Goal: Transaction & Acquisition: Book appointment/travel/reservation

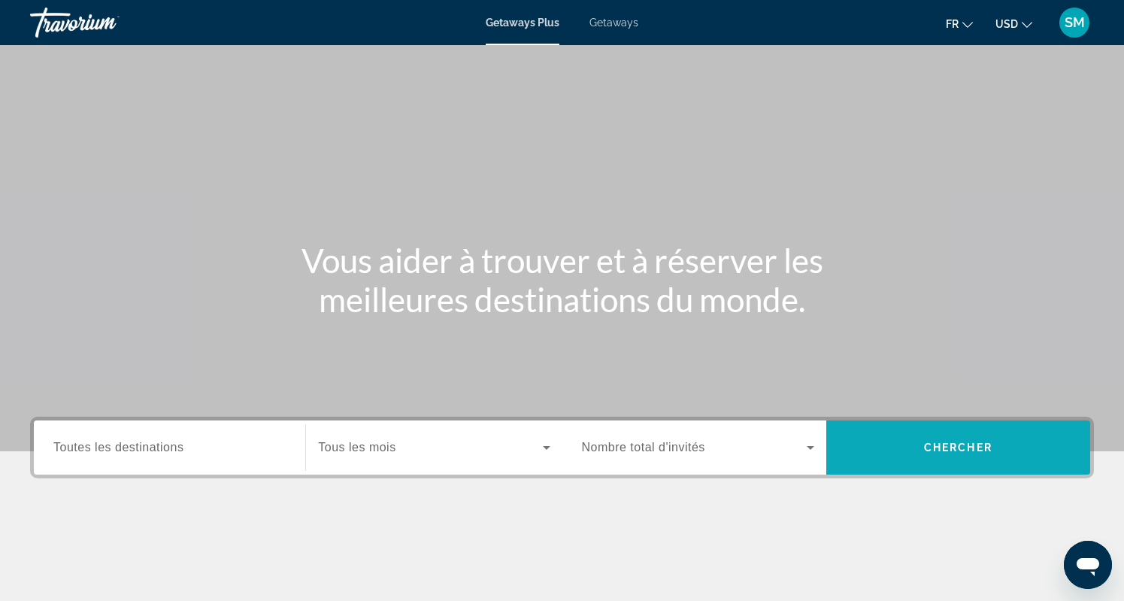
click at [916, 435] on span "Search widget" at bounding box center [958, 447] width 264 height 36
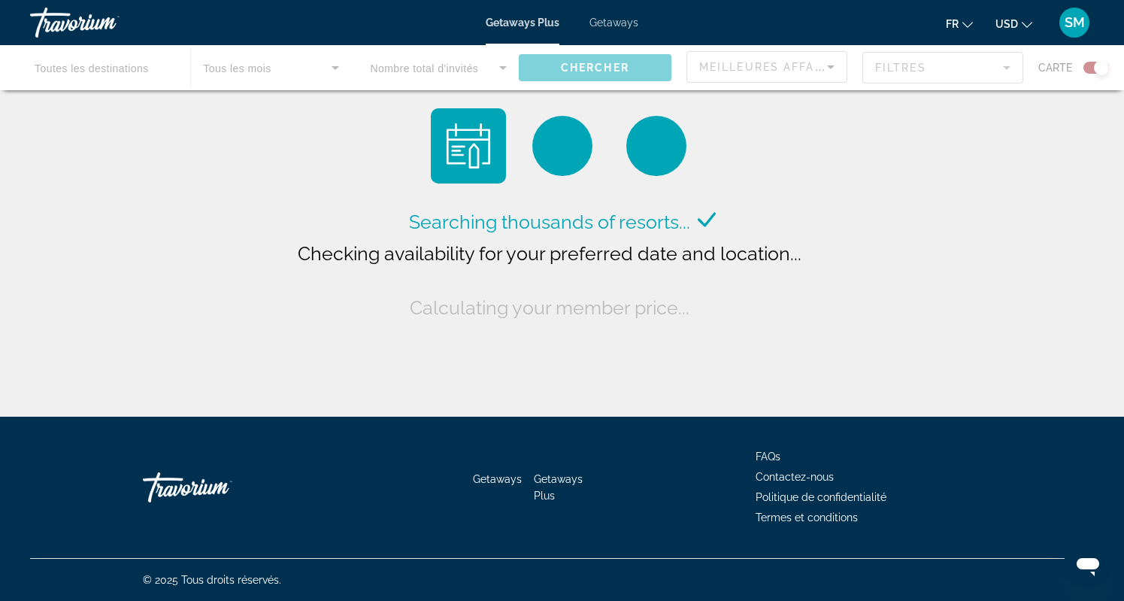
click at [1030, 23] on icon "Change currency" at bounding box center [1027, 25] width 11 height 11
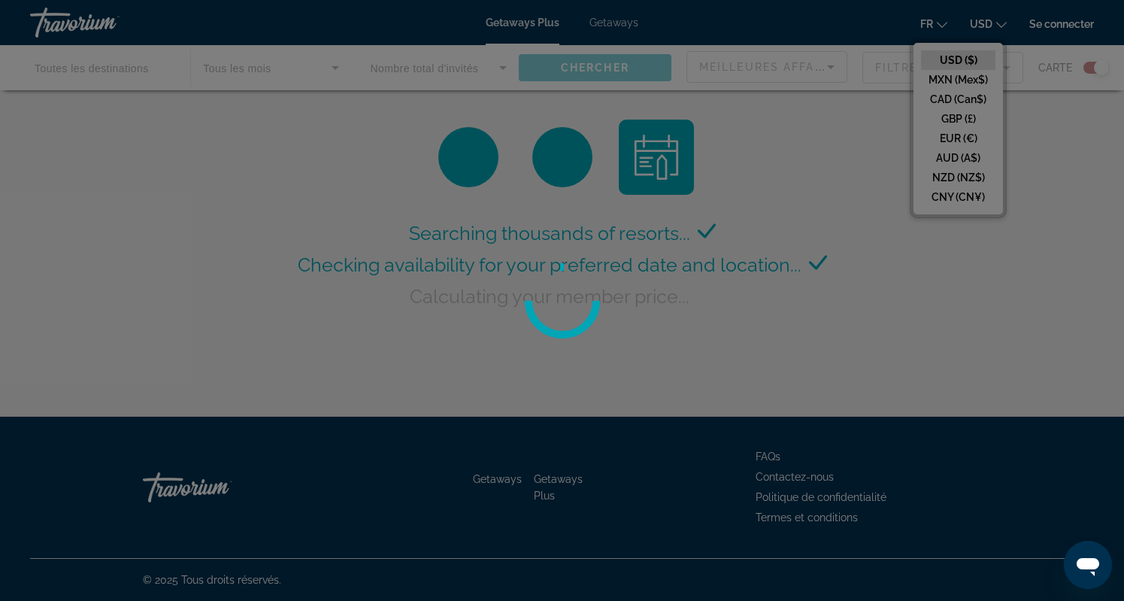
click at [962, 136] on div at bounding box center [562, 300] width 1124 height 601
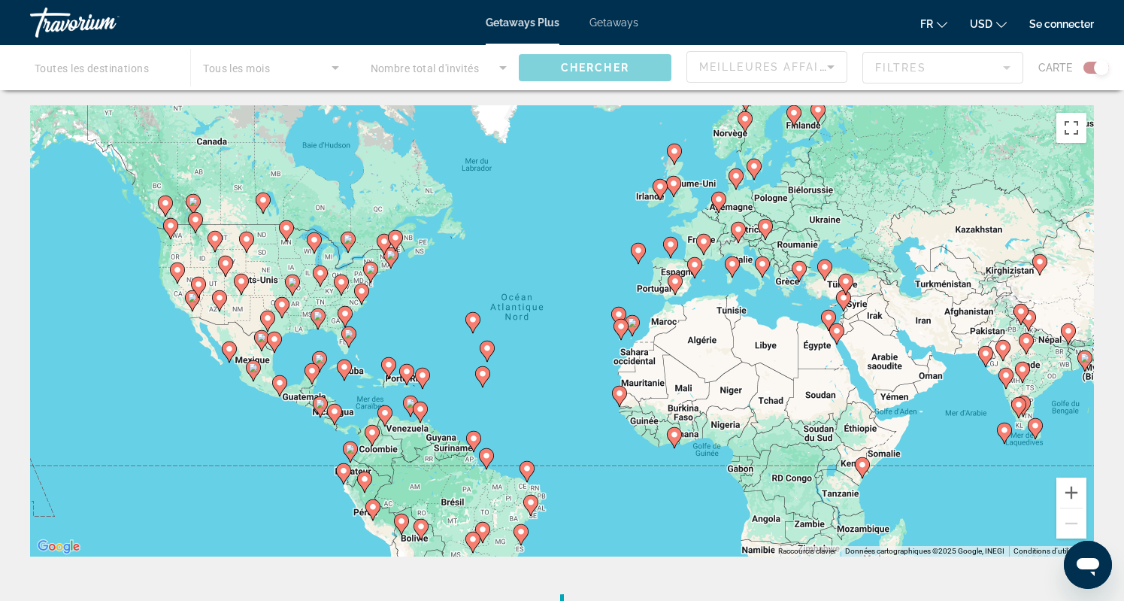
click at [979, 23] on span "USD" at bounding box center [981, 24] width 23 height 12
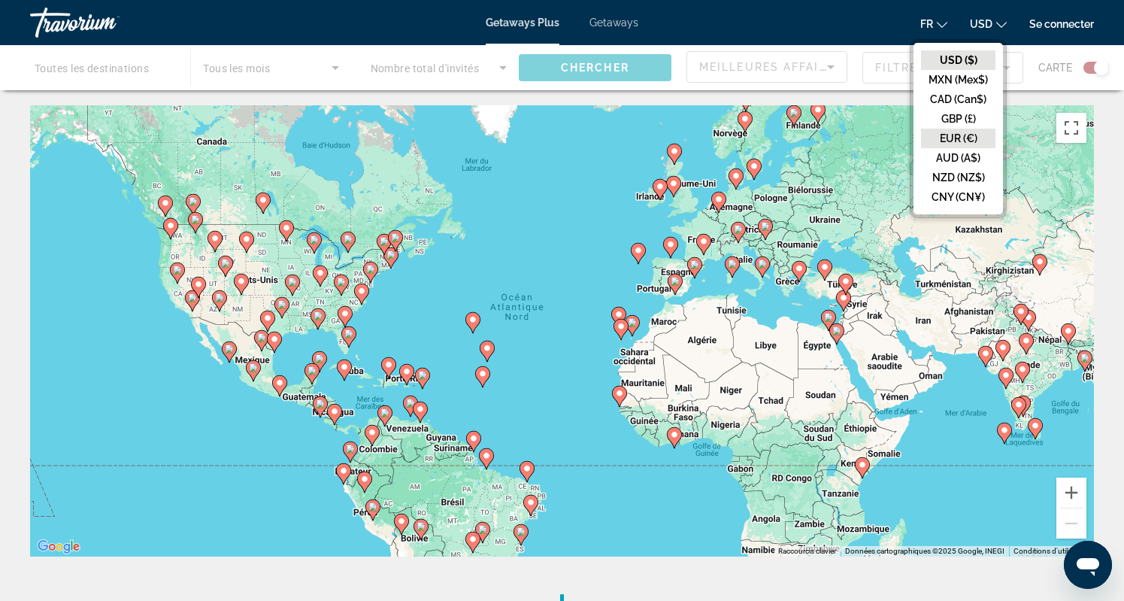
click at [947, 135] on button "EUR (€)" at bounding box center [958, 139] width 74 height 20
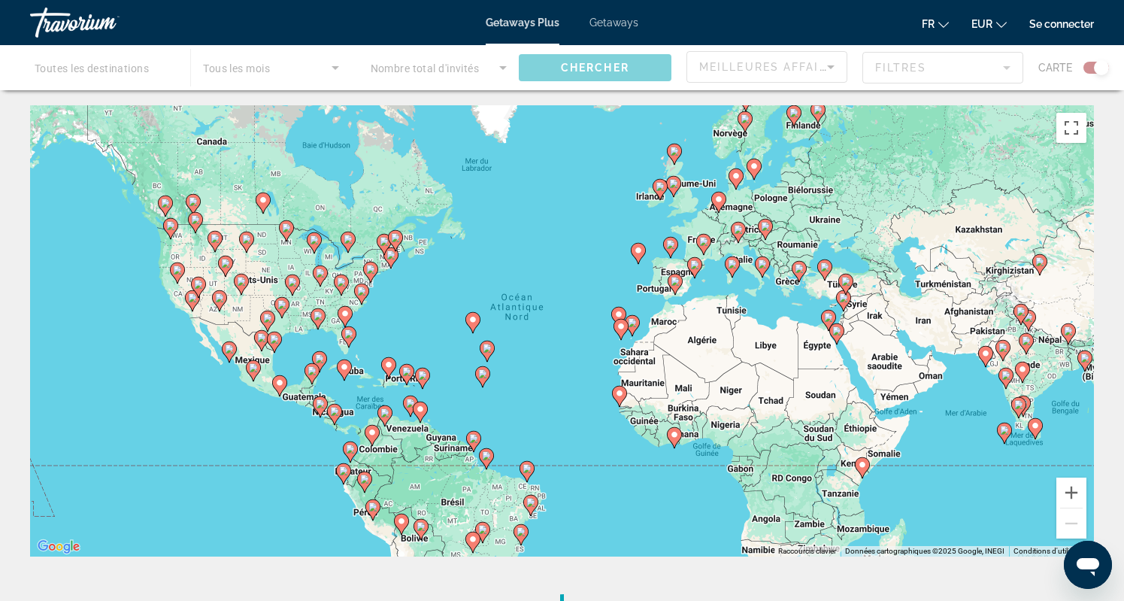
click at [443, 71] on div "Main content" at bounding box center [562, 67] width 1124 height 45
click at [204, 59] on div "Main content" at bounding box center [562, 67] width 1124 height 45
click at [608, 26] on span "Getaways" at bounding box center [613, 23] width 49 height 12
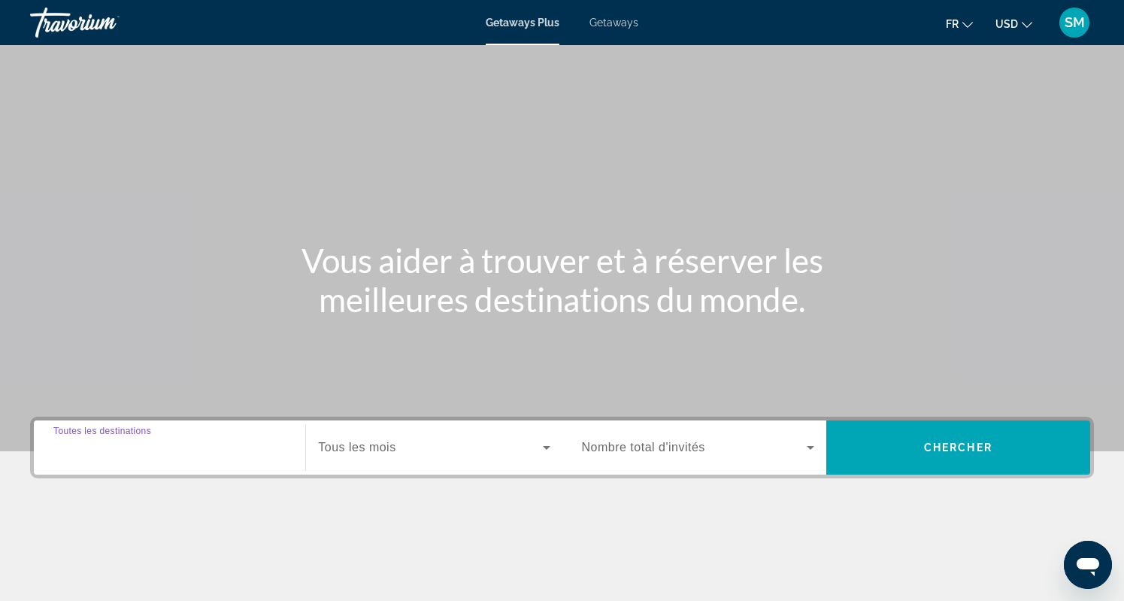
click at [199, 451] on input "Destination Toutes les destinations" at bounding box center [169, 448] width 232 height 18
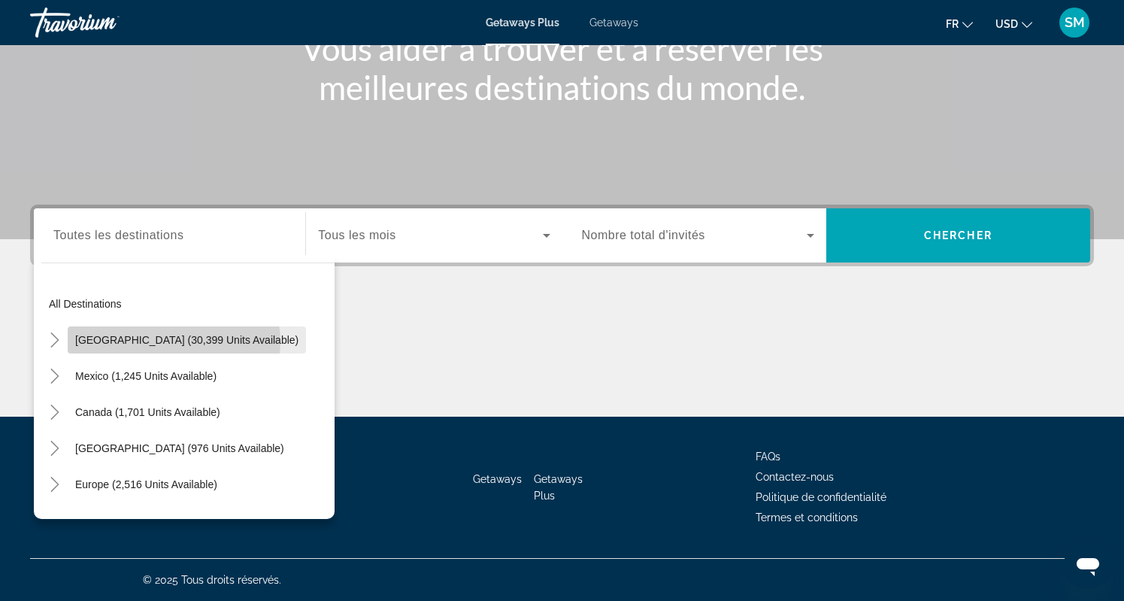
click at [174, 341] on span "United States (30,399 units available)" at bounding box center [186, 340] width 223 height 12
type input "**********"
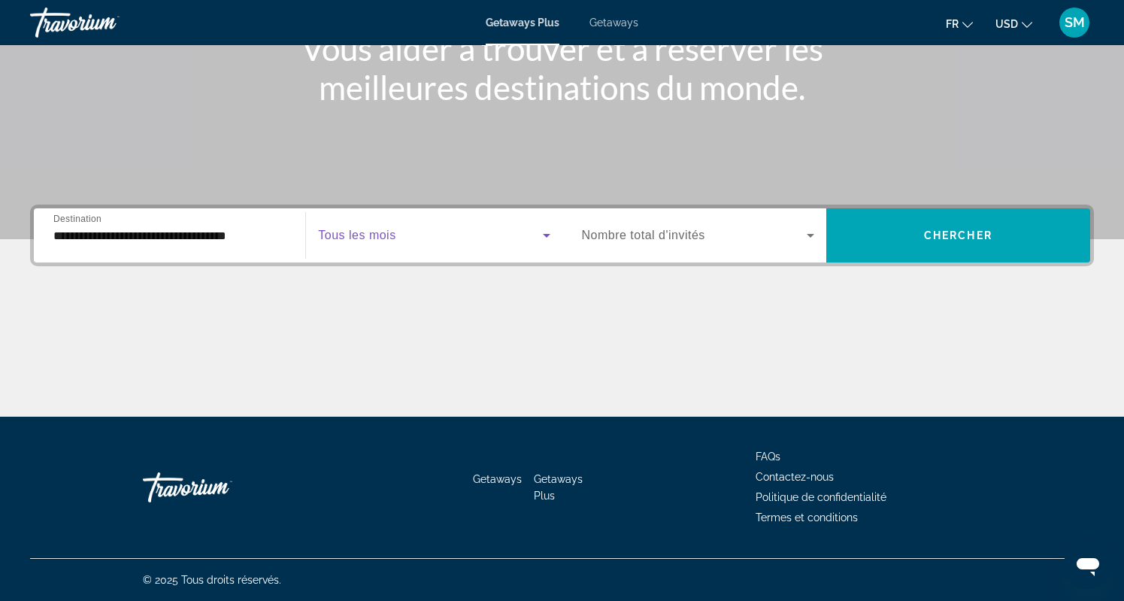
click at [410, 239] on span "Search widget" at bounding box center [430, 235] width 224 height 18
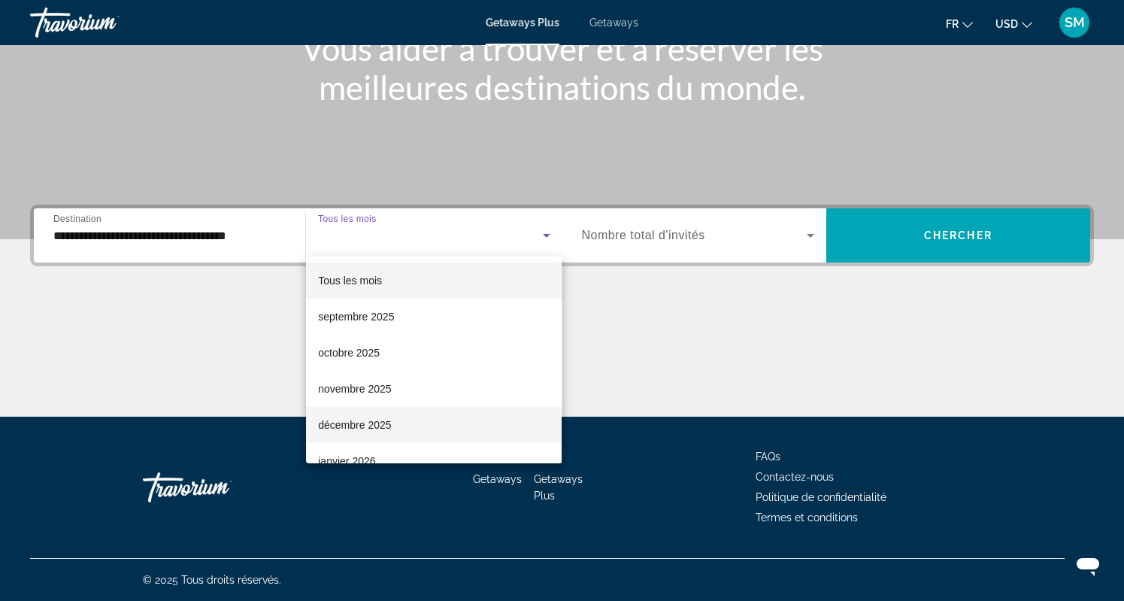
click at [378, 421] on span "décembre 2025" at bounding box center [354, 425] width 73 height 18
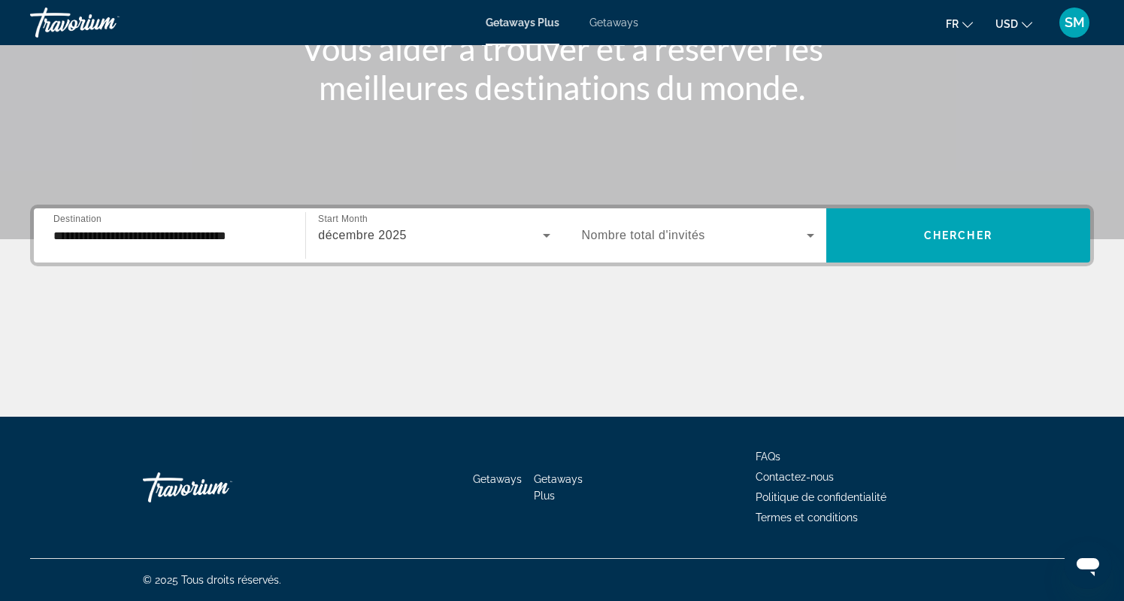
click at [689, 232] on span "Nombre total d'invités" at bounding box center [643, 235] width 123 height 13
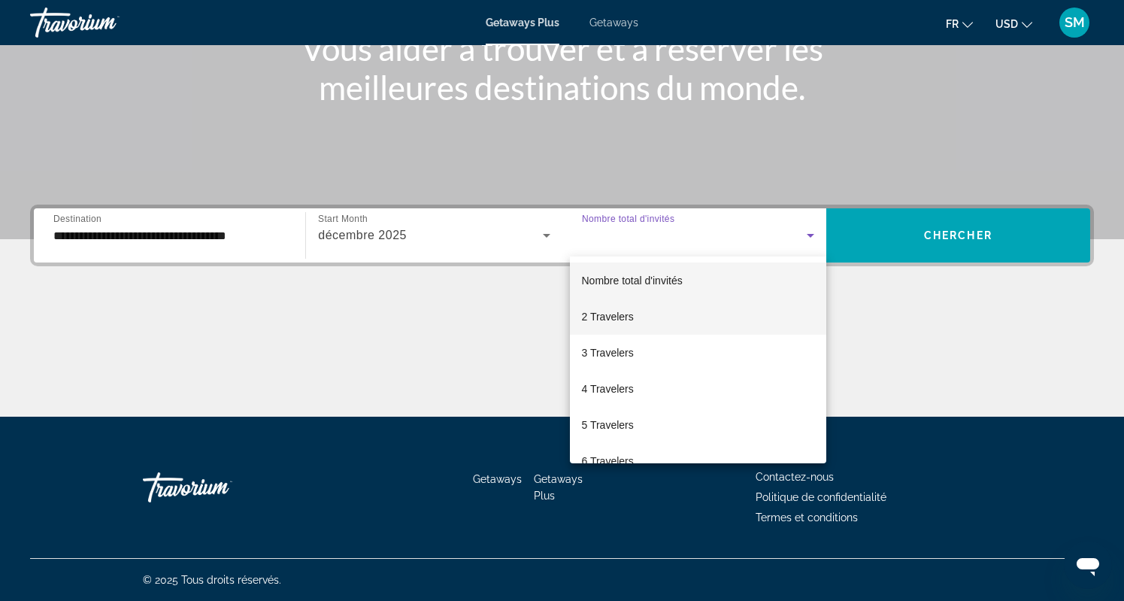
click at [643, 320] on mat-option "2 Travelers" at bounding box center [698, 316] width 256 height 36
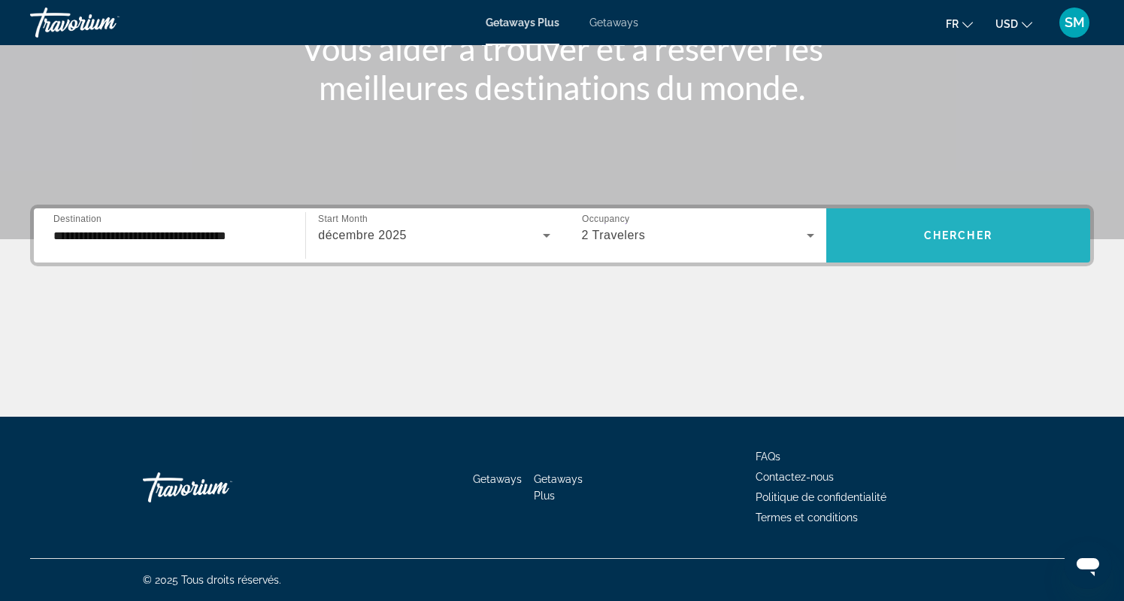
click at [946, 231] on span "Chercher" at bounding box center [958, 235] width 68 height 12
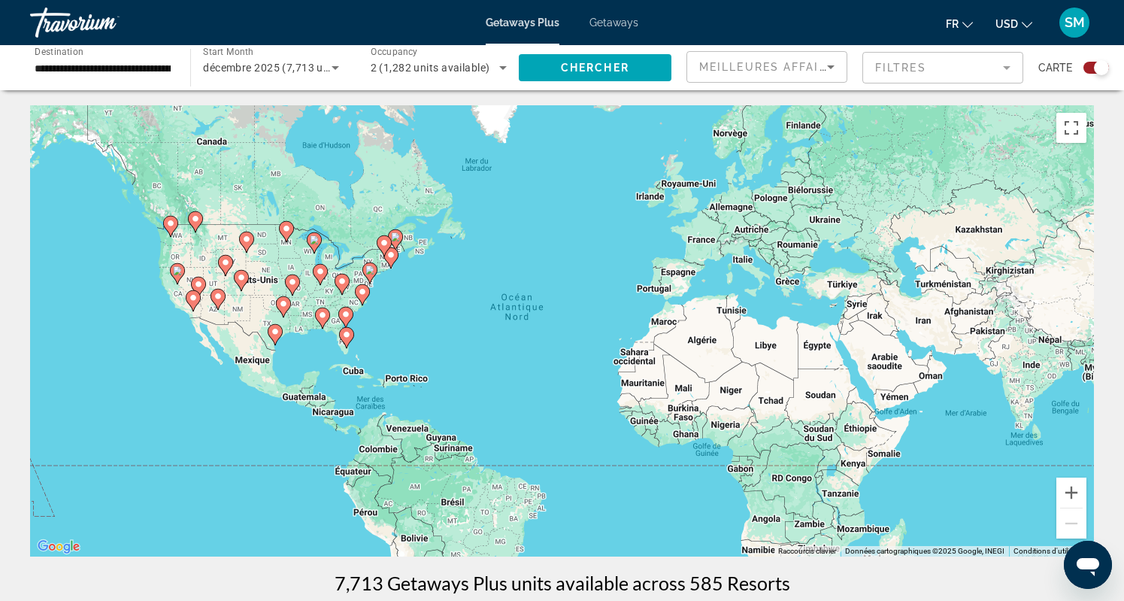
click at [1027, 23] on icon "Change currency" at bounding box center [1027, 25] width 11 height 11
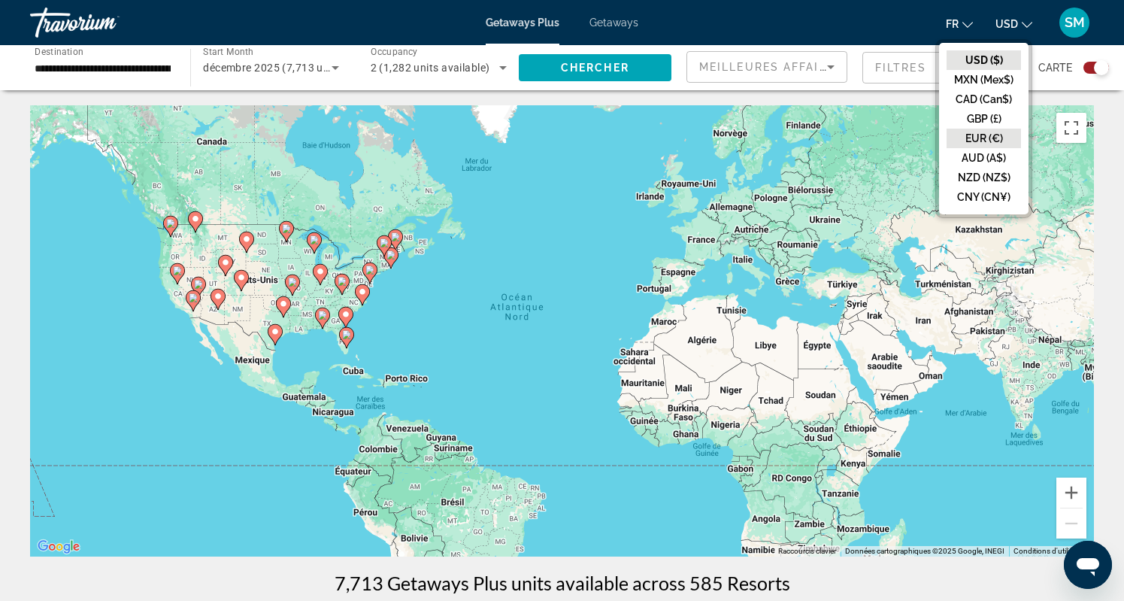
click at [992, 141] on button "EUR (€)" at bounding box center [983, 139] width 74 height 20
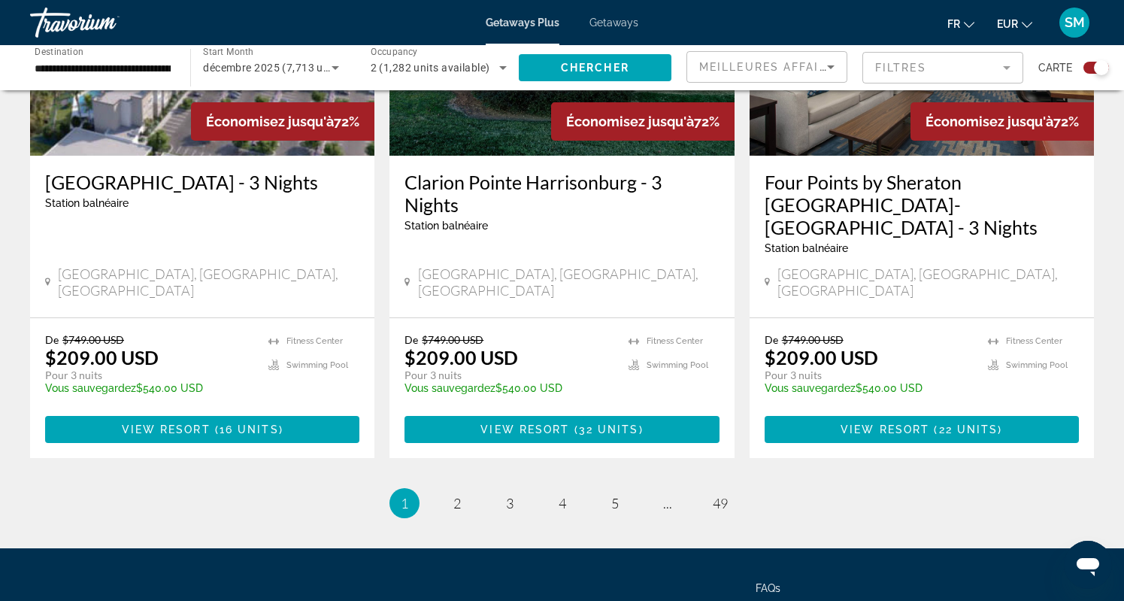
scroll to position [2318, 0]
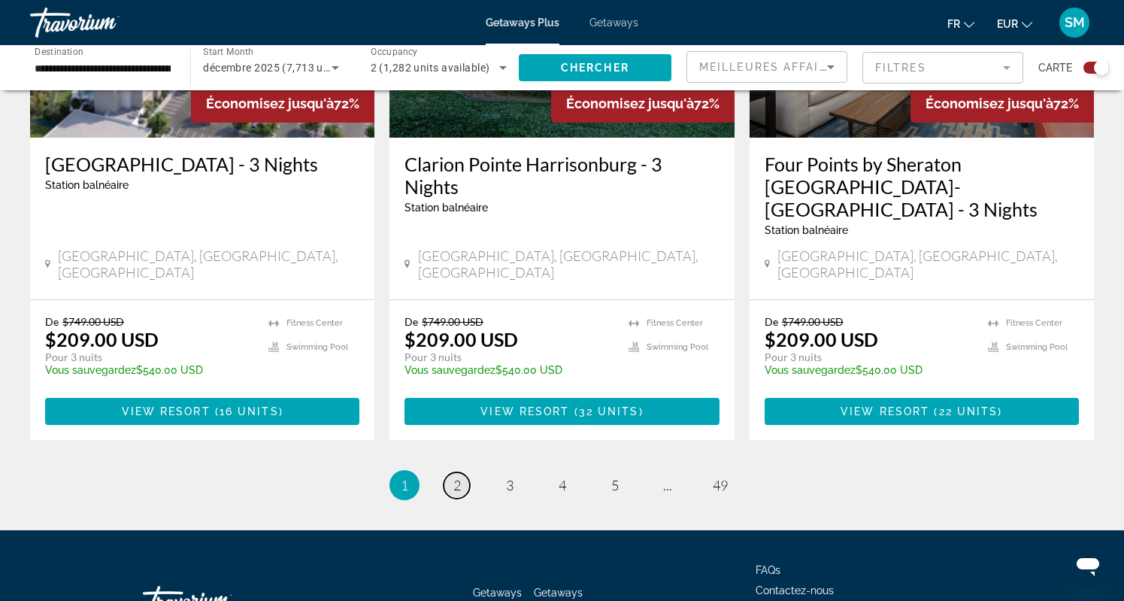
click at [453, 477] on span "2" at bounding box center [457, 485] width 8 height 17
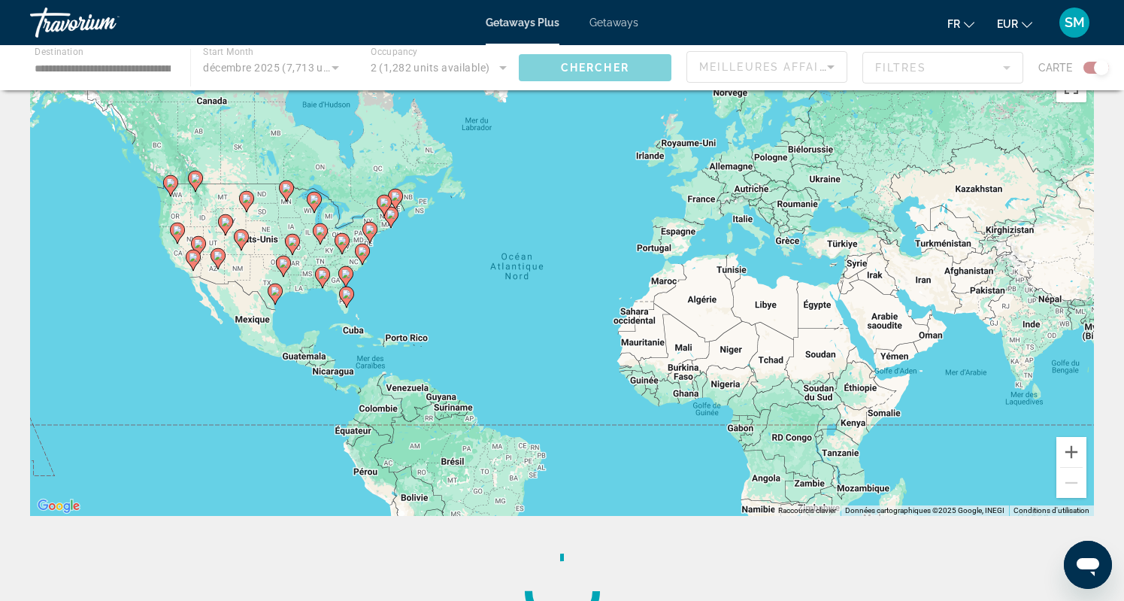
scroll to position [23, 0]
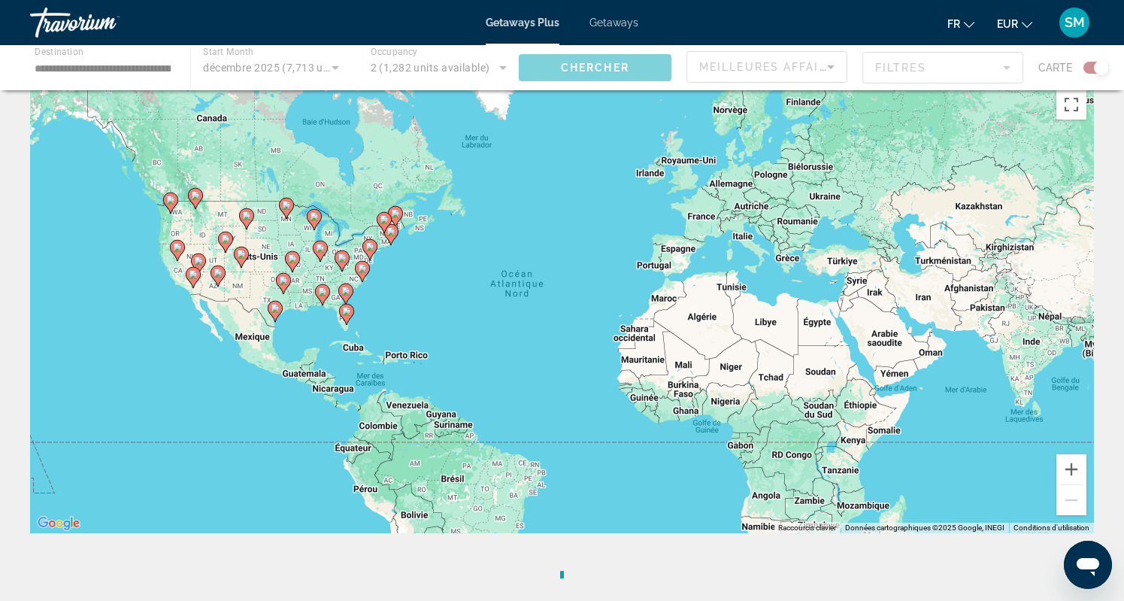
click at [453, 66] on div "Main content" at bounding box center [562, 67] width 1124 height 45
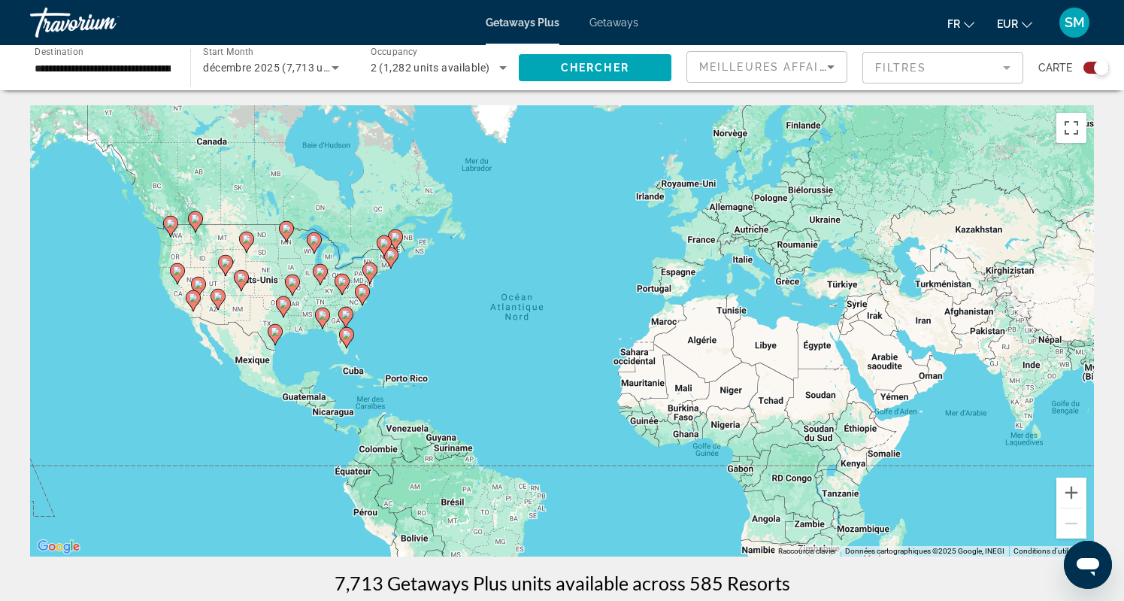
scroll to position [0, 0]
click at [474, 68] on span "2 (1,282 units available)" at bounding box center [431, 68] width 120 height 12
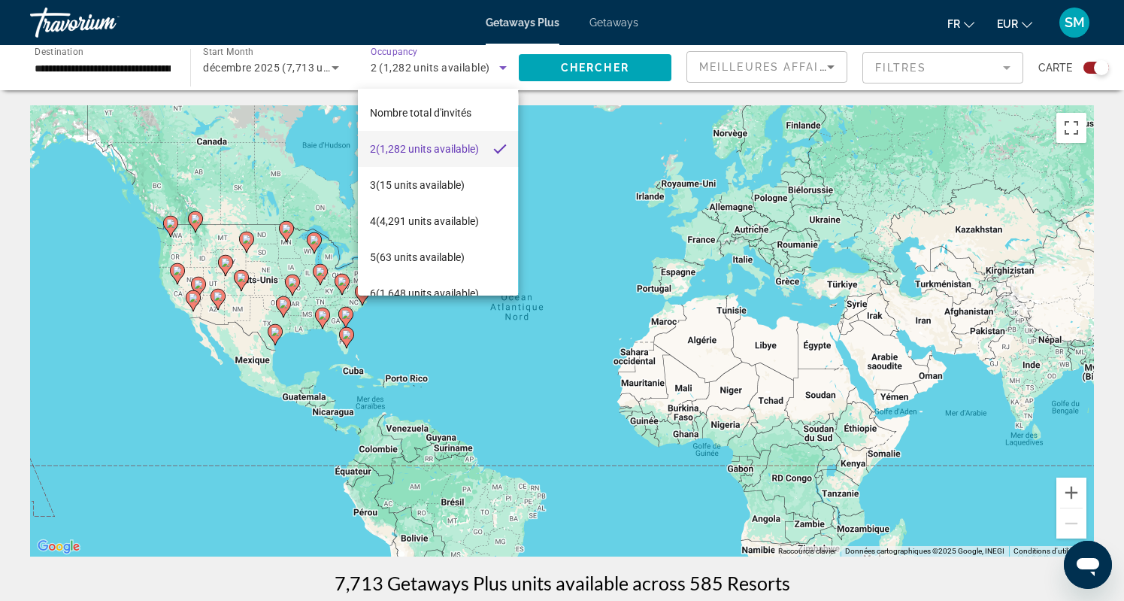
click at [330, 65] on div at bounding box center [562, 300] width 1124 height 601
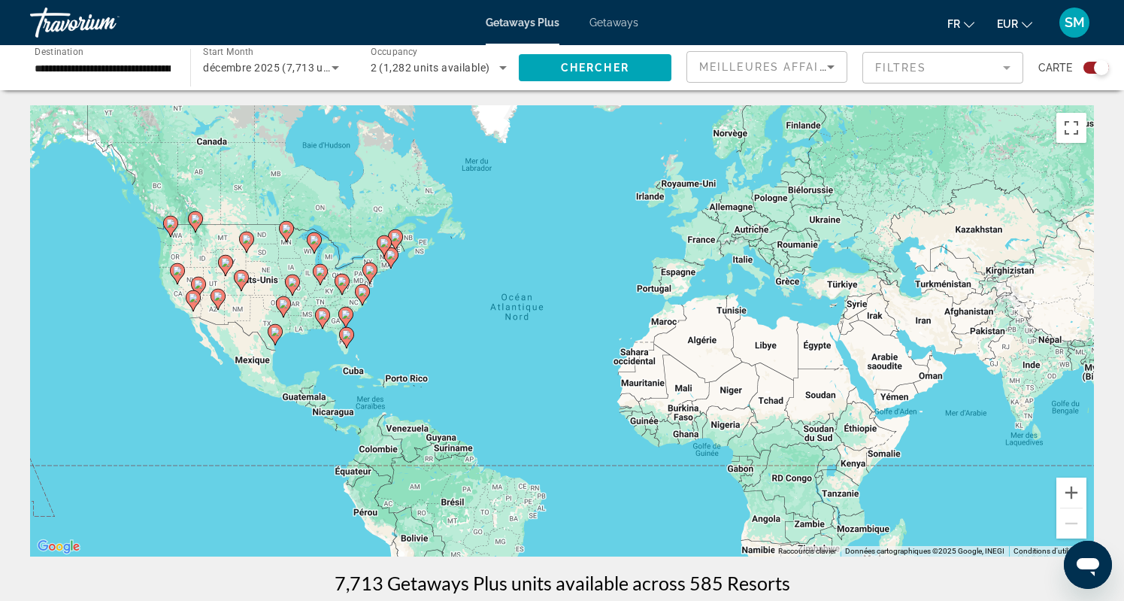
click at [317, 65] on span "décembre 2025 (7,713 units available)" at bounding box center [297, 68] width 189 height 12
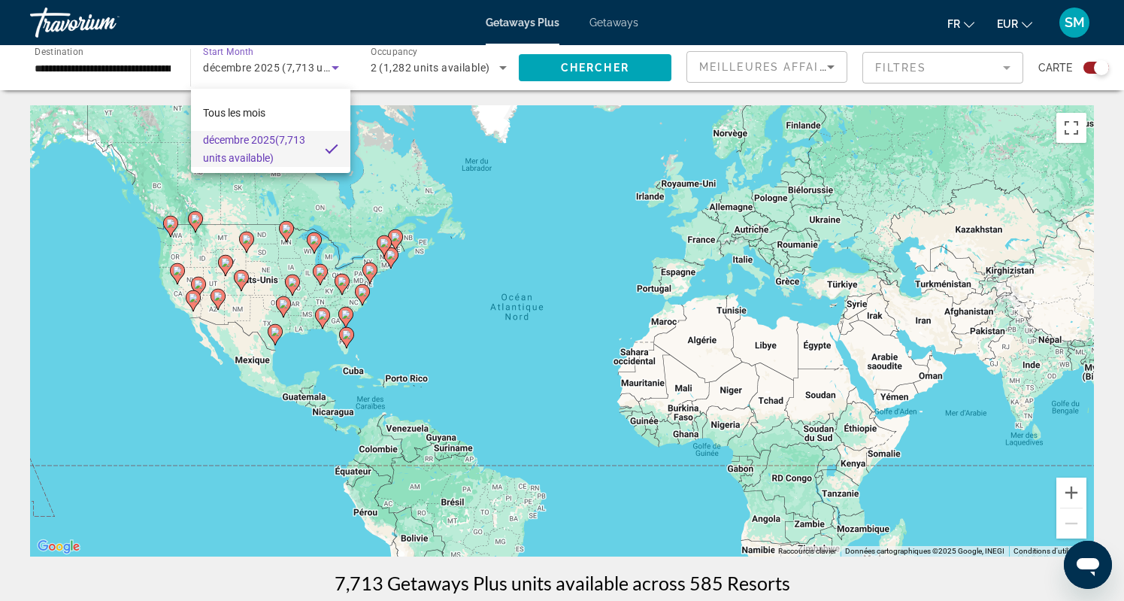
click at [165, 71] on div at bounding box center [562, 300] width 1124 height 601
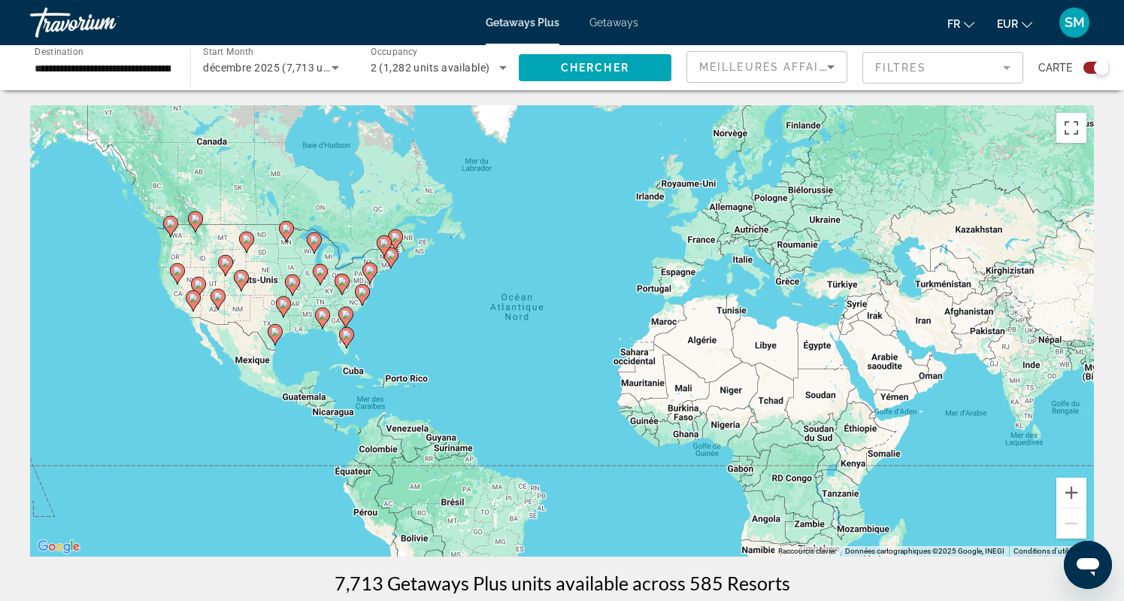
click at [146, 69] on input "**********" at bounding box center [103, 68] width 136 height 18
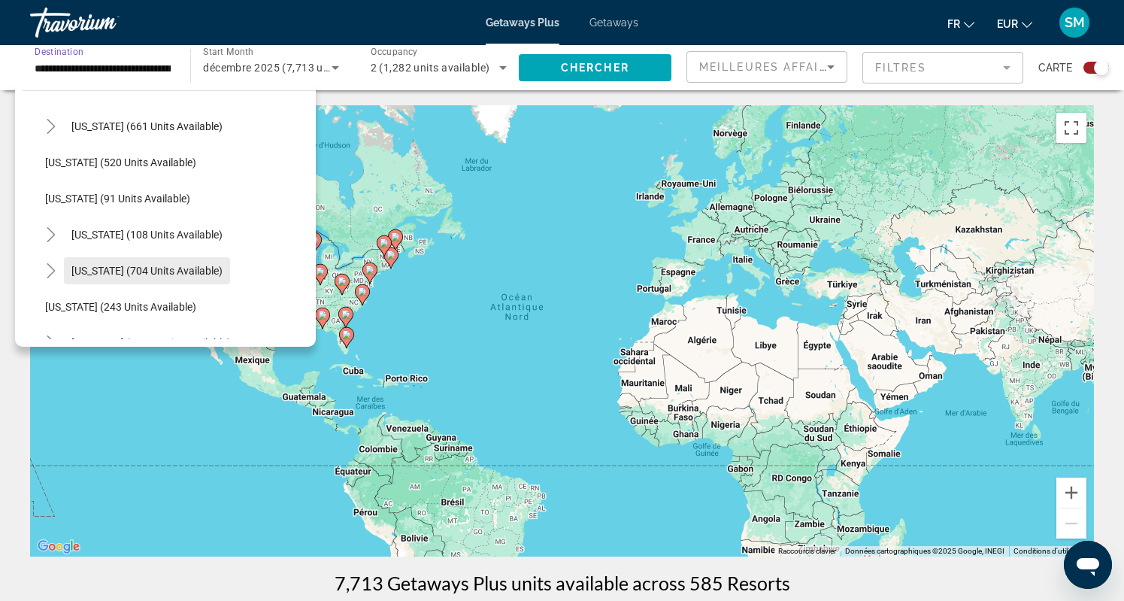
scroll to position [817, 0]
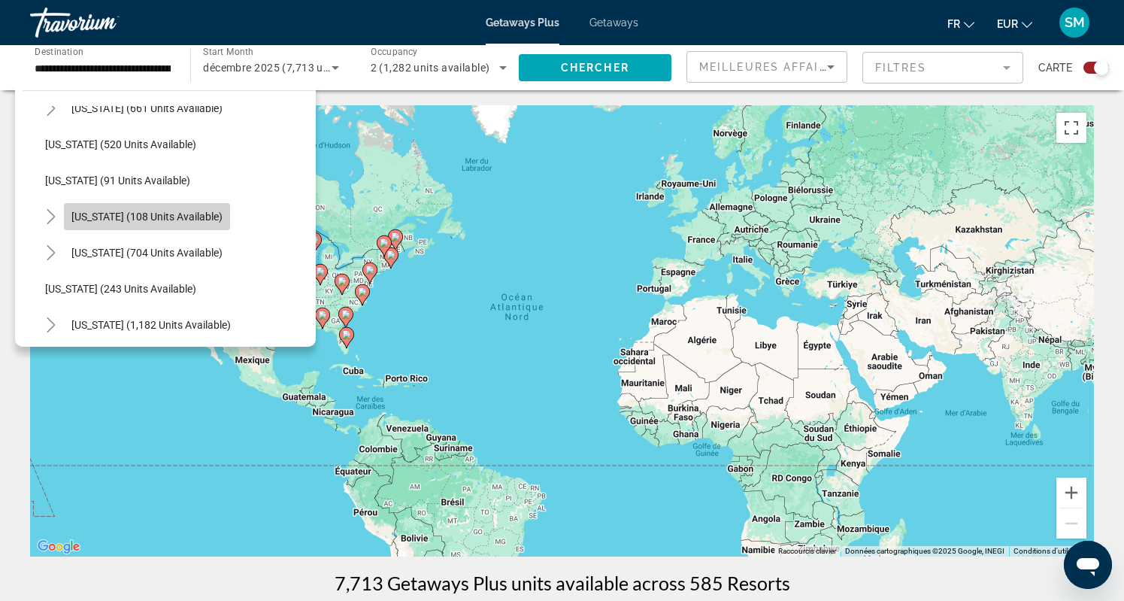
click at [181, 215] on span "New York (108 units available)" at bounding box center [146, 216] width 151 height 12
type input "**********"
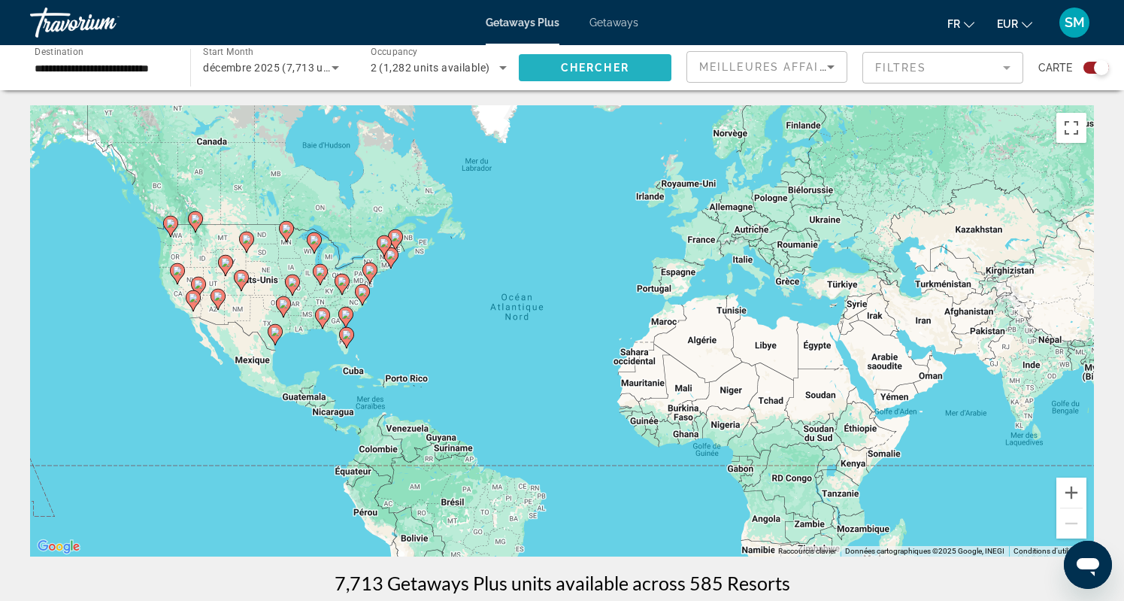
click at [609, 67] on span "Chercher" at bounding box center [595, 68] width 68 height 12
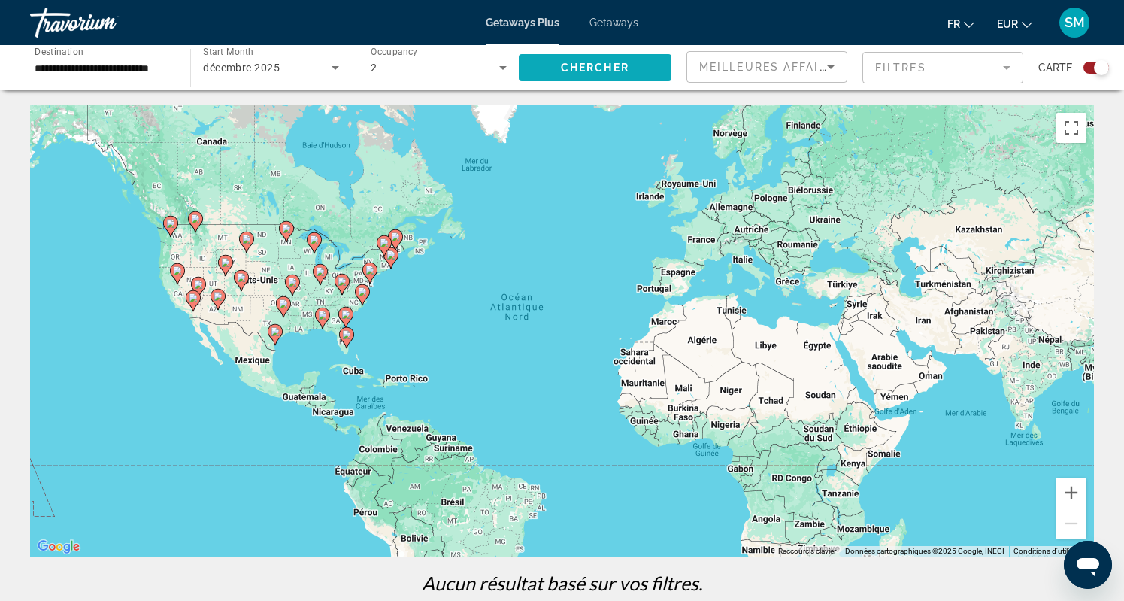
click at [598, 65] on span "Chercher" at bounding box center [595, 68] width 68 height 12
click at [148, 71] on input "**********" at bounding box center [103, 68] width 136 height 18
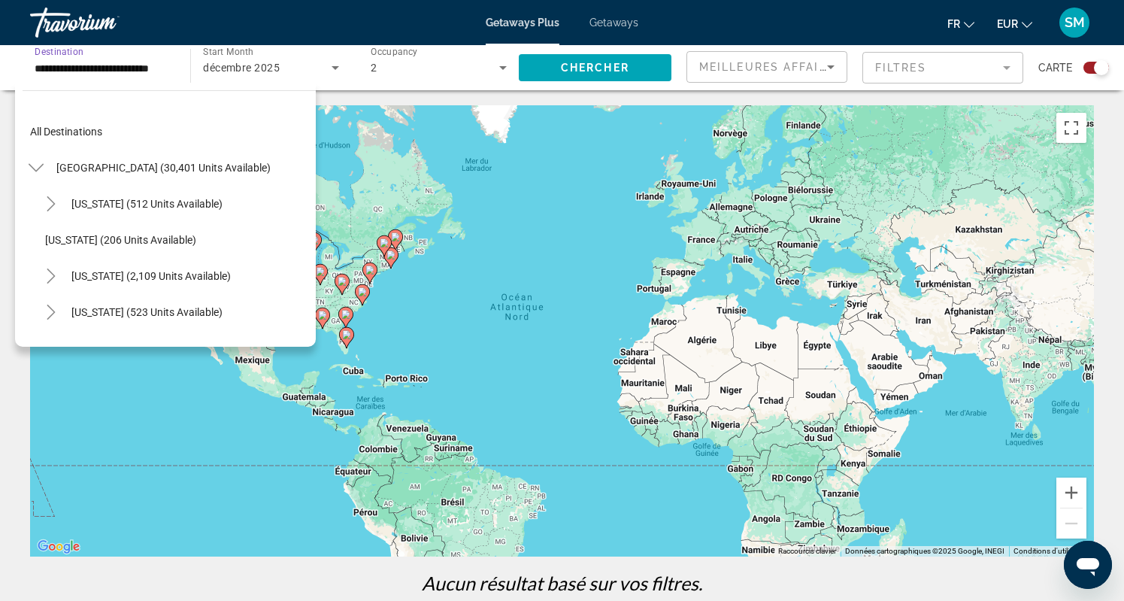
scroll to position [811, 0]
click at [168, 70] on input "**********" at bounding box center [103, 68] width 136 height 18
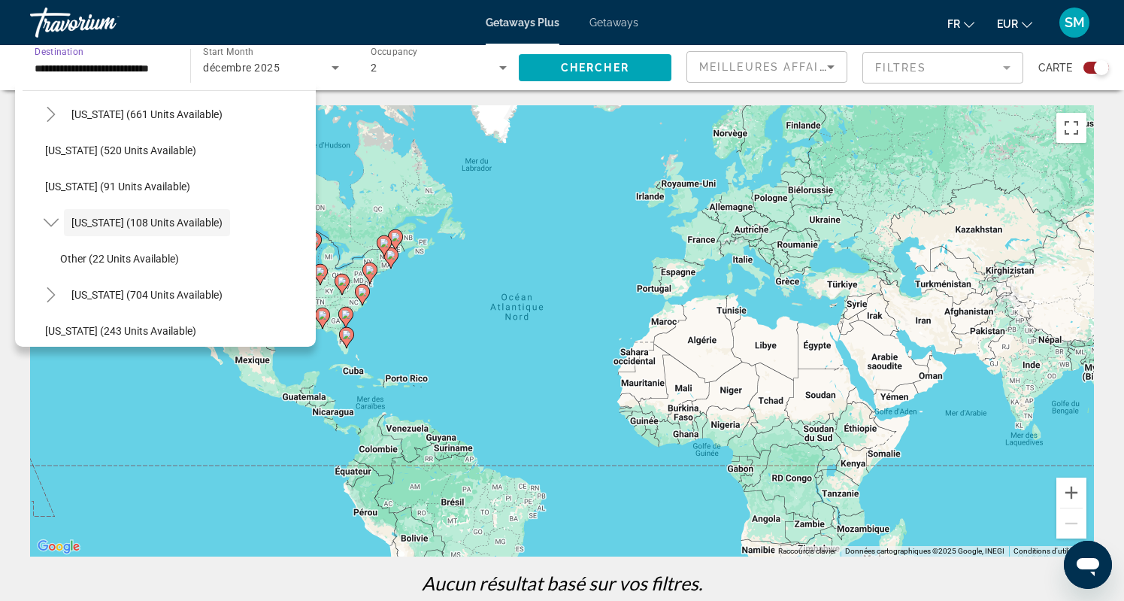
click at [253, 62] on span "décembre 2025" at bounding box center [241, 68] width 77 height 12
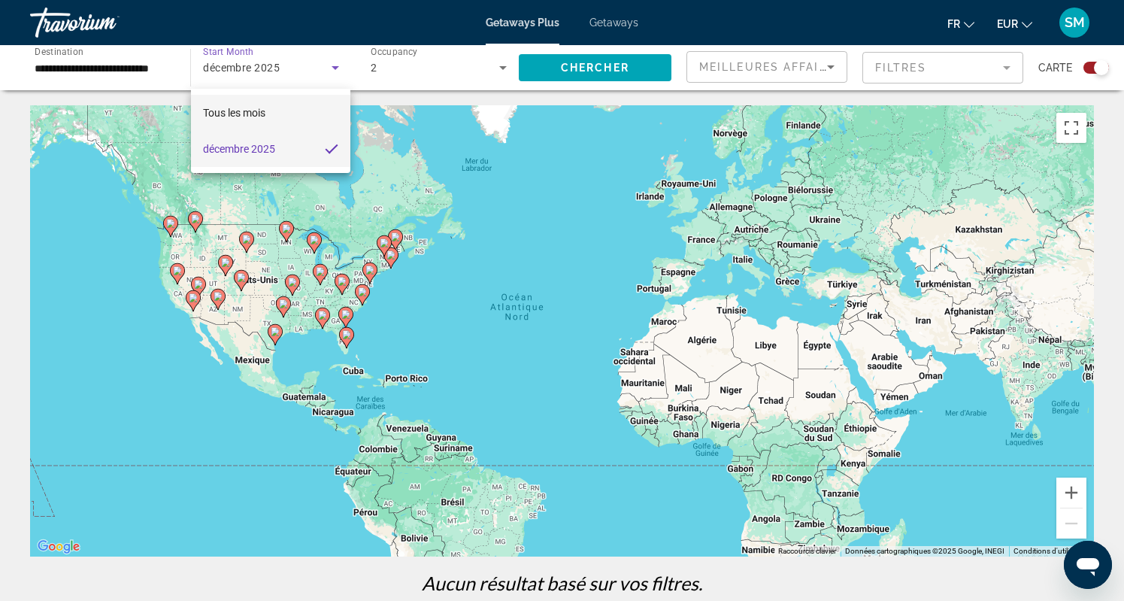
click at [275, 112] on mat-option "Tous les mois" at bounding box center [270, 113] width 159 height 36
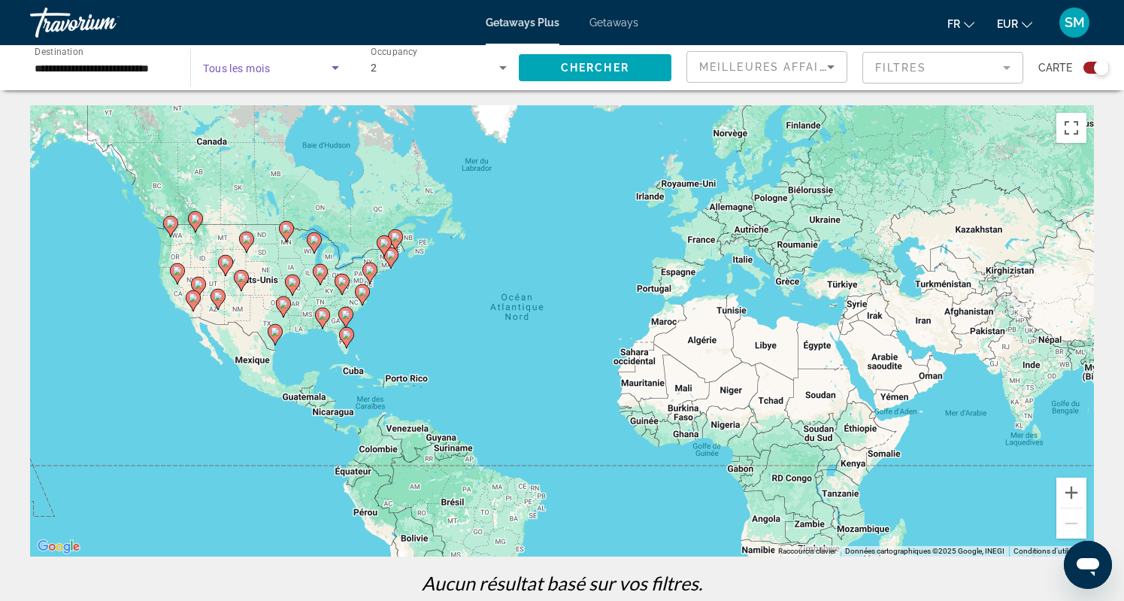
click at [285, 74] on span "Search widget" at bounding box center [267, 68] width 128 height 18
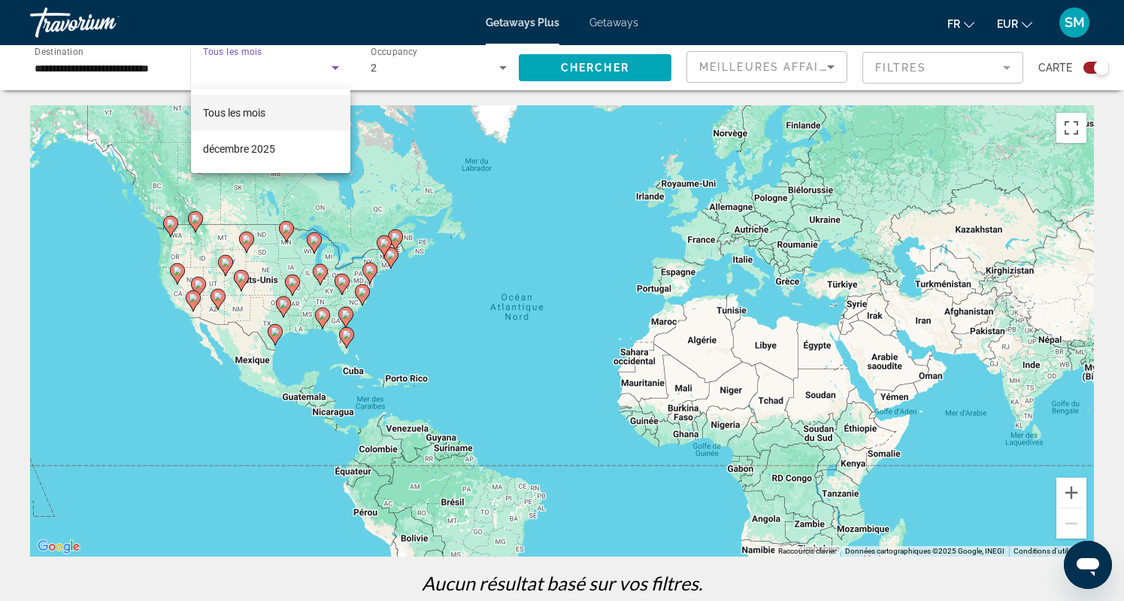
scroll to position [0, 0]
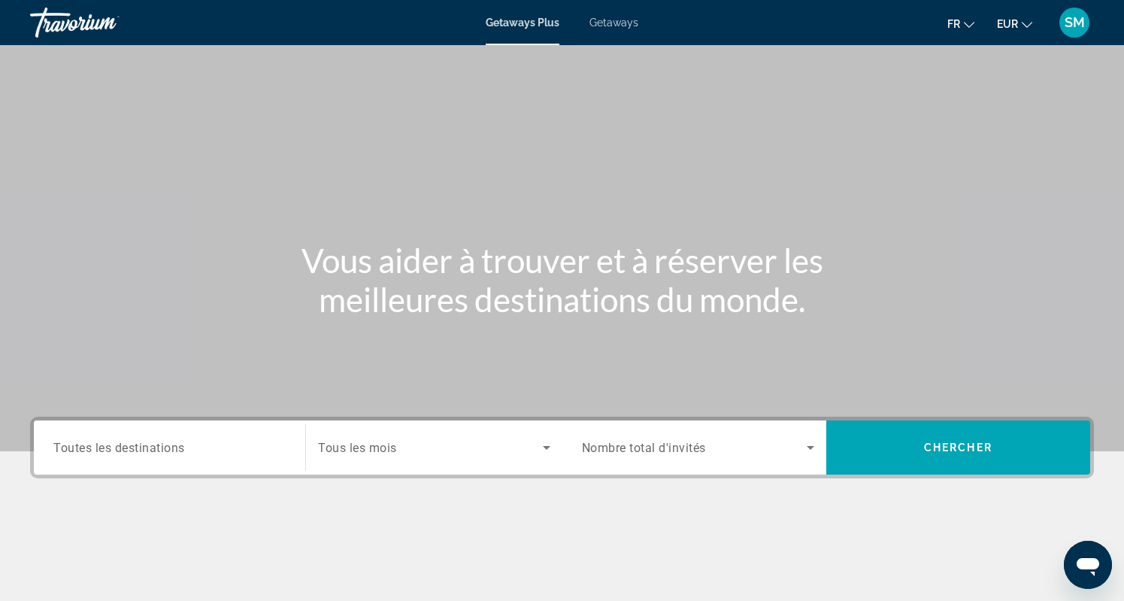
click at [206, 447] on input "Destination Toutes les destinations" at bounding box center [169, 448] width 232 height 18
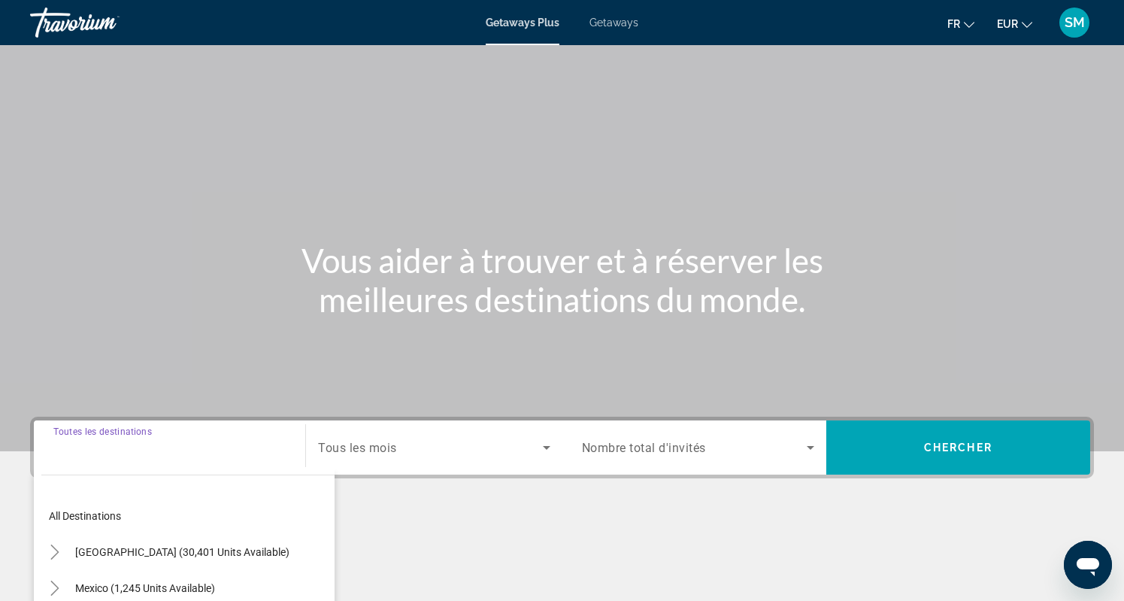
scroll to position [212, 0]
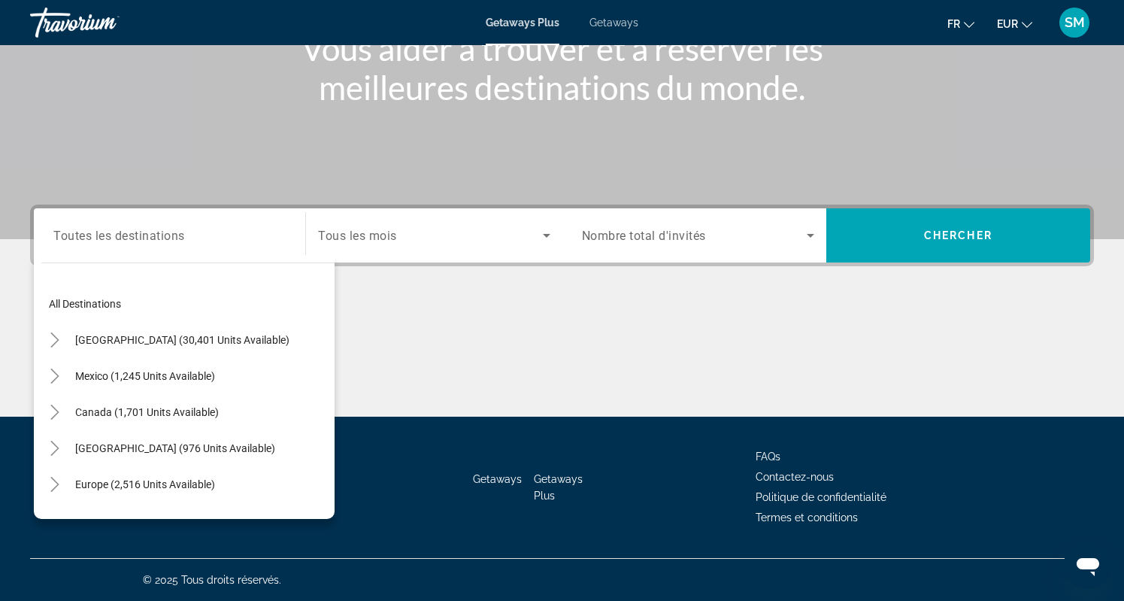
click at [165, 255] on div "All destinations United States (30,401 units available) Mexico (1,245 units ava…" at bounding box center [184, 387] width 301 height 264
click at [146, 233] on span "Toutes les destinations" at bounding box center [119, 235] width 132 height 14
click at [146, 233] on input "Destination Toutes les destinations" at bounding box center [169, 236] width 232 height 18
click at [201, 336] on span "United States (30,401 units available)" at bounding box center [182, 340] width 214 height 12
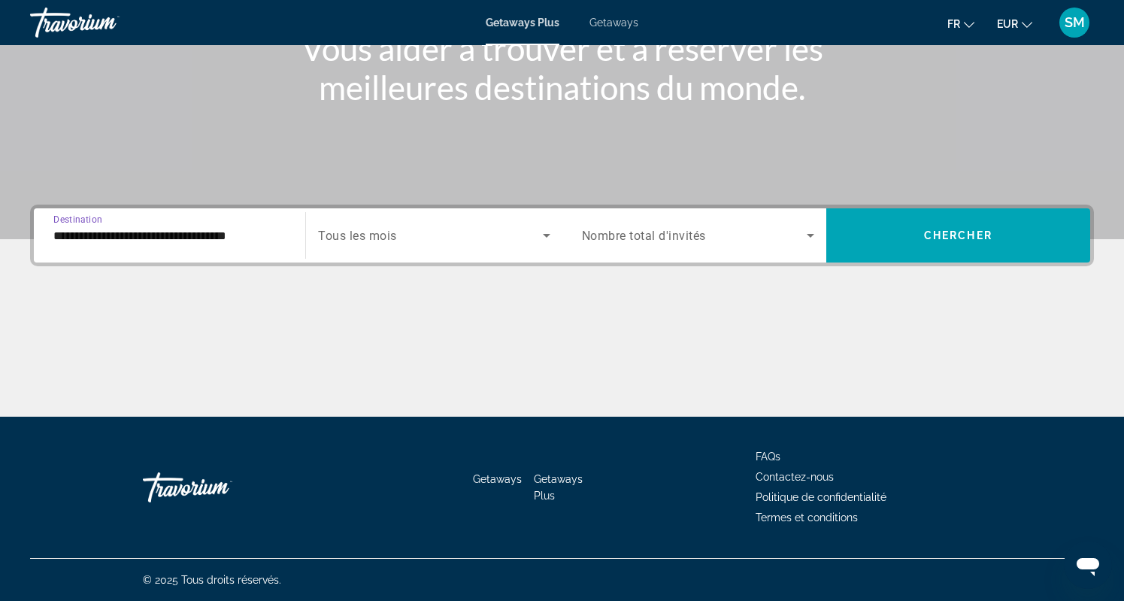
click at [248, 238] on input "**********" at bounding box center [169, 236] width 232 height 18
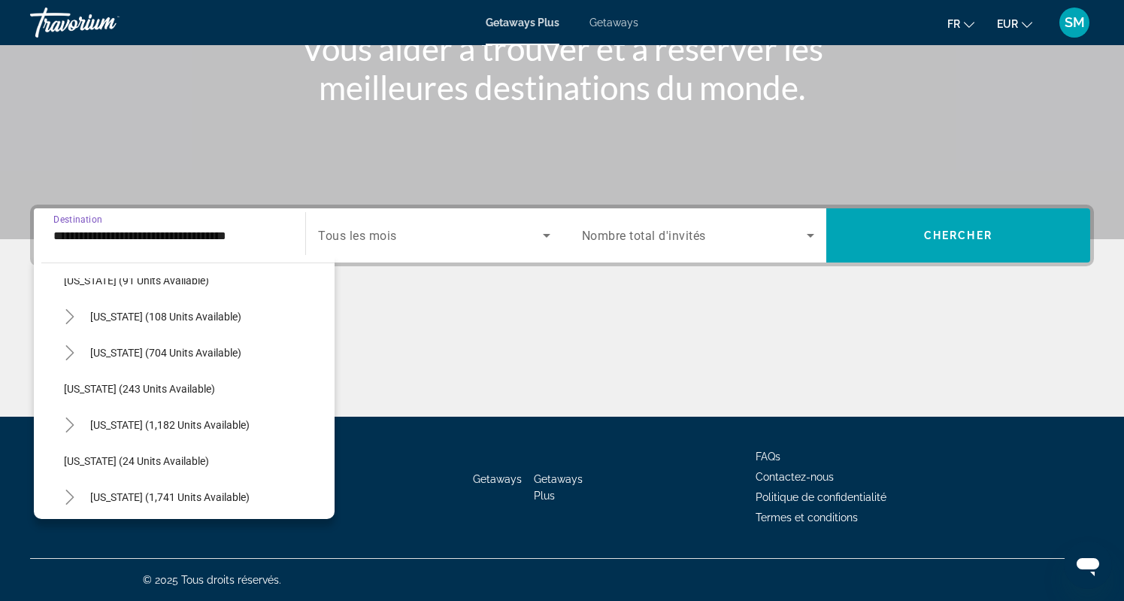
scroll to position [893, 0]
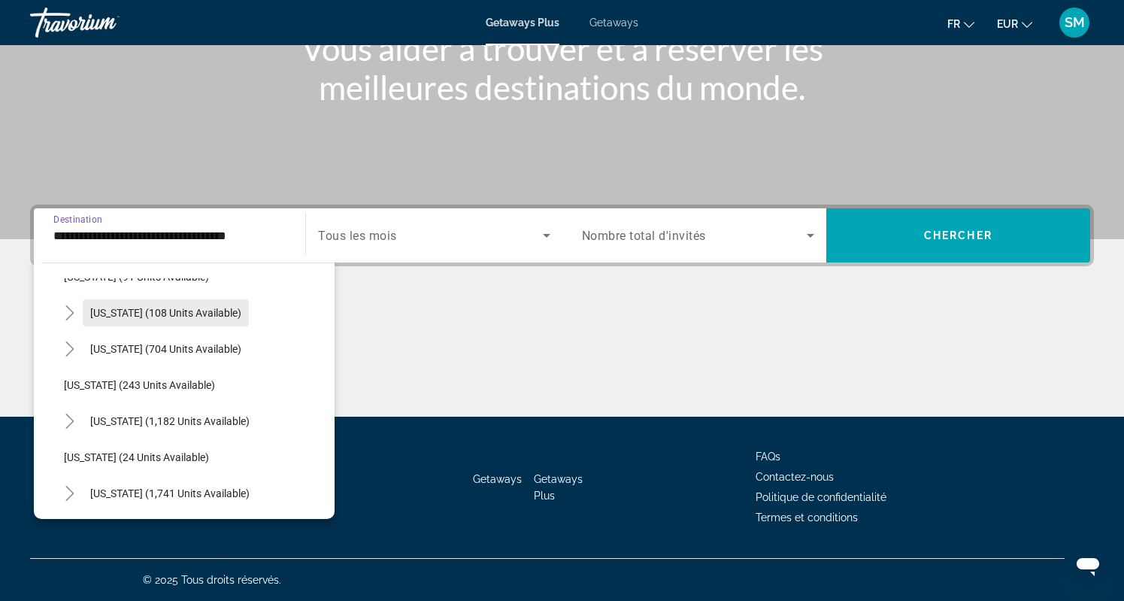
click at [188, 313] on span "New York (108 units available)" at bounding box center [165, 313] width 151 height 12
type input "**********"
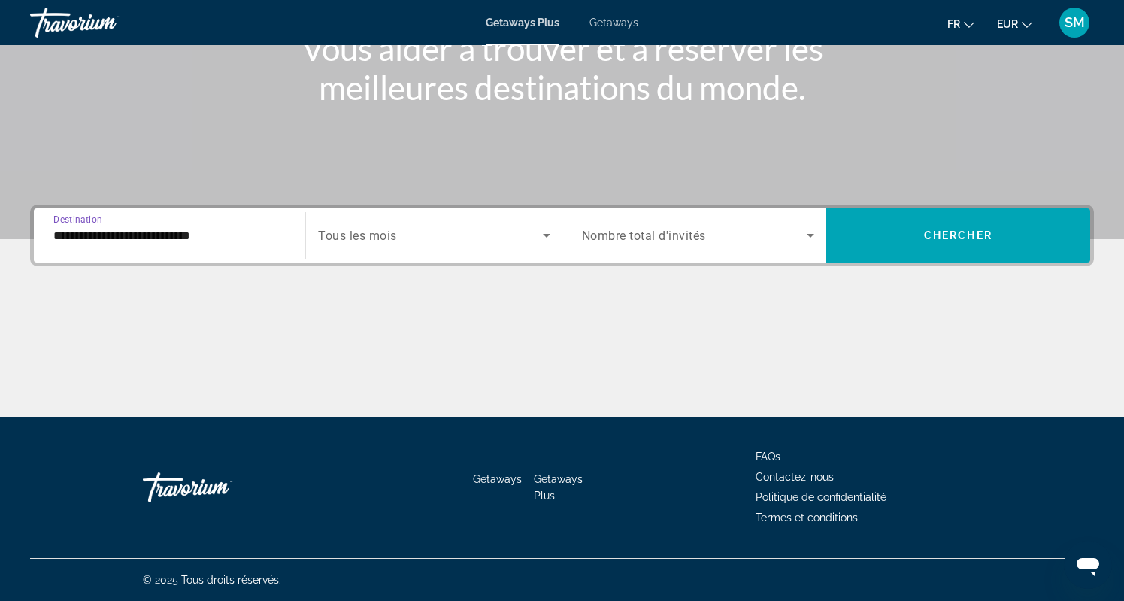
click at [404, 235] on span "Search widget" at bounding box center [430, 235] width 224 height 18
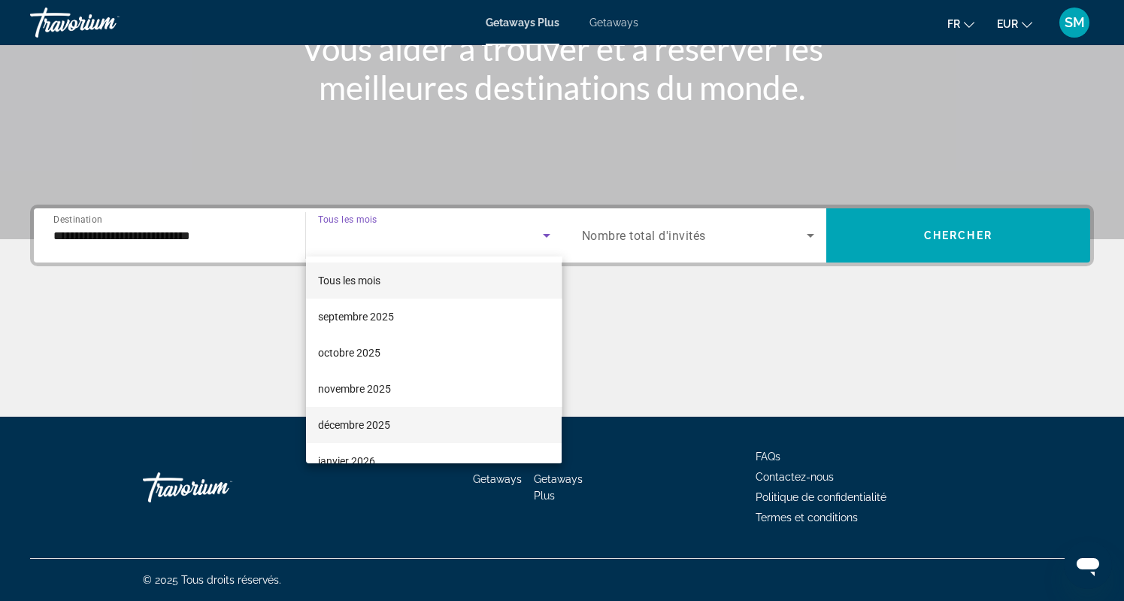
click at [371, 413] on mat-option "décembre 2025" at bounding box center [434, 425] width 256 height 36
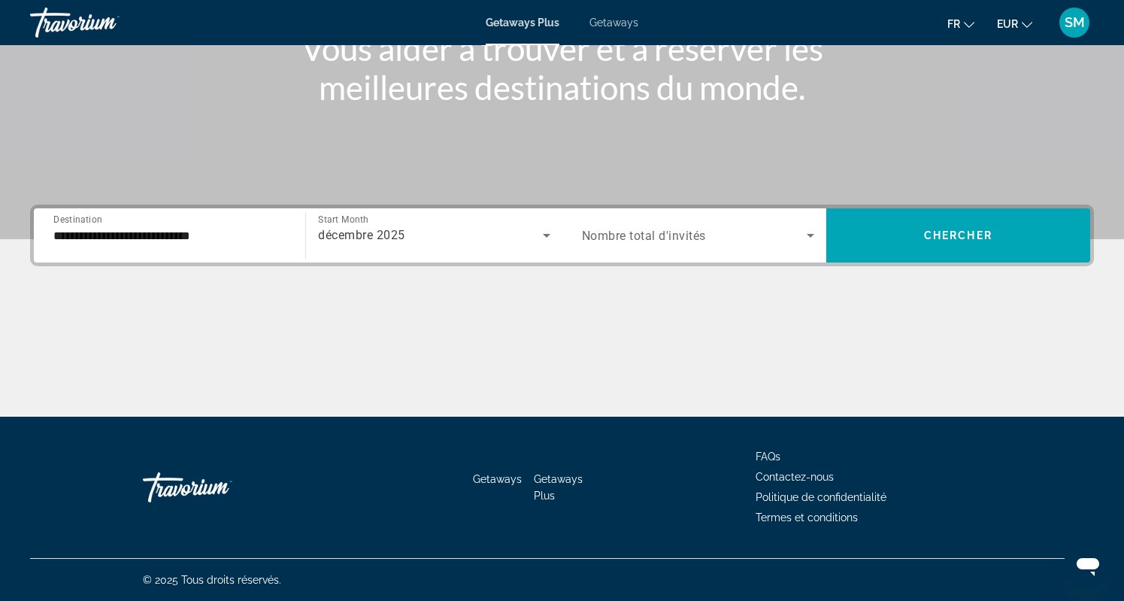
click at [673, 241] on span "Nombre total d'invités" at bounding box center [644, 236] width 124 height 14
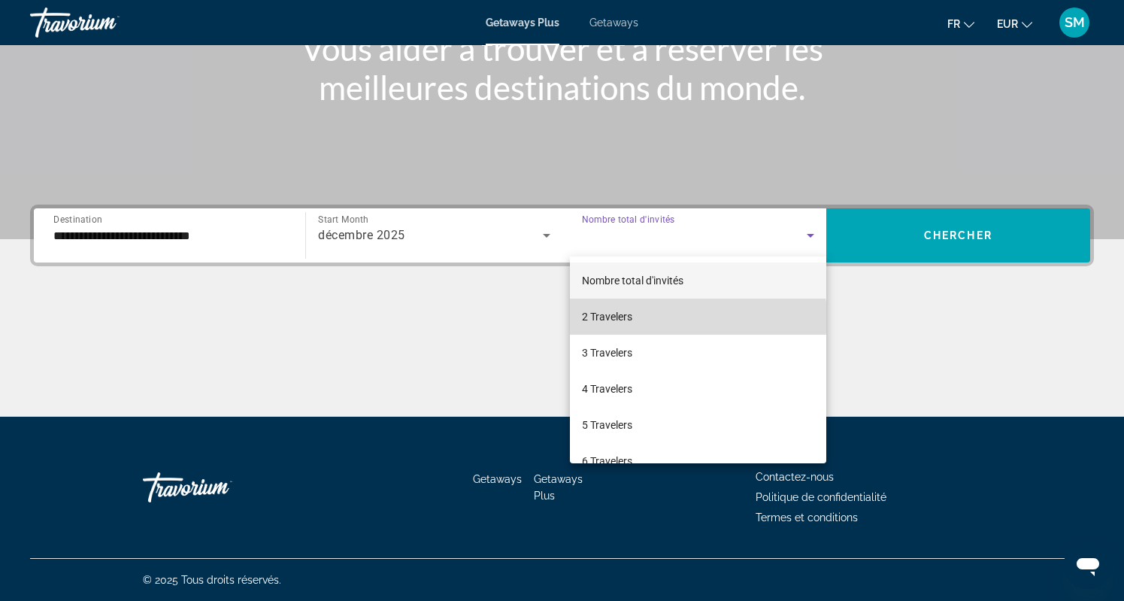
click at [685, 317] on mat-option "2 Travelers" at bounding box center [698, 316] width 256 height 36
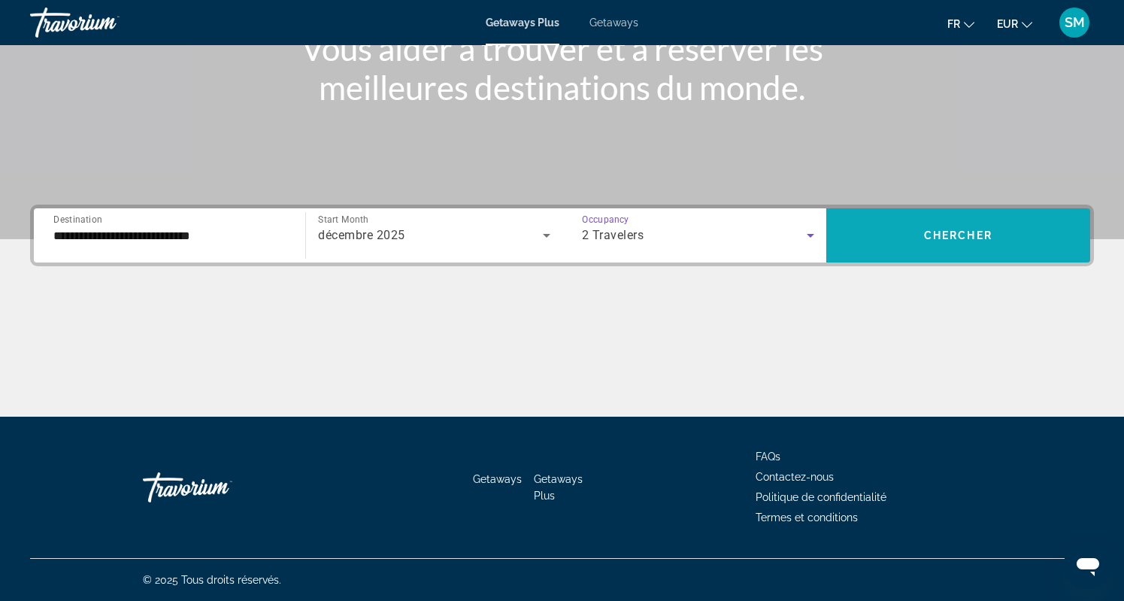
click at [920, 223] on span "Search widget" at bounding box center [958, 235] width 264 height 36
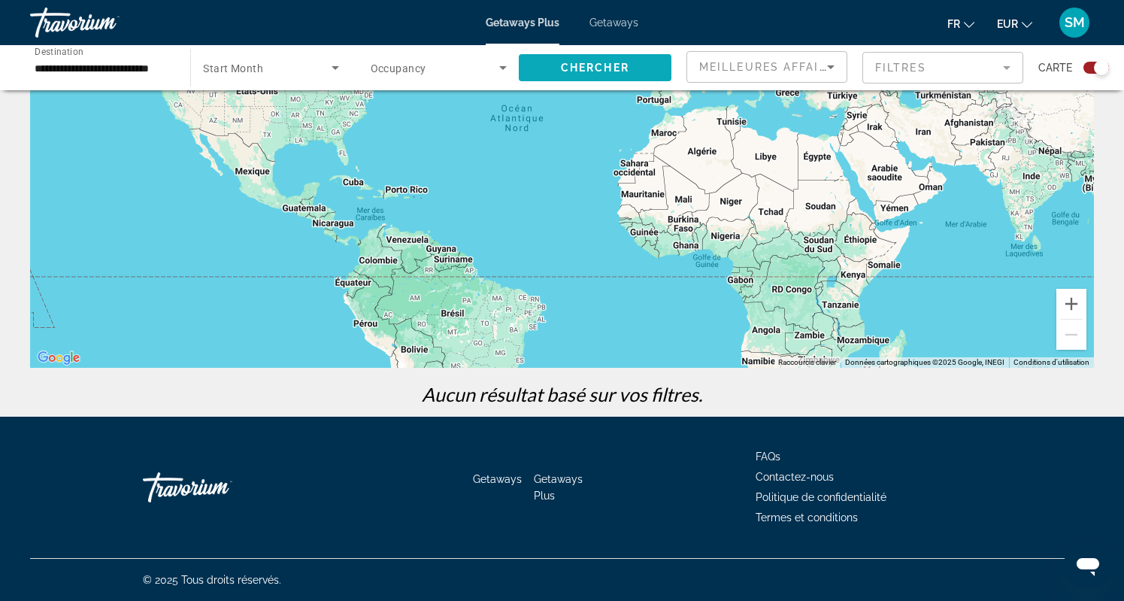
scroll to position [189, 0]
click at [618, 27] on span "Getaways" at bounding box center [613, 23] width 49 height 12
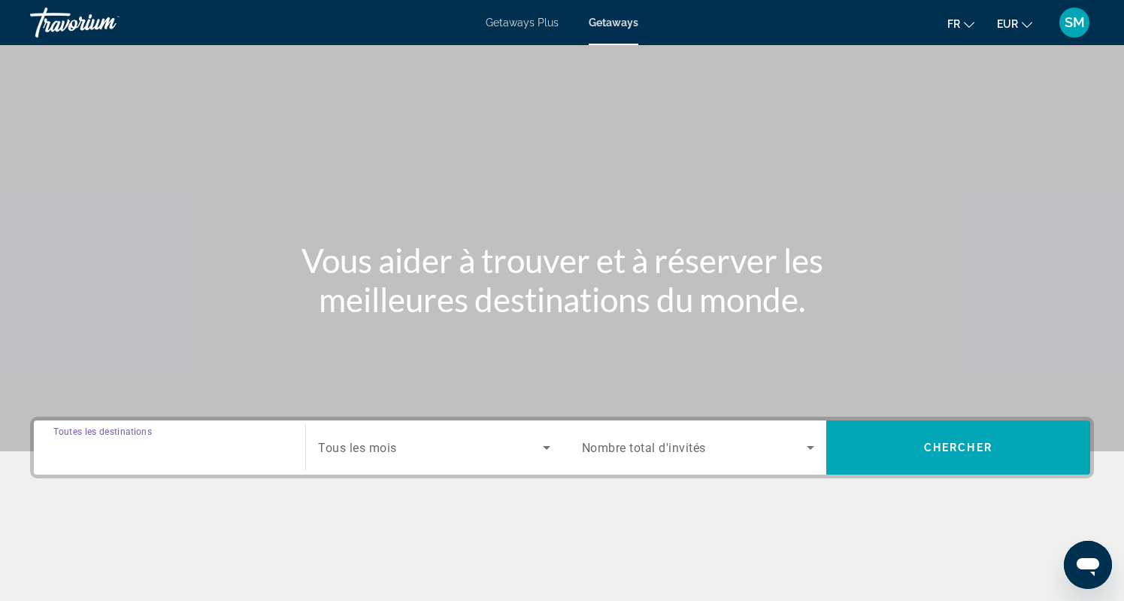
click at [198, 450] on input "Destination Toutes les destinations" at bounding box center [169, 448] width 232 height 18
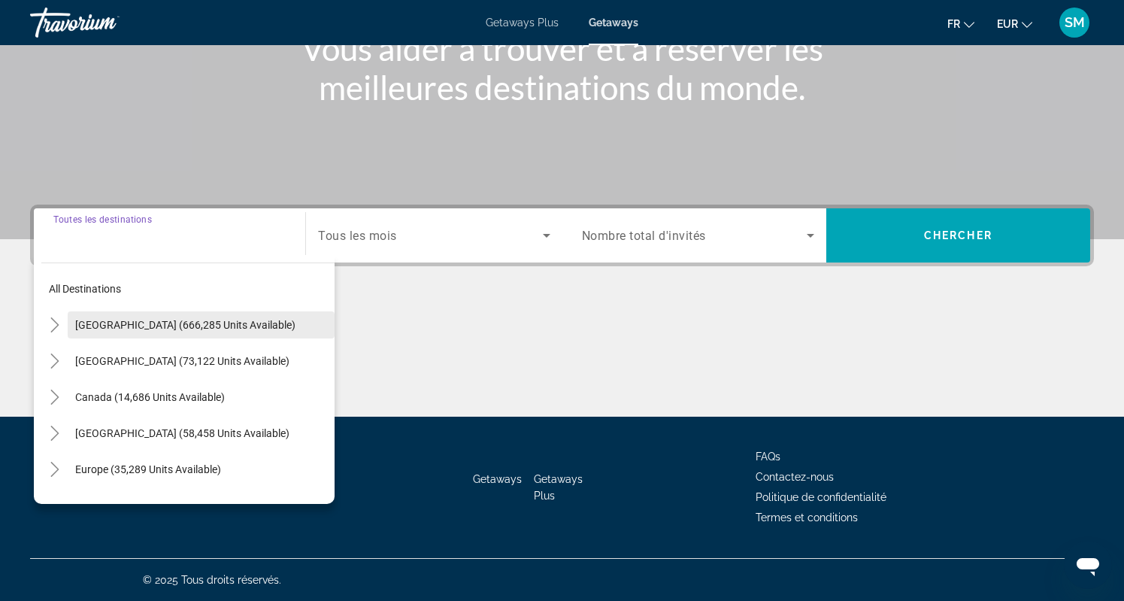
click at [200, 330] on span "United States (666,285 units available)" at bounding box center [185, 325] width 220 height 12
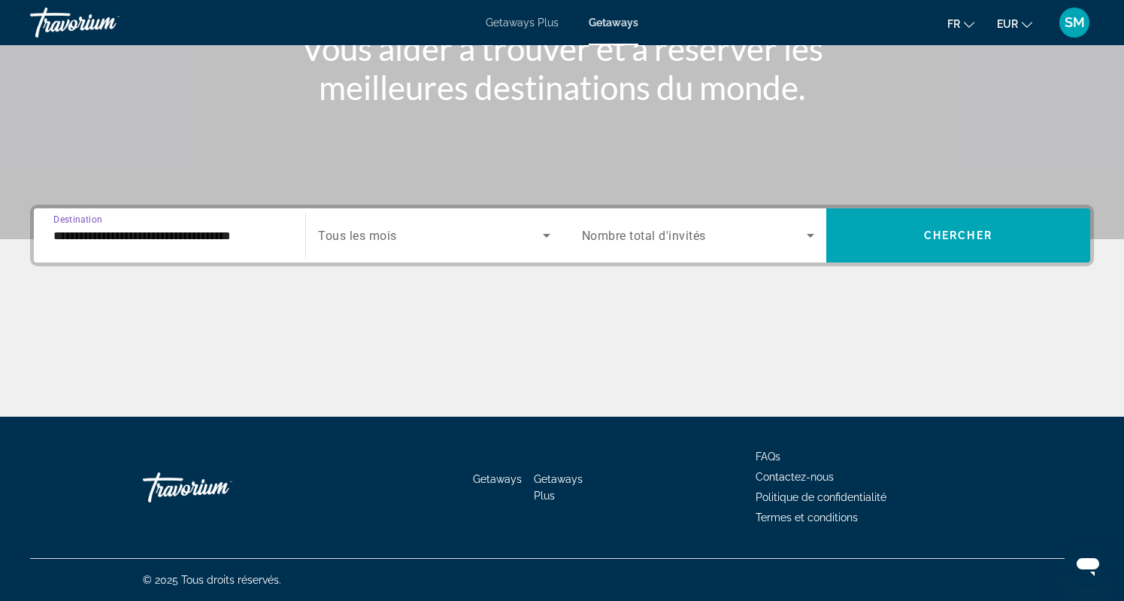
click at [226, 241] on input "**********" at bounding box center [169, 236] width 232 height 18
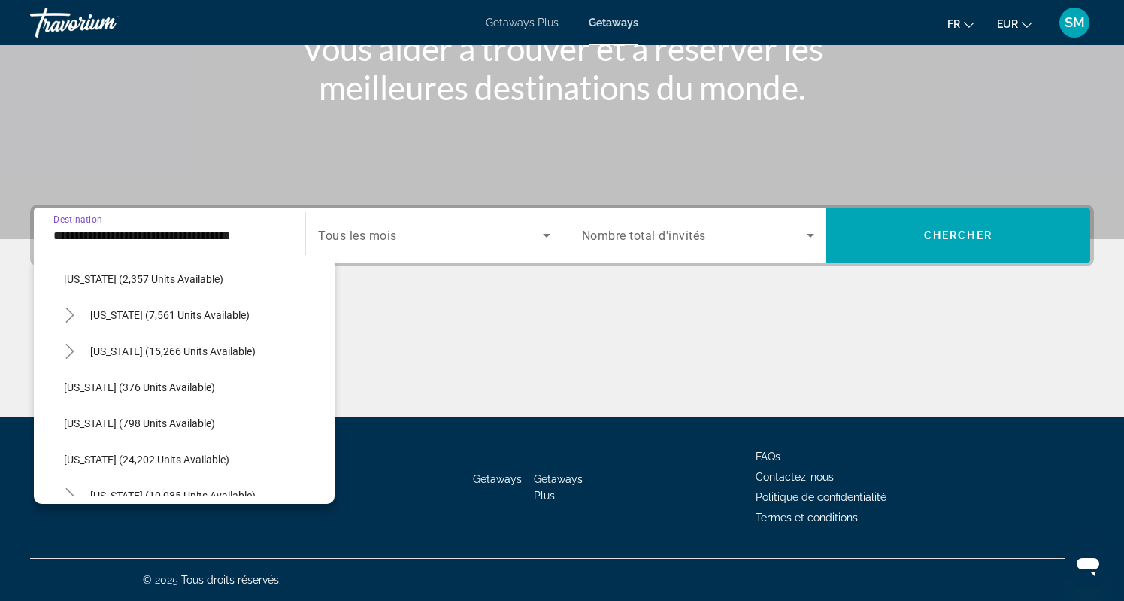
scroll to position [1042, 0]
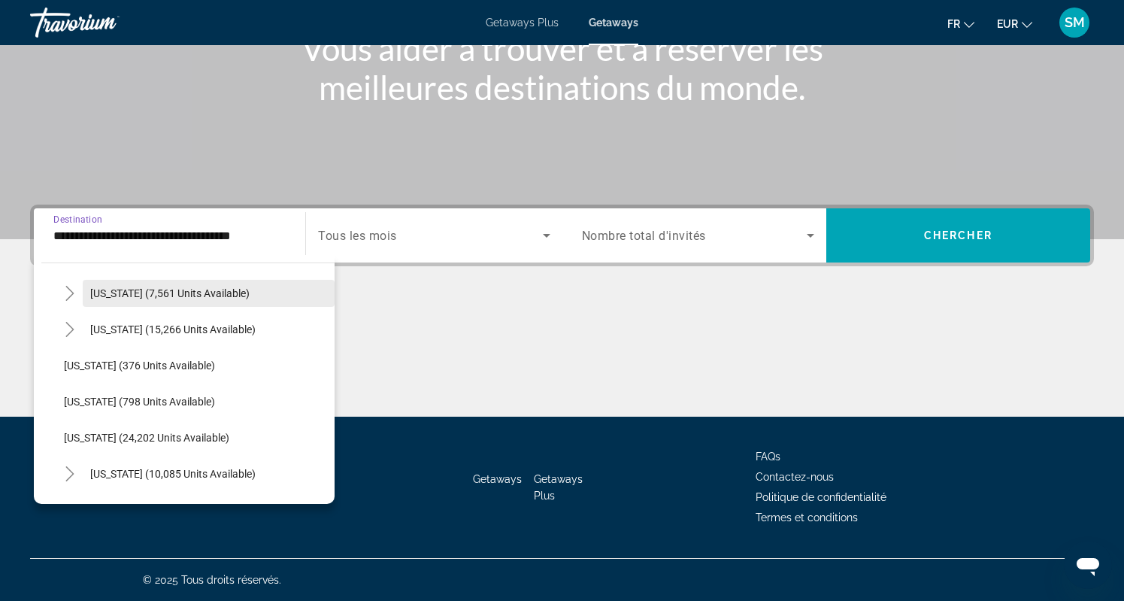
click at [173, 292] on span "New York (7,561 units available)" at bounding box center [169, 293] width 159 height 12
type input "**********"
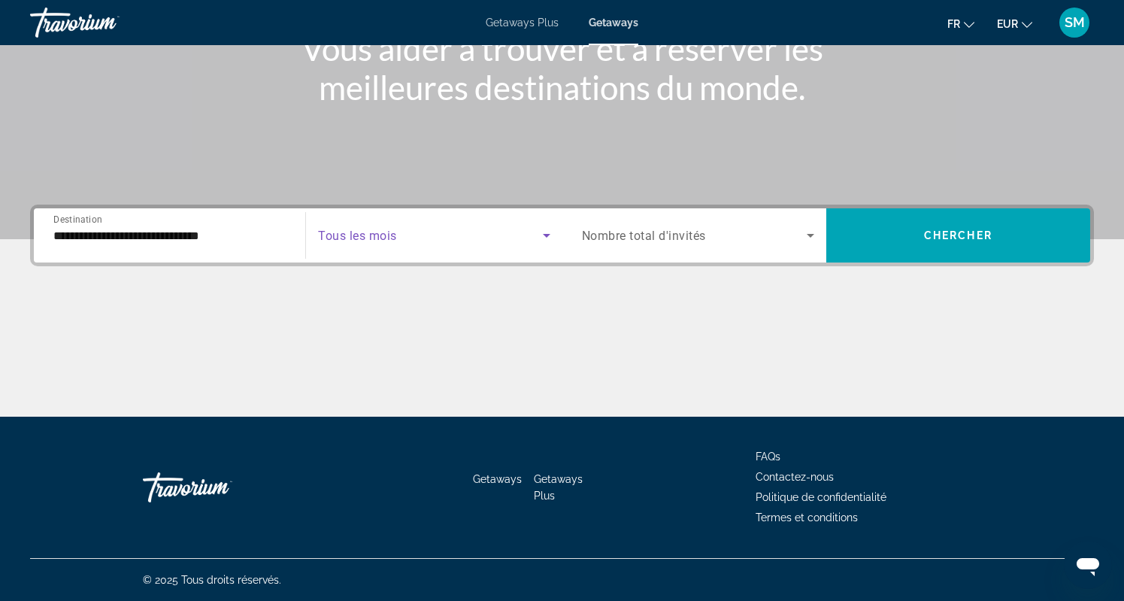
click at [402, 226] on span "Search widget" at bounding box center [430, 235] width 224 height 18
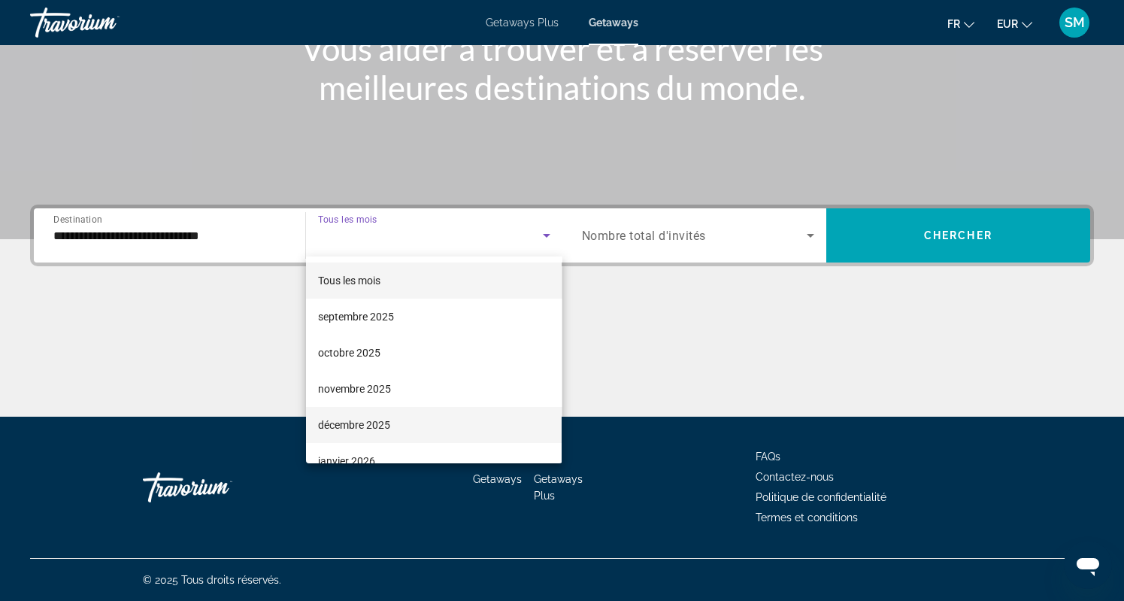
drag, startPoint x: 380, startPoint y: 385, endPoint x: 374, endPoint y: 422, distance: 38.1
click at [374, 422] on div "Tous les mois septembre 2025 octobre 2025 novembre 2025 décembre 2025 janvier 2…" at bounding box center [434, 359] width 256 height 207
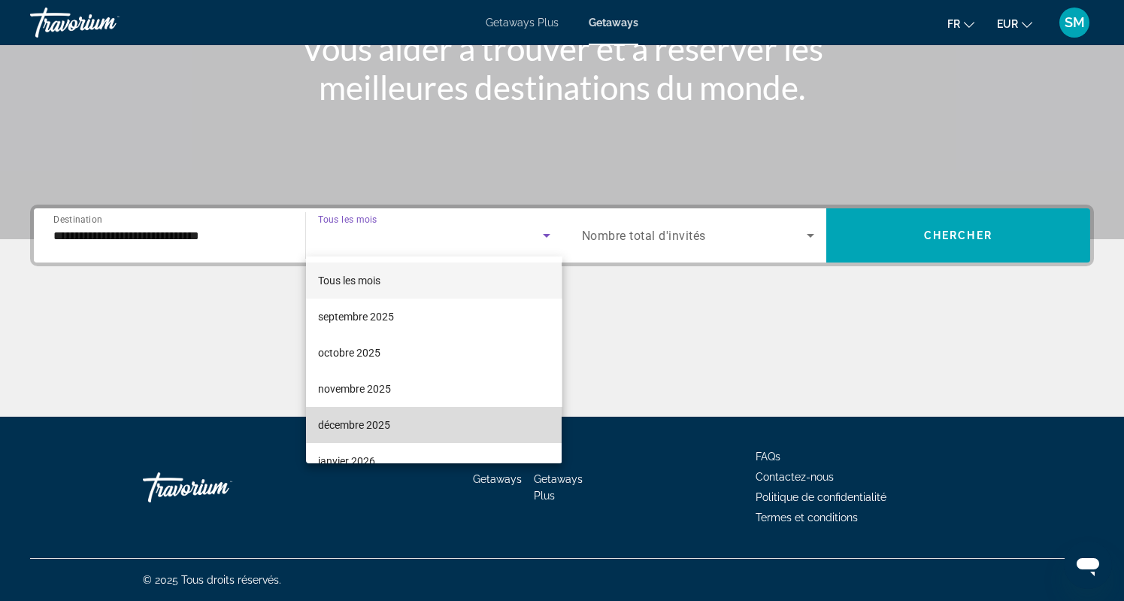
click at [374, 422] on span "décembre 2025" at bounding box center [354, 425] width 72 height 18
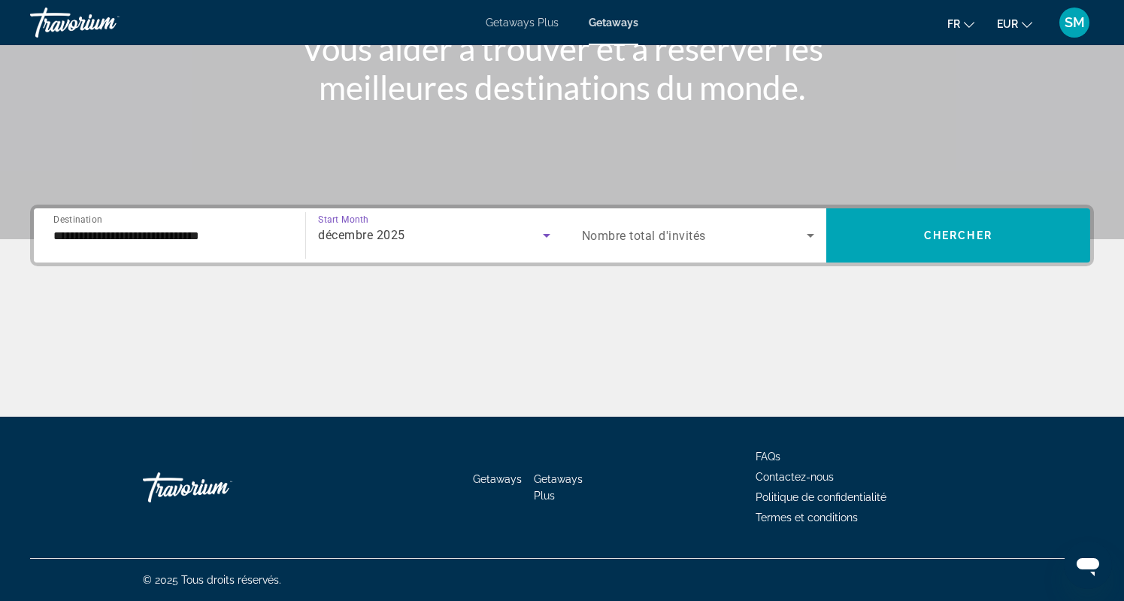
click at [695, 234] on span "Nombre total d'invités" at bounding box center [644, 236] width 124 height 14
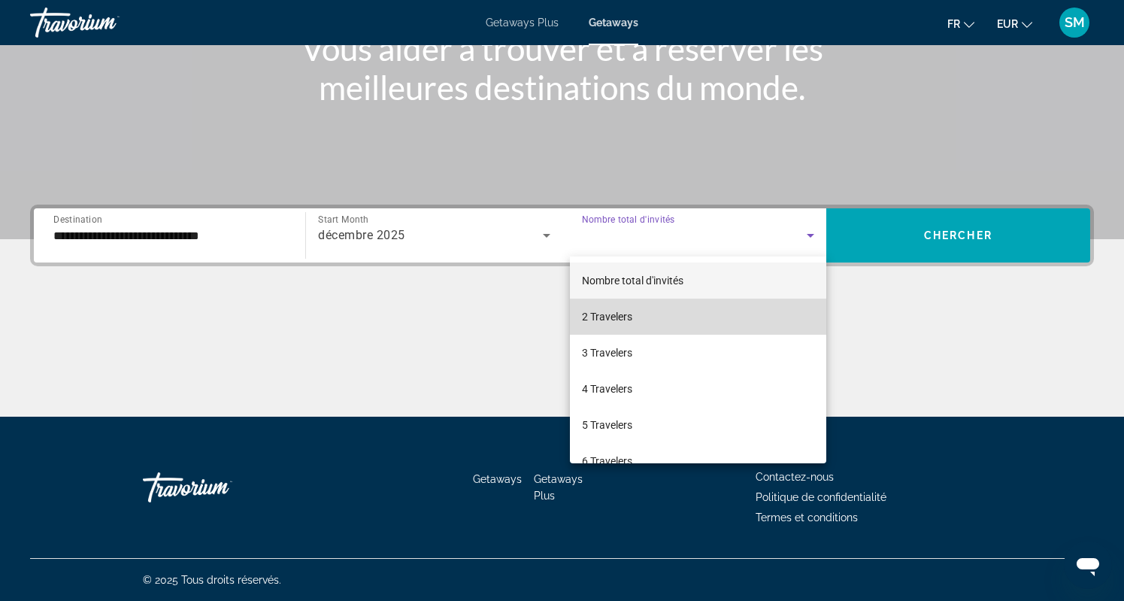
click at [656, 313] on mat-option "2 Travelers" at bounding box center [698, 316] width 256 height 36
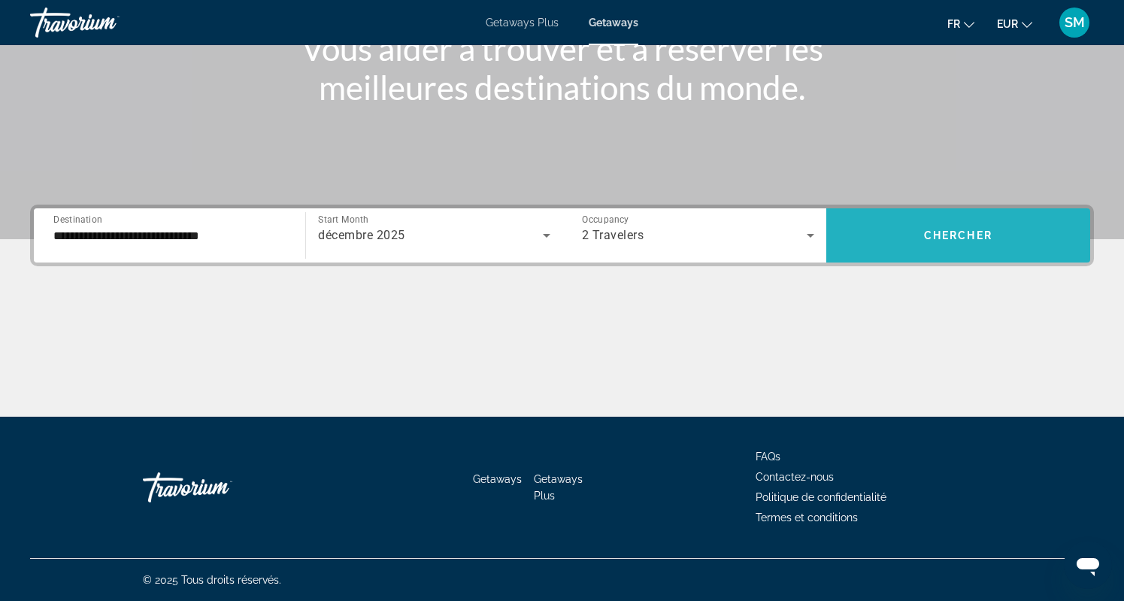
click at [880, 256] on span "Search widget" at bounding box center [958, 235] width 264 height 54
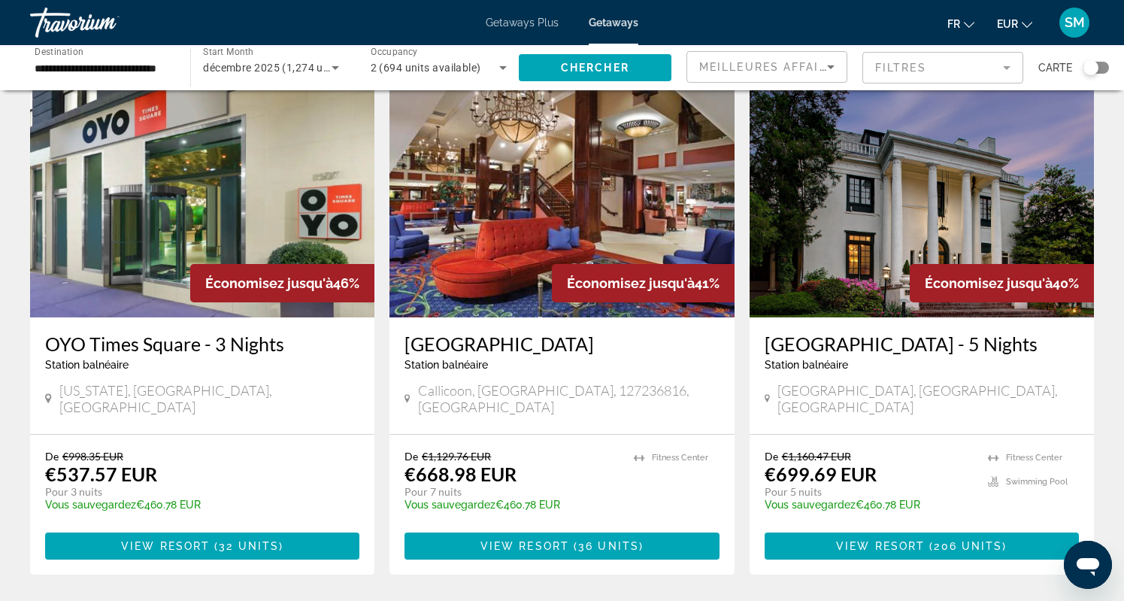
scroll to position [605, 0]
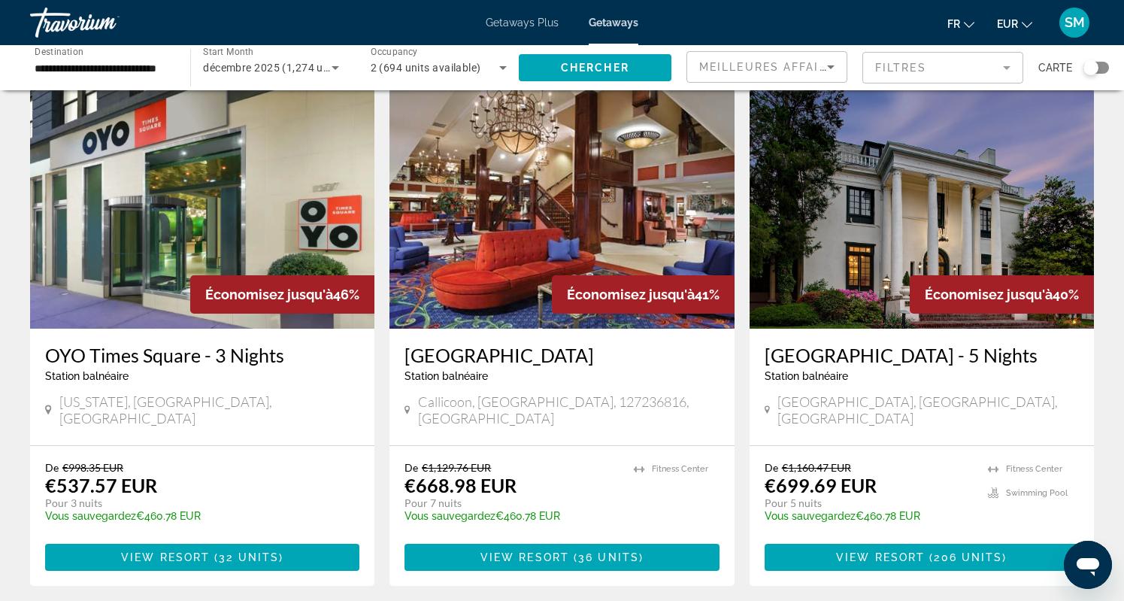
click at [909, 236] on img "Main content" at bounding box center [922, 208] width 344 height 241
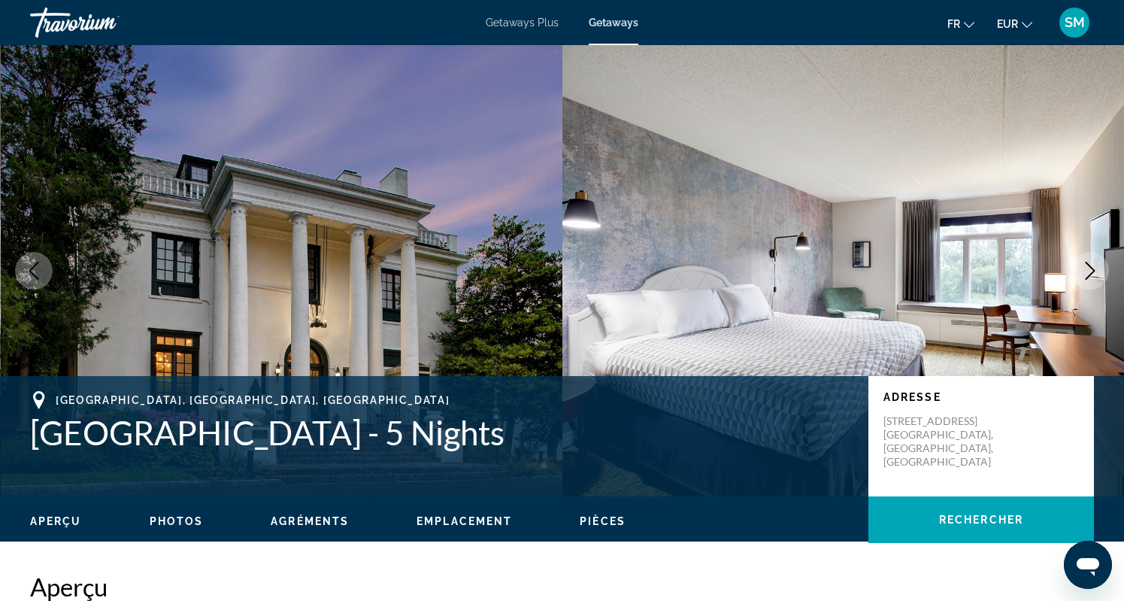
click at [1091, 274] on icon "Next image" at bounding box center [1091, 271] width 10 height 18
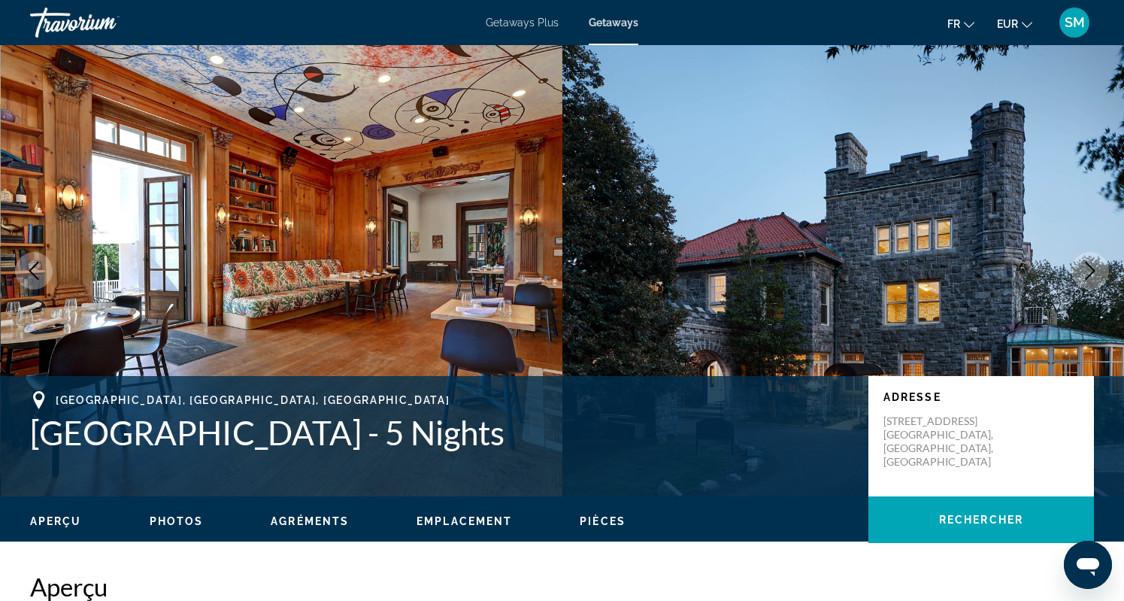
click at [1091, 274] on icon "Next image" at bounding box center [1091, 271] width 10 height 18
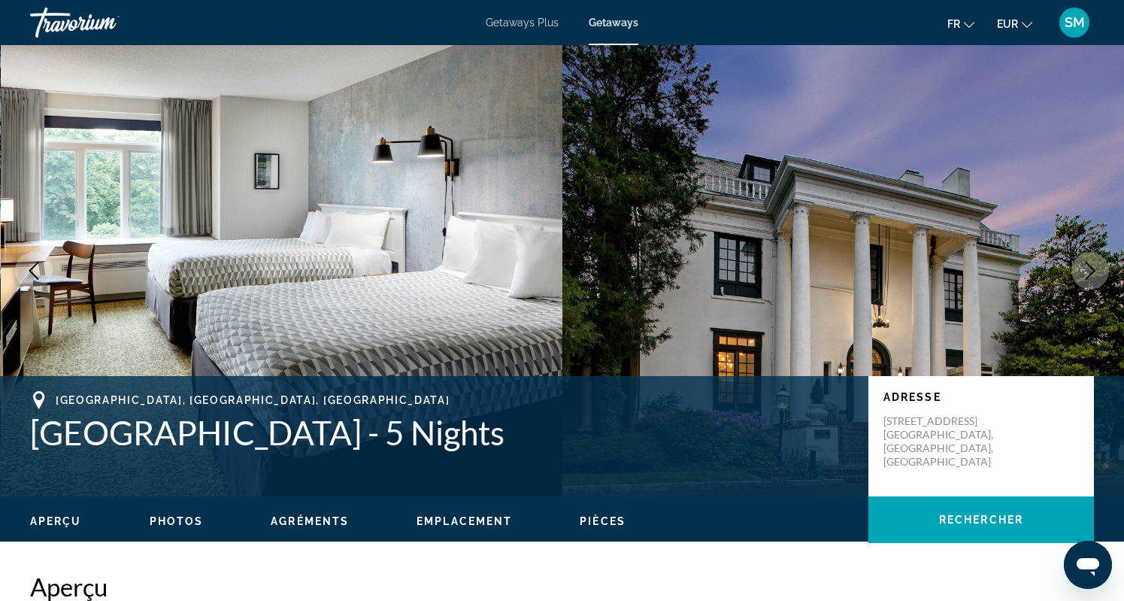
click at [1091, 274] on icon "Next image" at bounding box center [1091, 271] width 10 height 18
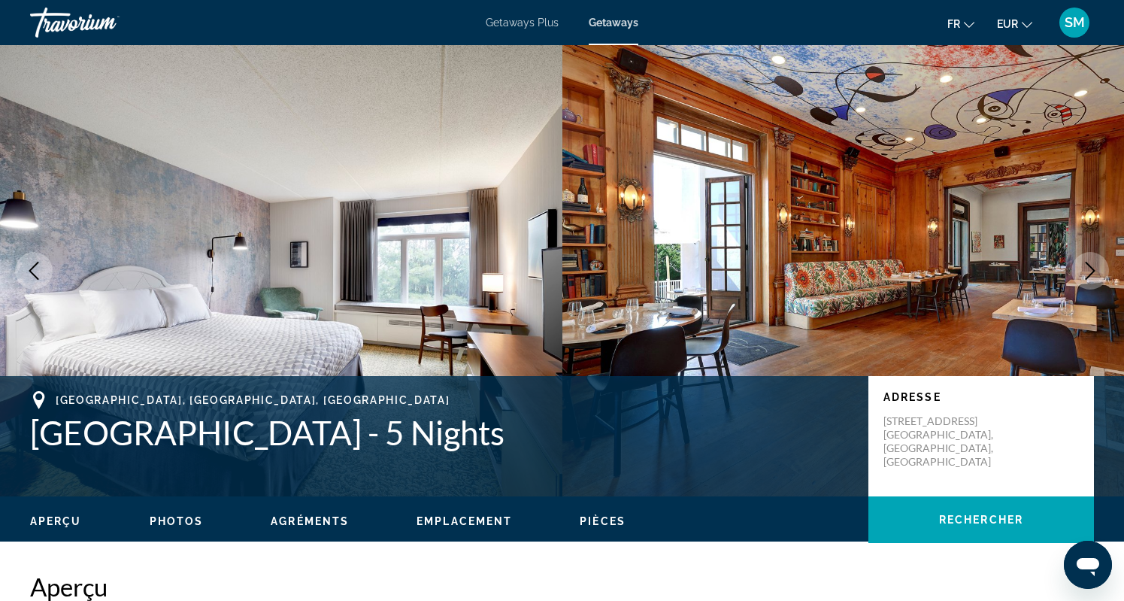
click at [1091, 274] on icon "Next image" at bounding box center [1091, 271] width 10 height 18
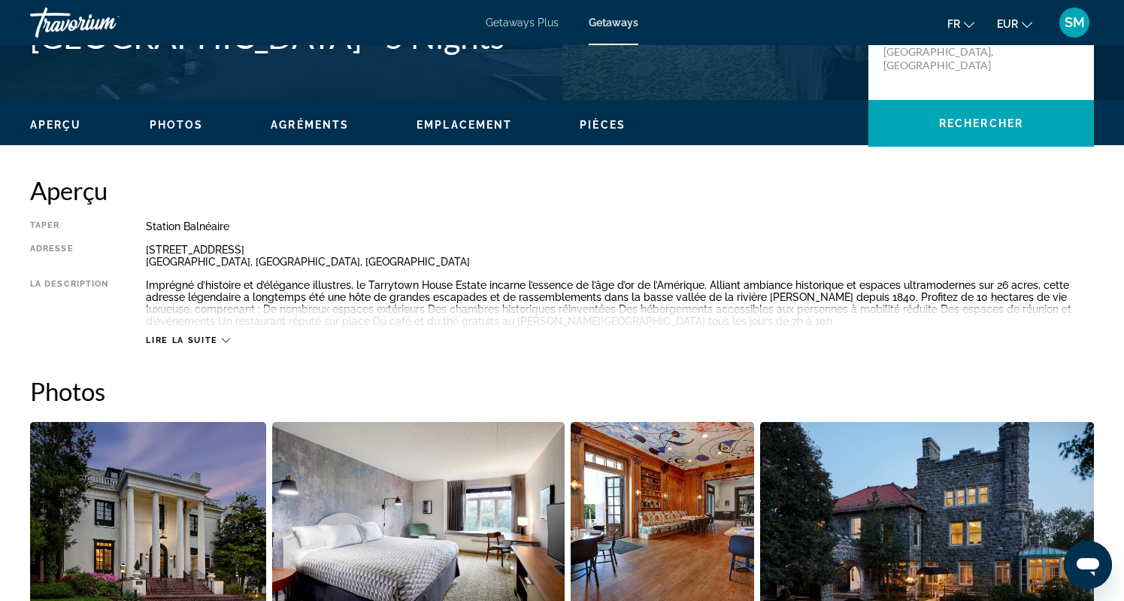
scroll to position [409, 0]
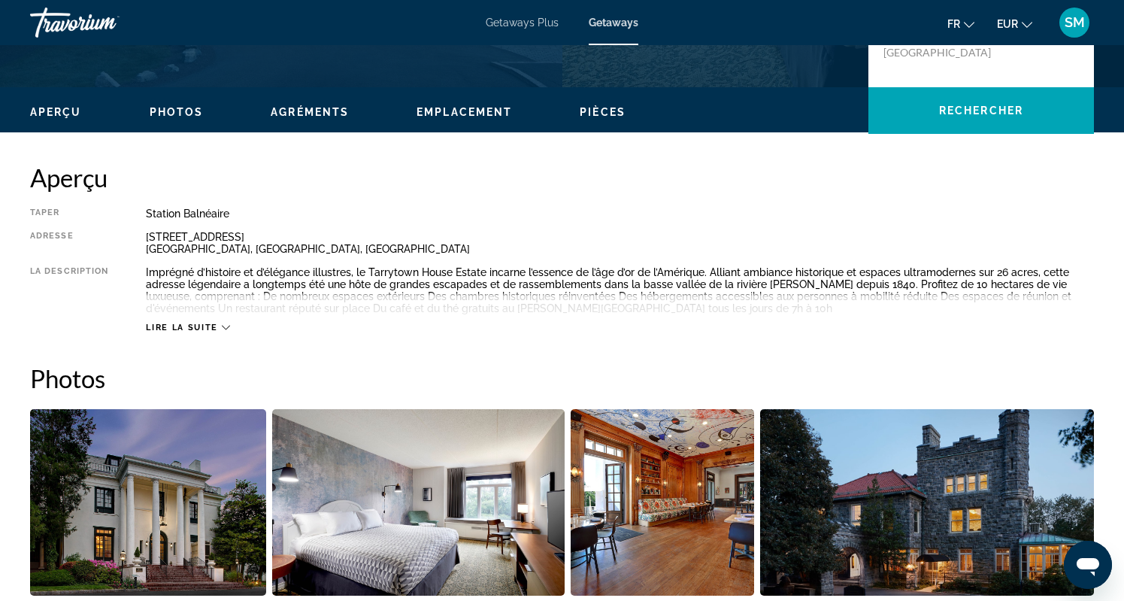
click at [205, 323] on span "Lire la suite" at bounding box center [181, 328] width 71 height 10
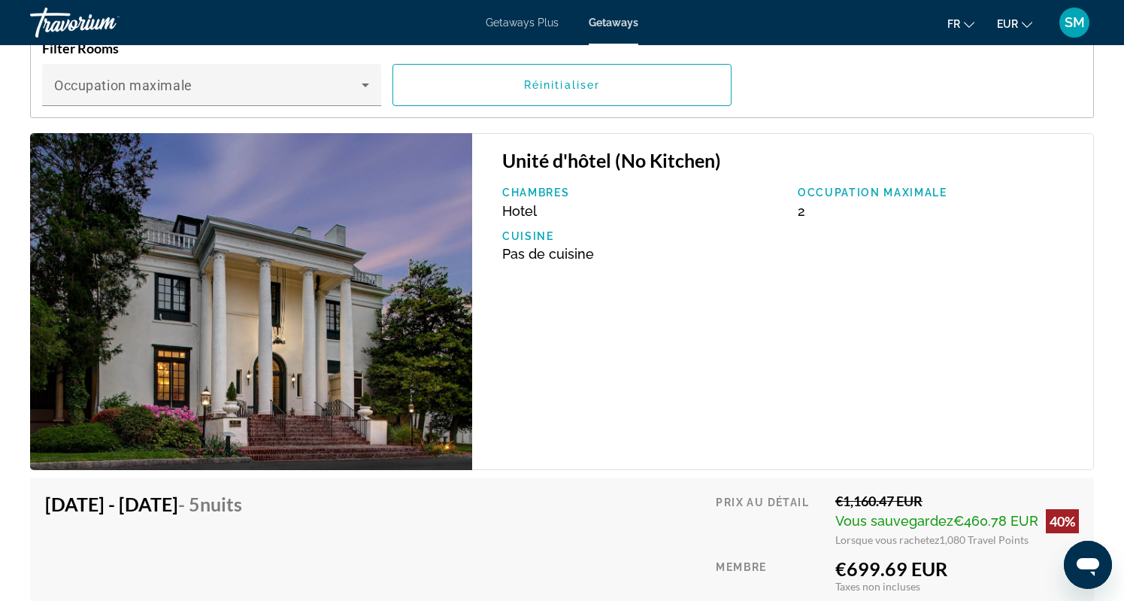
scroll to position [2304, 0]
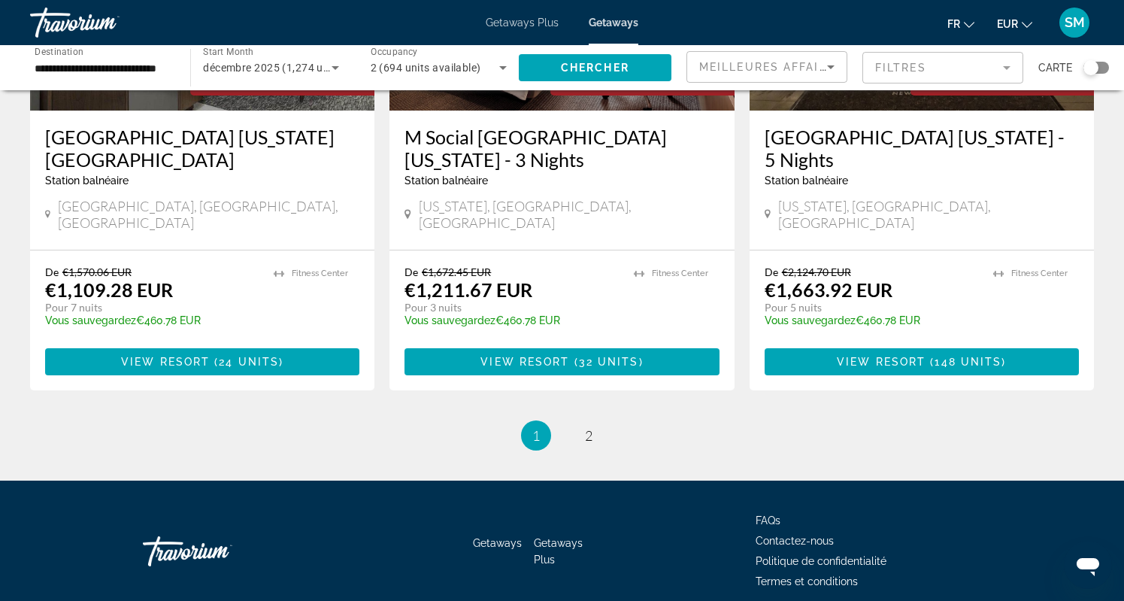
scroll to position [1900, 0]
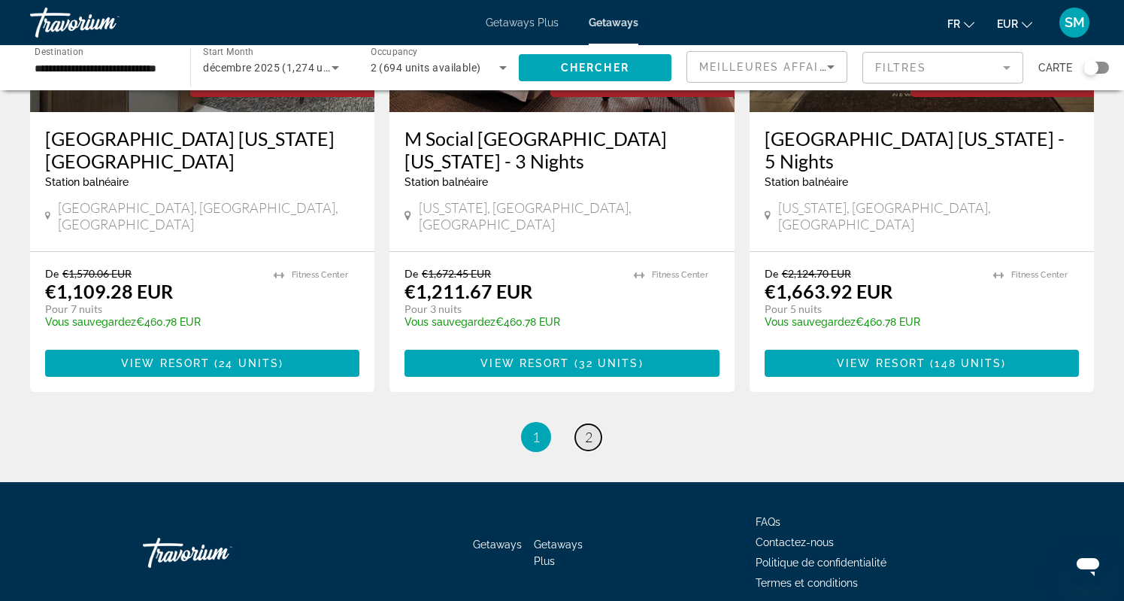
click at [594, 424] on link "page 2" at bounding box center [588, 437] width 26 height 26
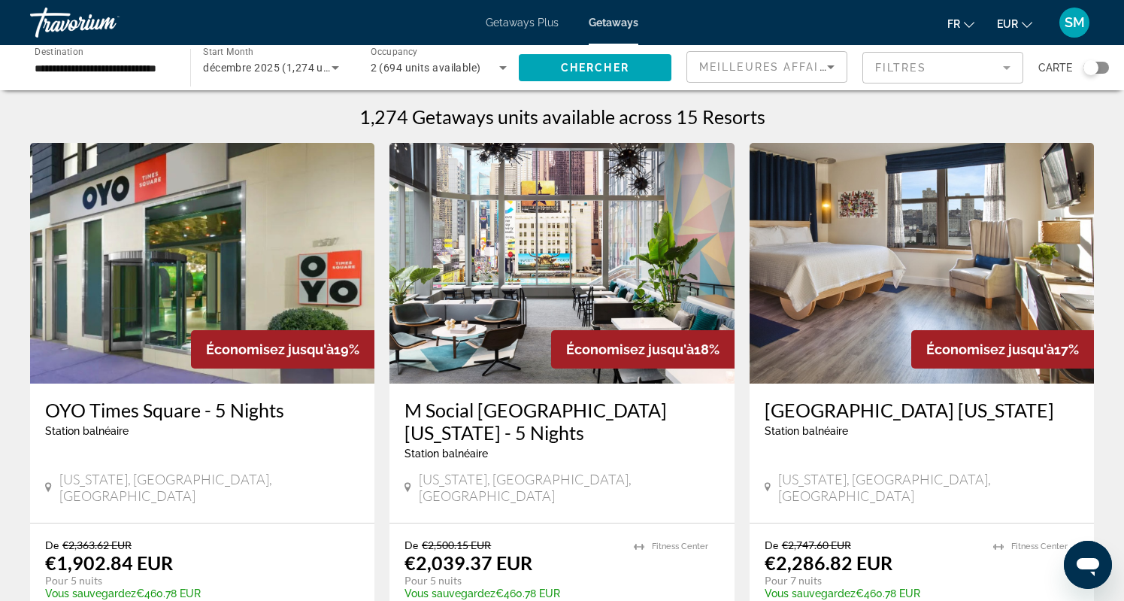
click at [904, 287] on img "Main content" at bounding box center [922, 263] width 344 height 241
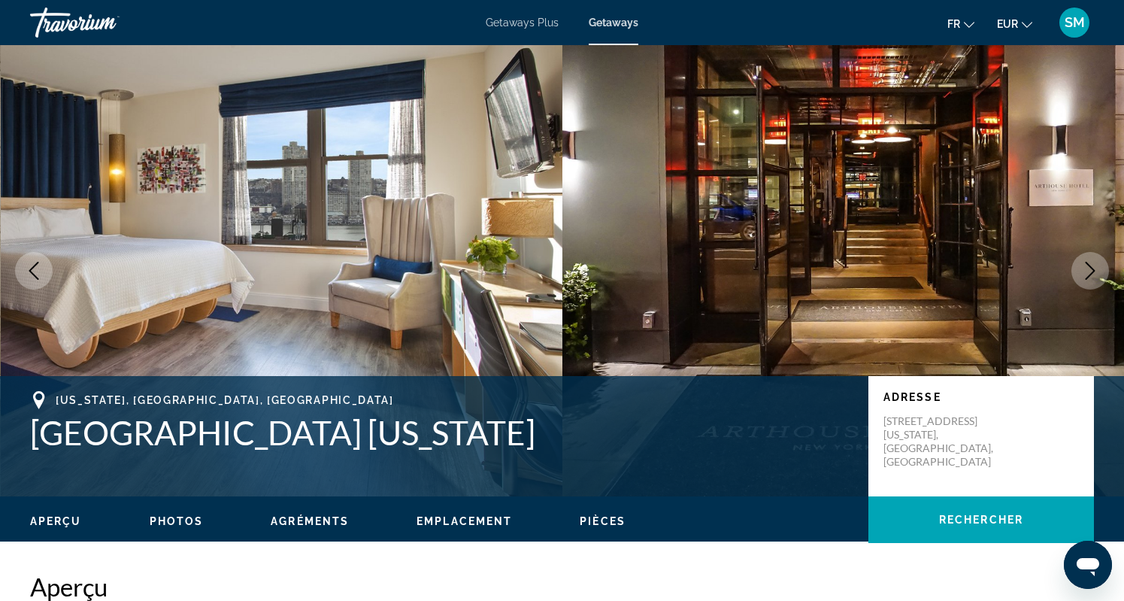
click at [1088, 272] on icon "Next image" at bounding box center [1090, 271] width 18 height 18
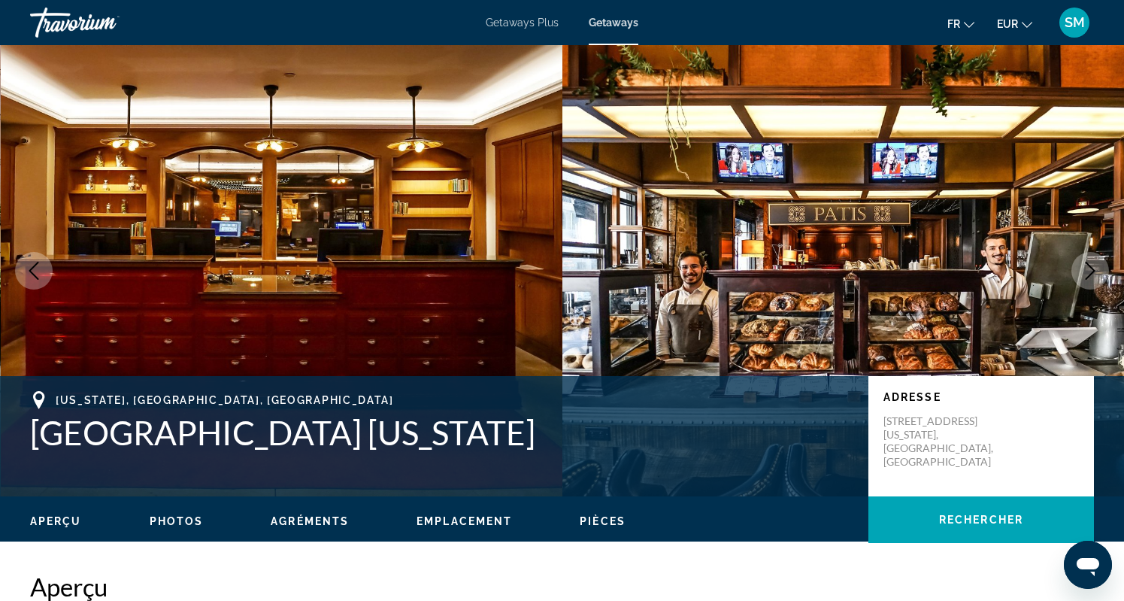
click at [1088, 272] on icon "Next image" at bounding box center [1090, 271] width 18 height 18
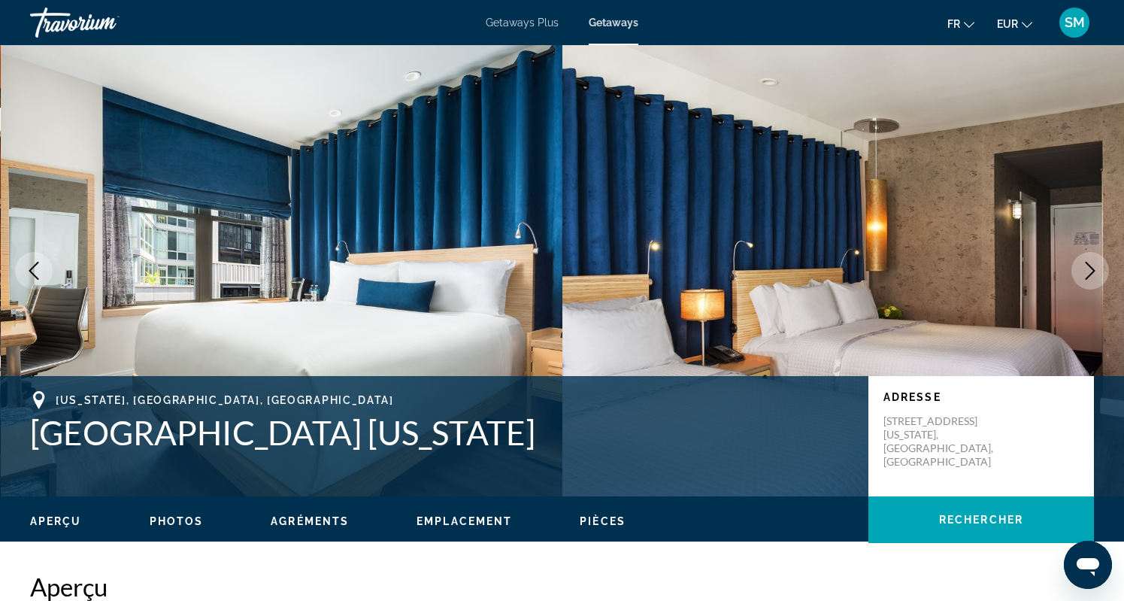
click at [1088, 272] on icon "Next image" at bounding box center [1090, 271] width 18 height 18
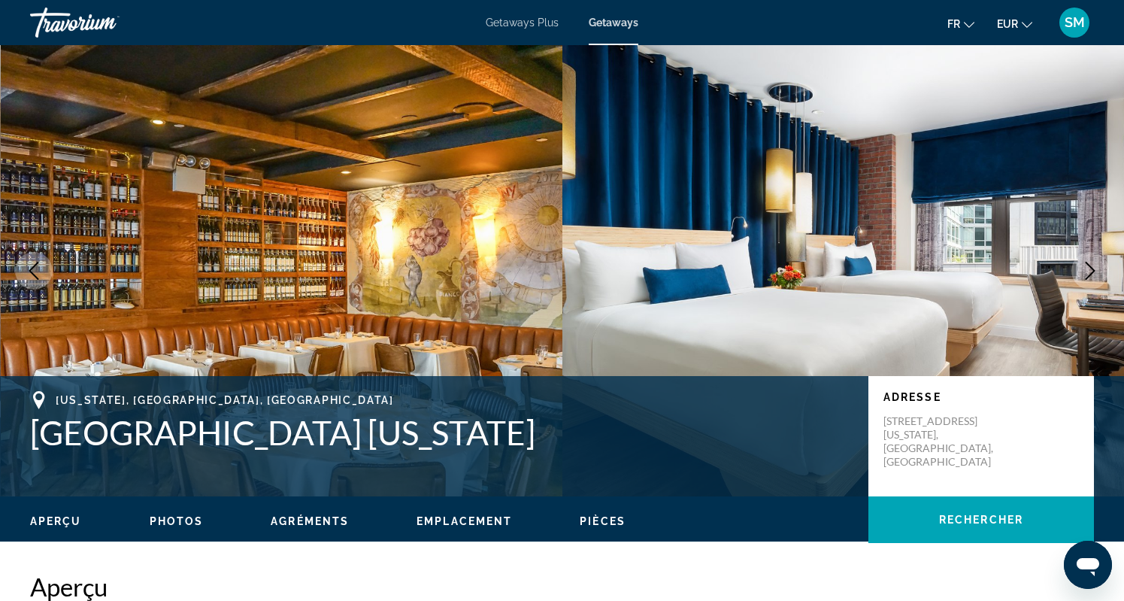
click at [620, 24] on span "Getaways" at bounding box center [614, 23] width 50 height 12
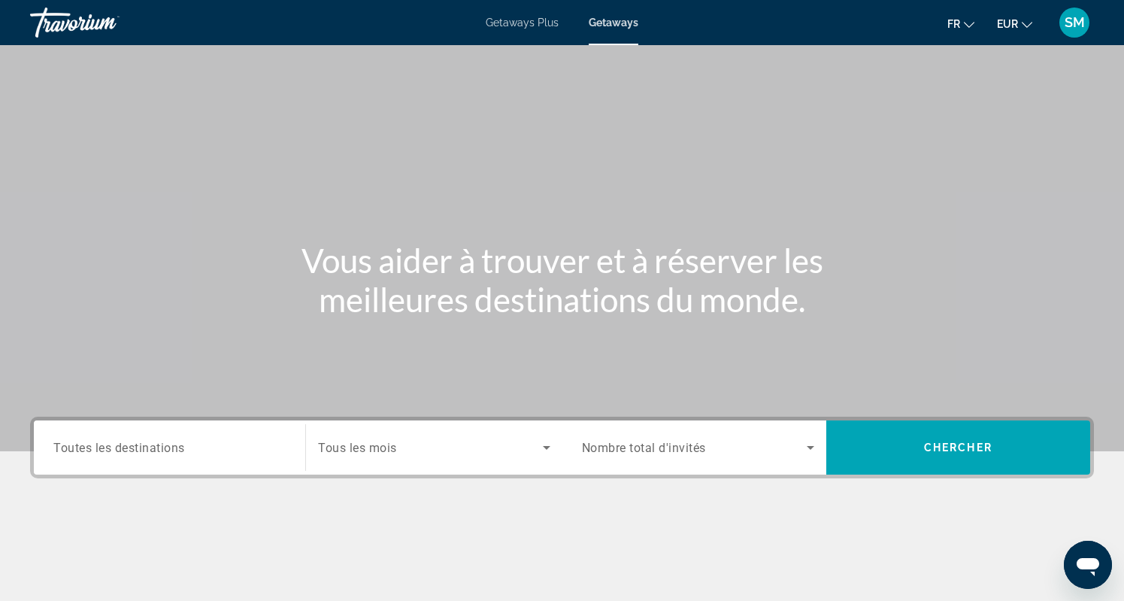
click at [180, 454] on span "Toutes les destinations" at bounding box center [119, 447] width 132 height 14
click at [180, 454] on input "Destination Toutes les destinations" at bounding box center [169, 448] width 232 height 18
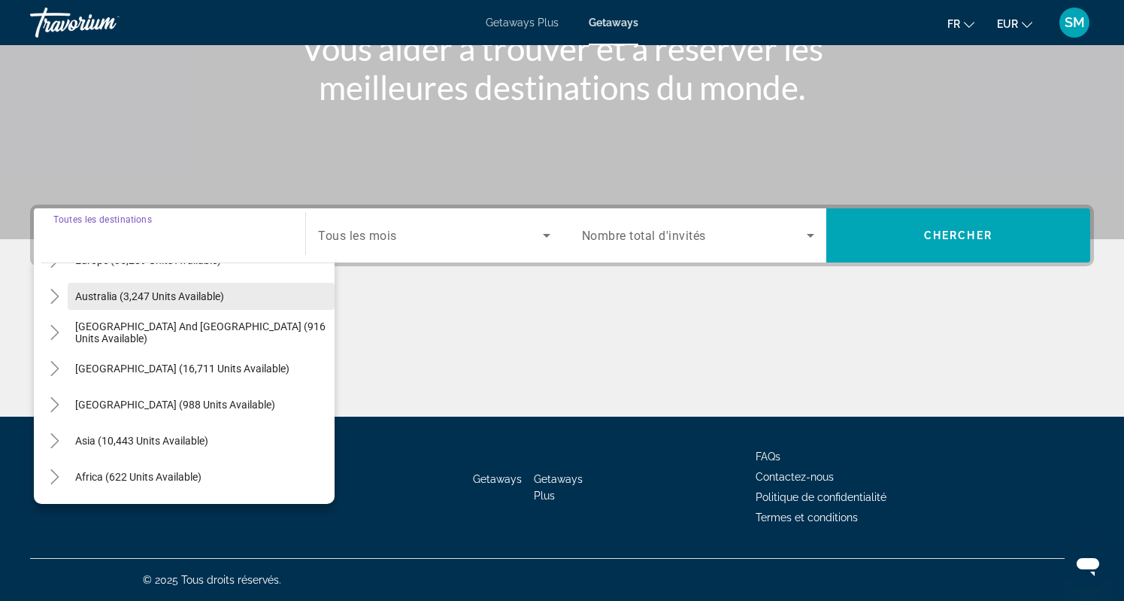
scroll to position [226, 0]
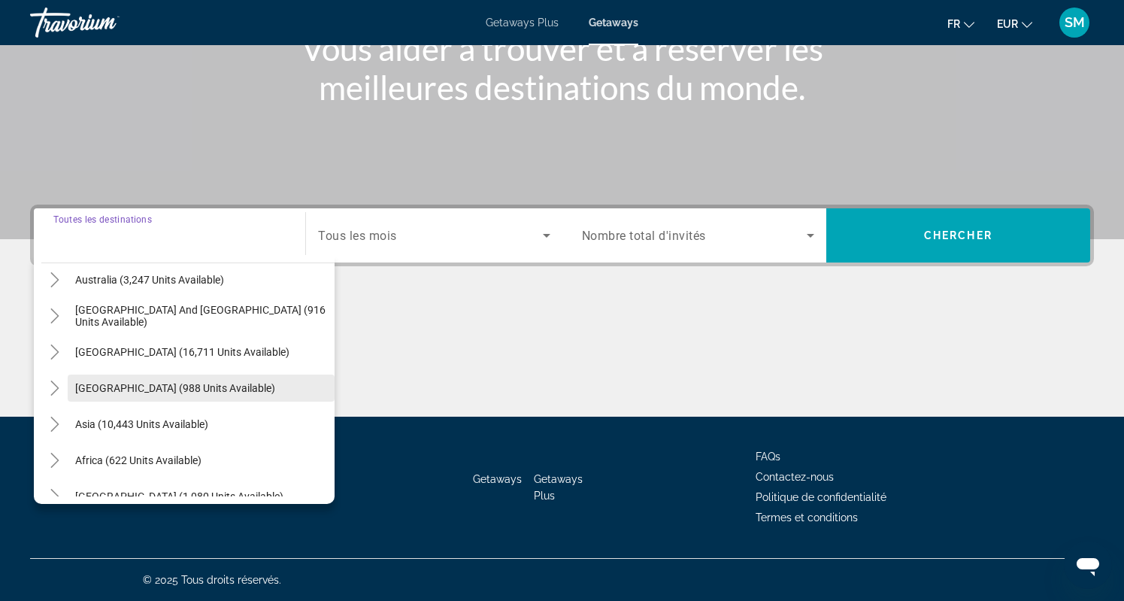
click at [186, 393] on span "Central America (988 units available)" at bounding box center [175, 388] width 200 height 12
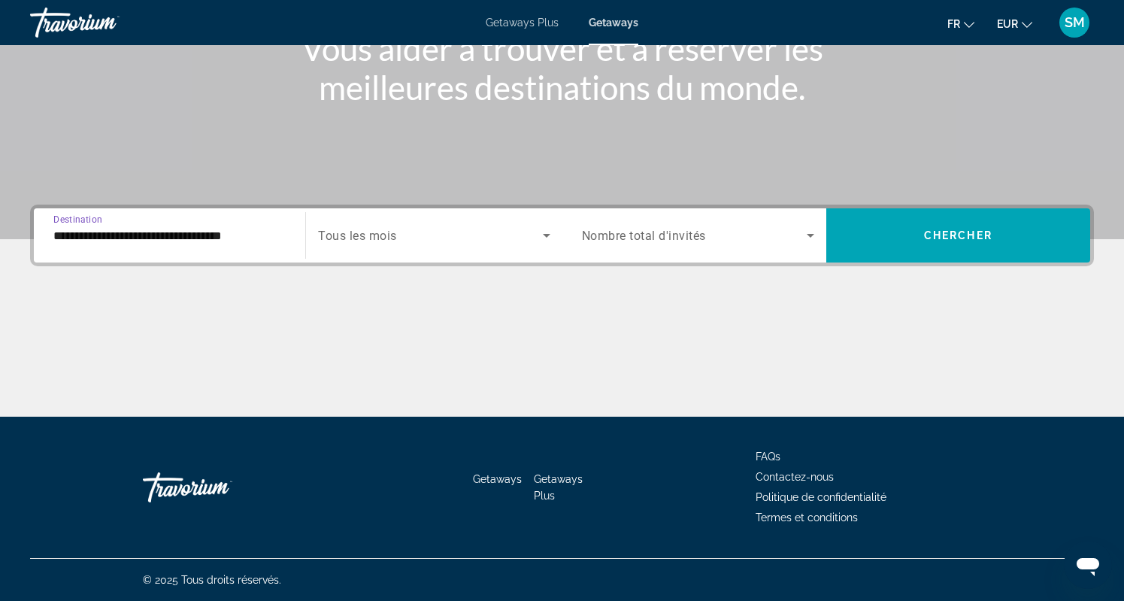
click at [246, 236] on input "**********" at bounding box center [169, 236] width 232 height 18
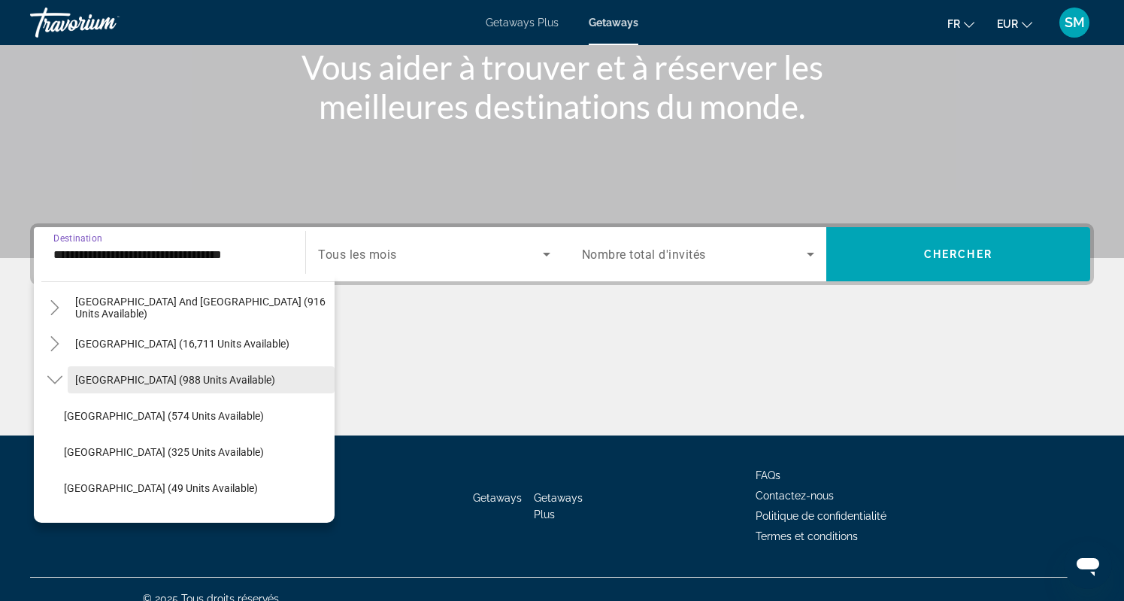
scroll to position [222, 0]
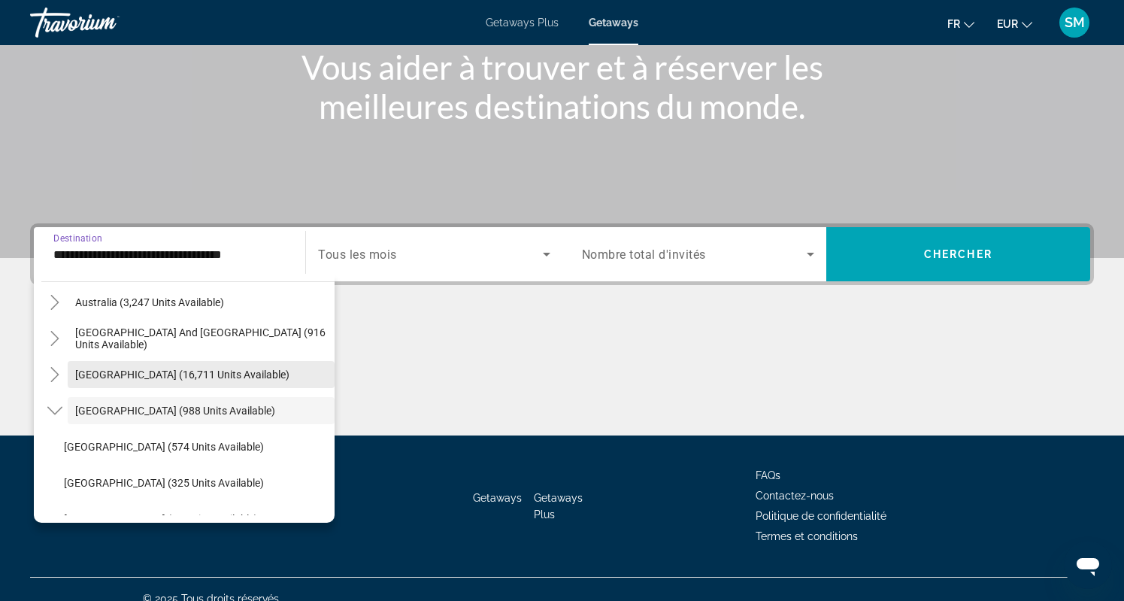
click at [177, 374] on span "South America (16,711 units available)" at bounding box center [182, 374] width 214 height 12
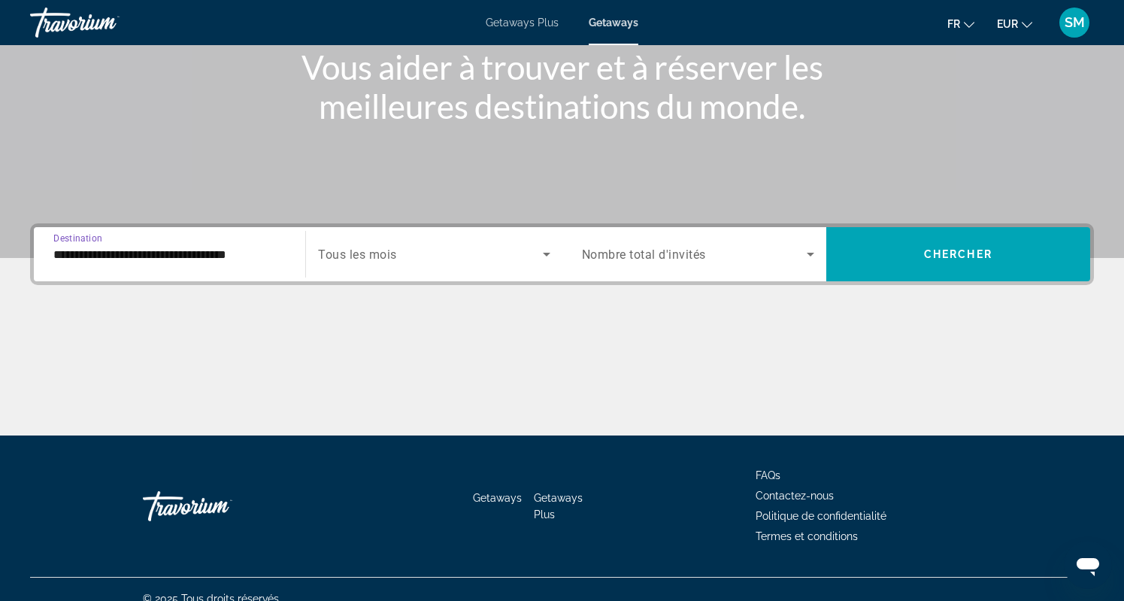
scroll to position [212, 0]
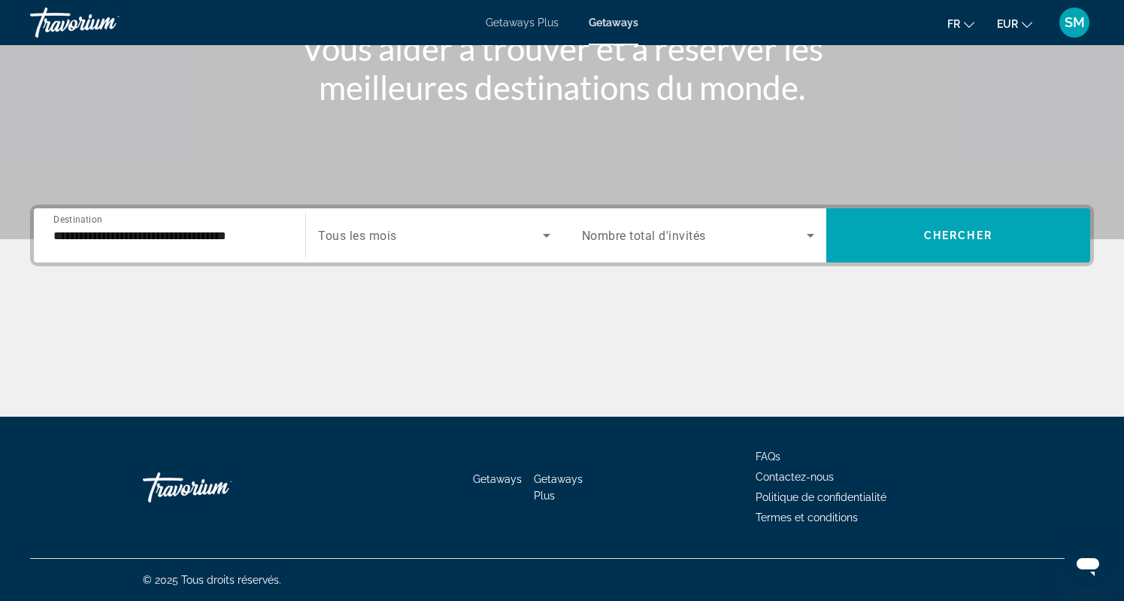
click at [214, 223] on div "**********" at bounding box center [169, 235] width 232 height 43
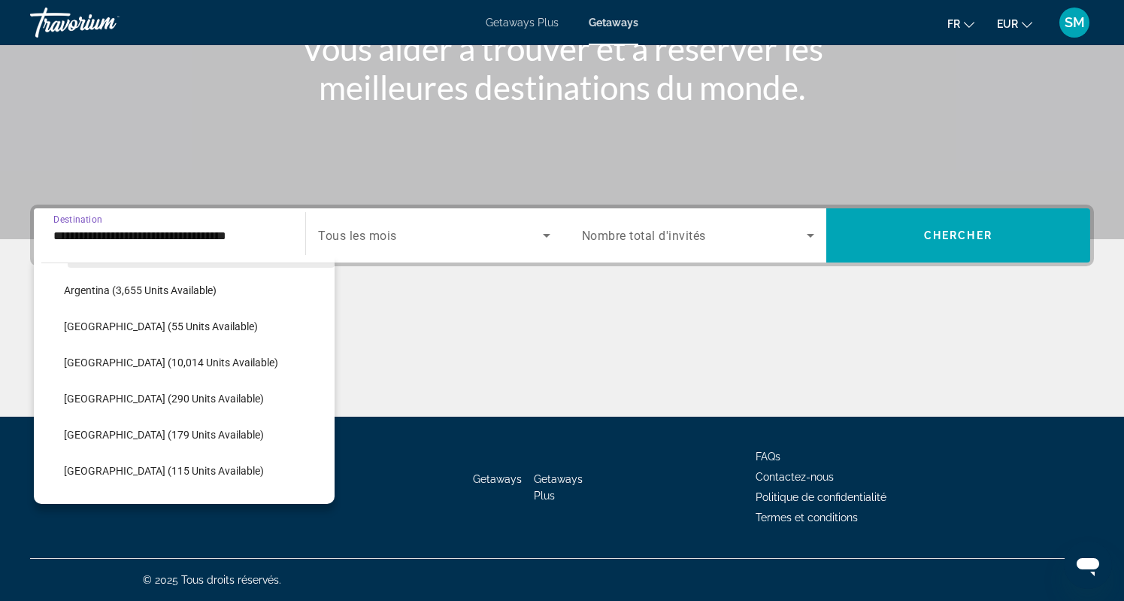
scroll to position [330, 0]
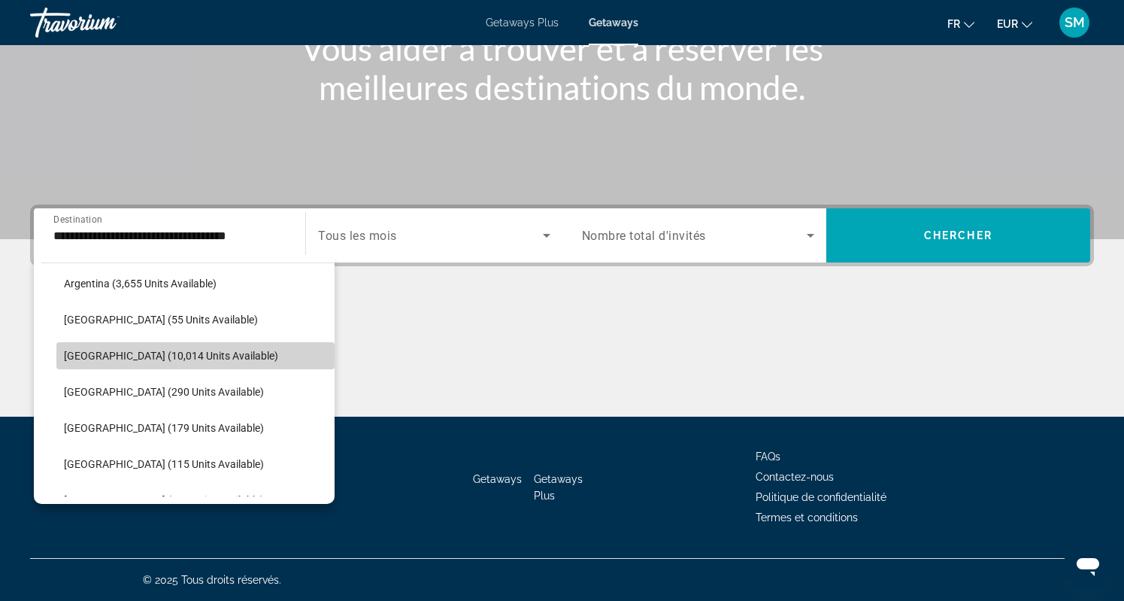
click at [161, 357] on span "Brazil (10,014 units available)" at bounding box center [171, 356] width 214 height 12
type input "**********"
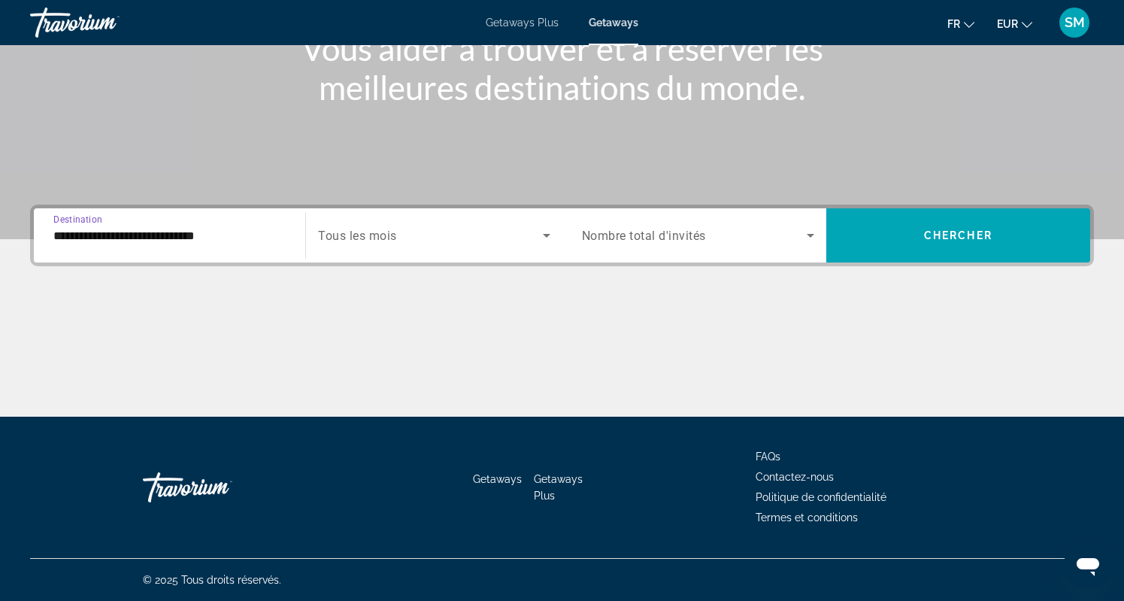
click at [401, 243] on span "Search widget" at bounding box center [430, 235] width 224 height 18
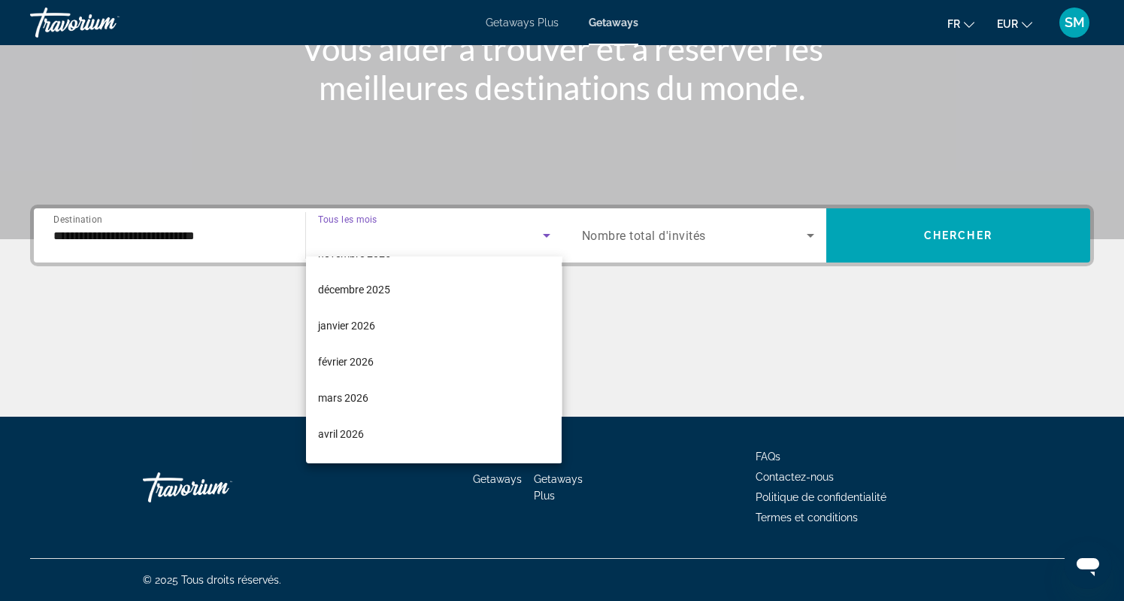
scroll to position [153, 0]
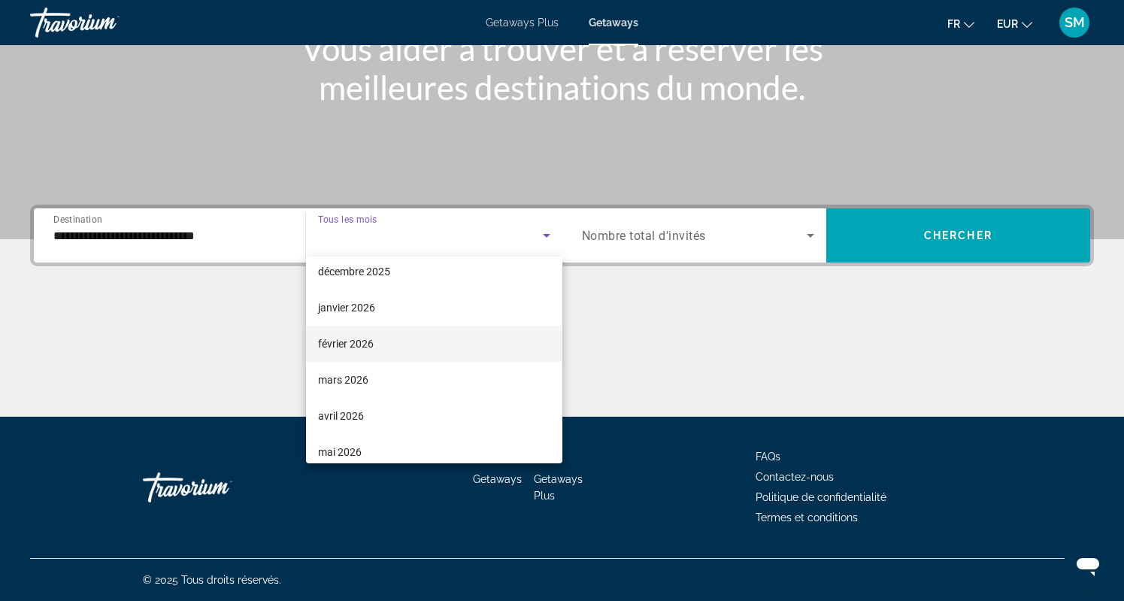
click at [383, 344] on mat-option "février 2026" at bounding box center [434, 344] width 256 height 36
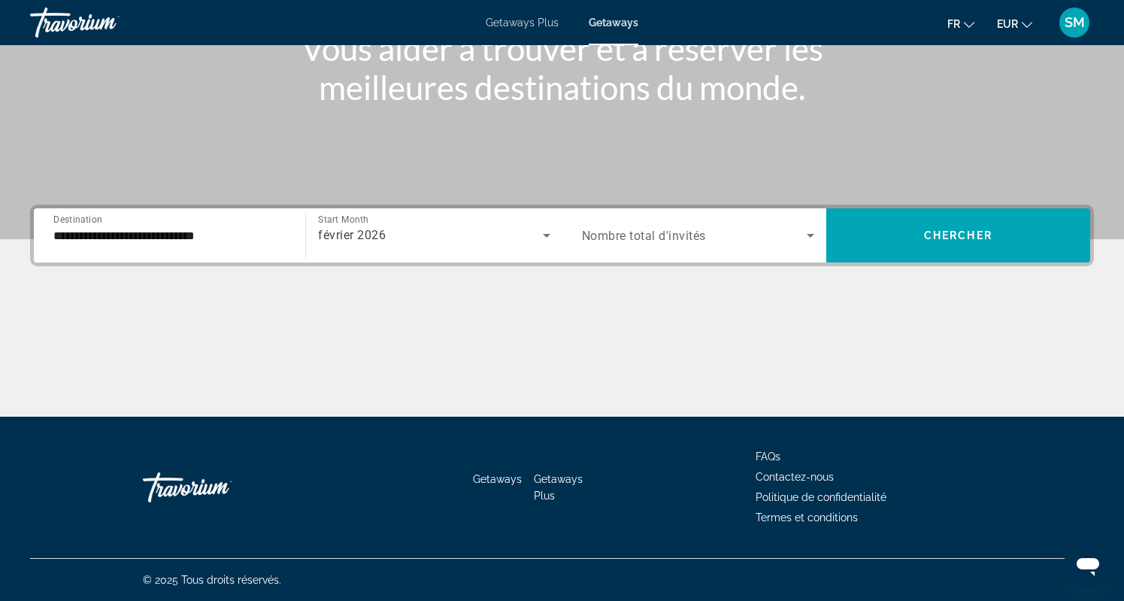
click at [665, 232] on span "Nombre total d'invités" at bounding box center [644, 236] width 124 height 14
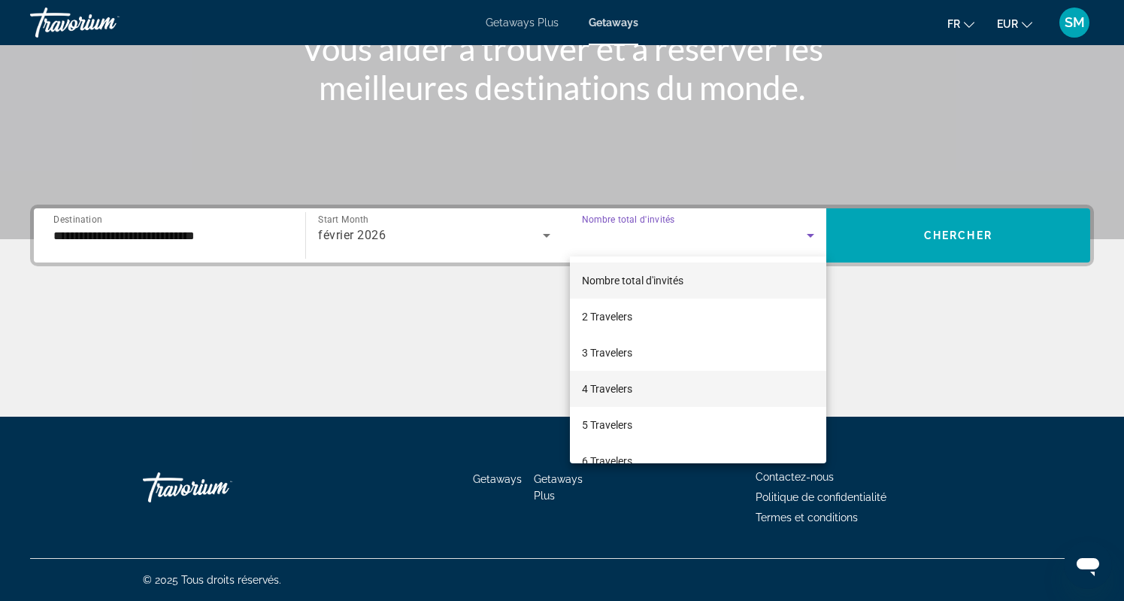
click at [638, 395] on mat-option "4 Travelers" at bounding box center [698, 389] width 256 height 36
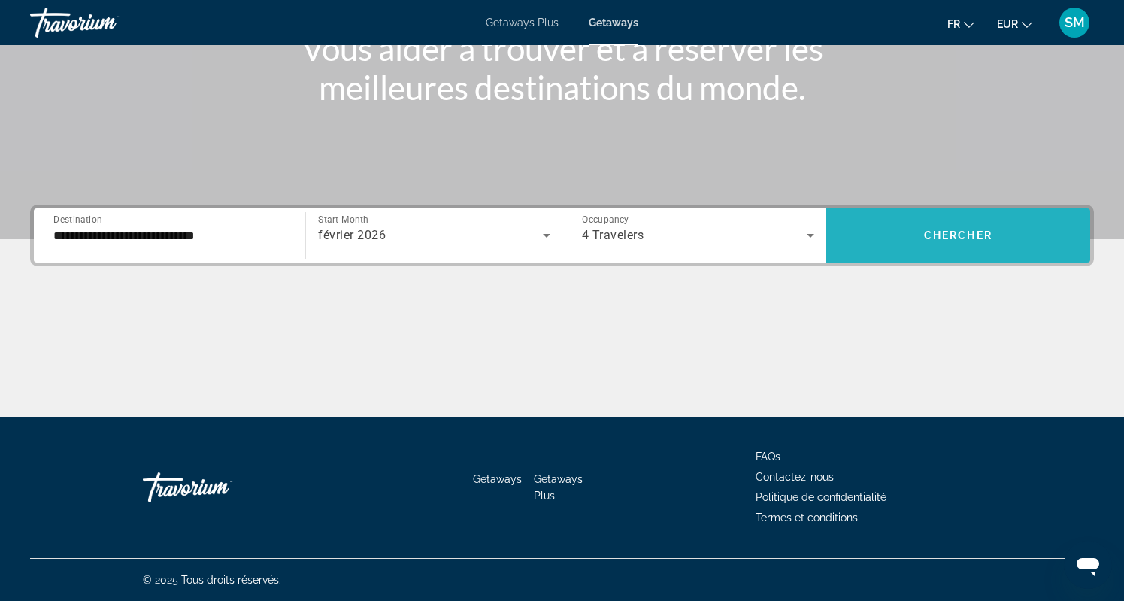
click at [969, 210] on span "Search widget" at bounding box center [958, 235] width 264 height 54
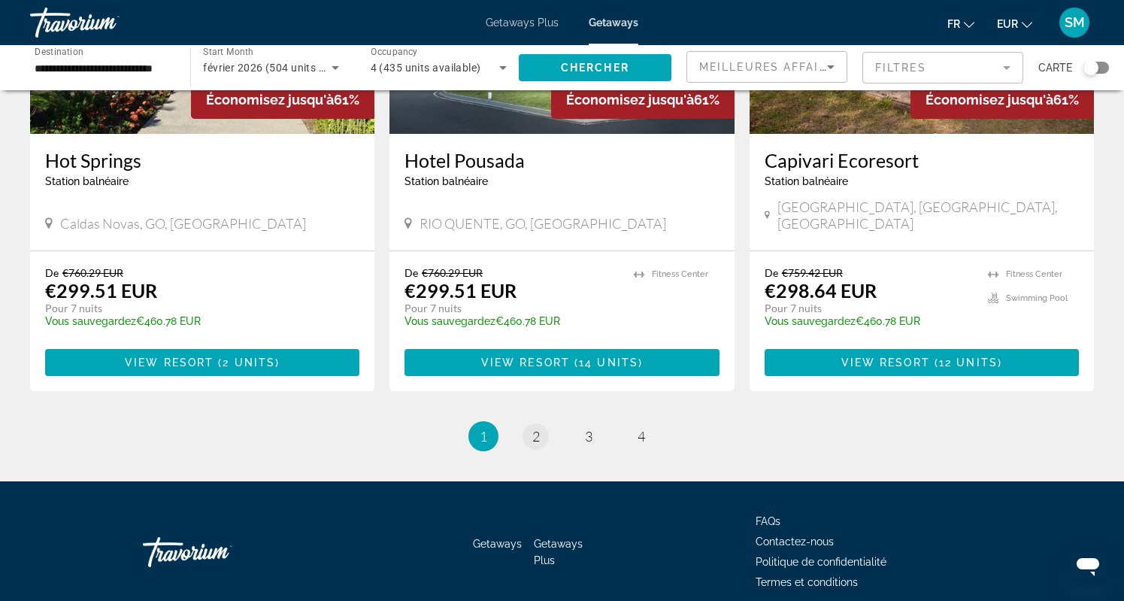
scroll to position [1855, 0]
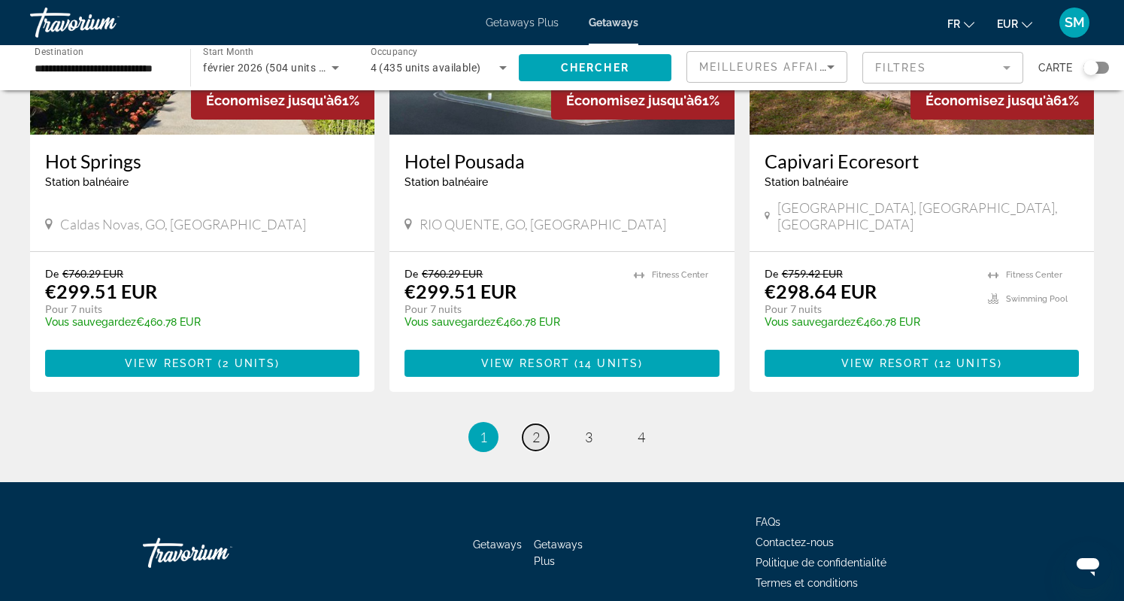
click at [539, 429] on span "2" at bounding box center [536, 437] width 8 height 17
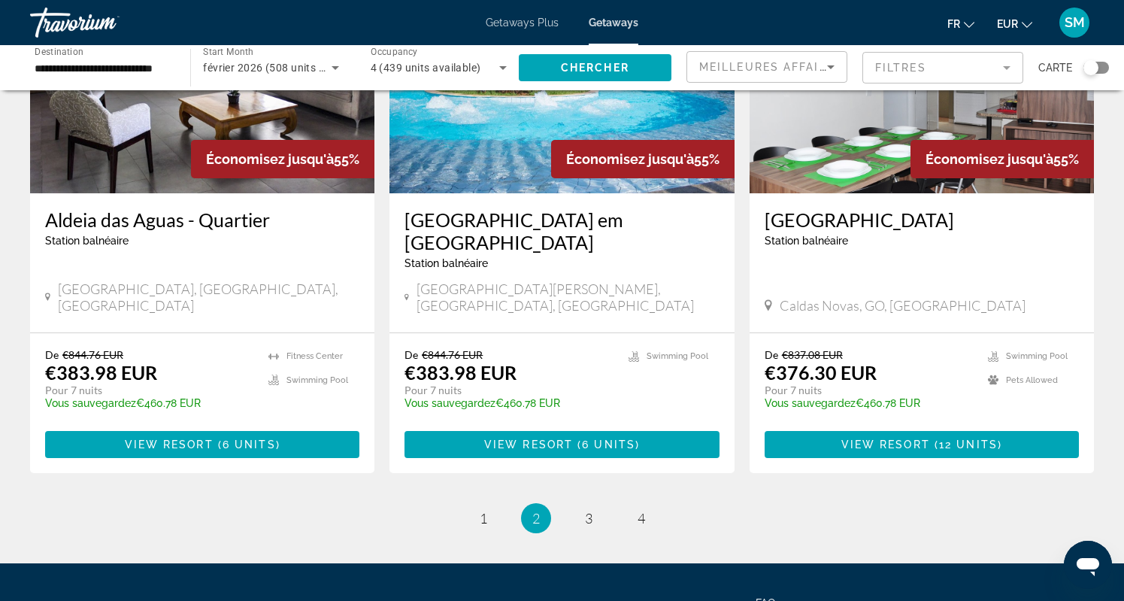
scroll to position [1837, 0]
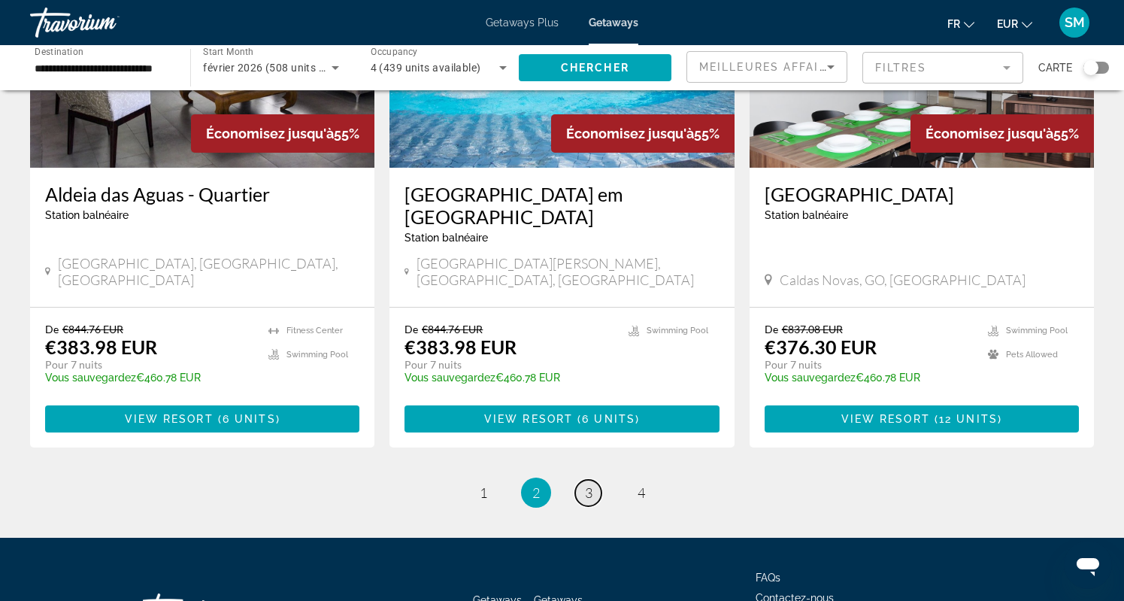
click at [585, 484] on span "3" at bounding box center [589, 492] width 8 height 17
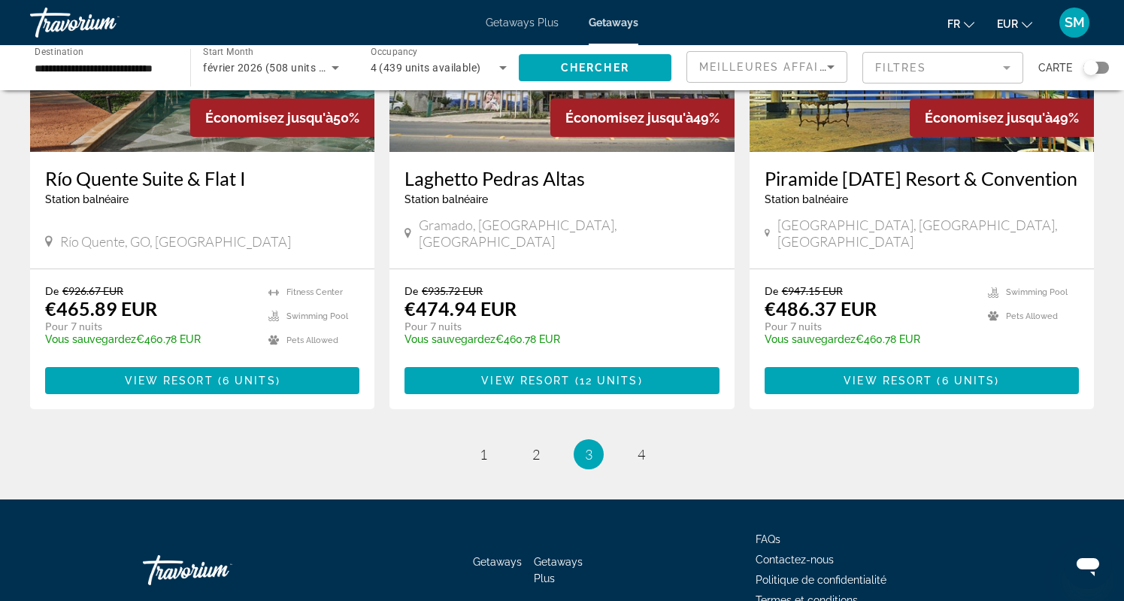
scroll to position [1844, 0]
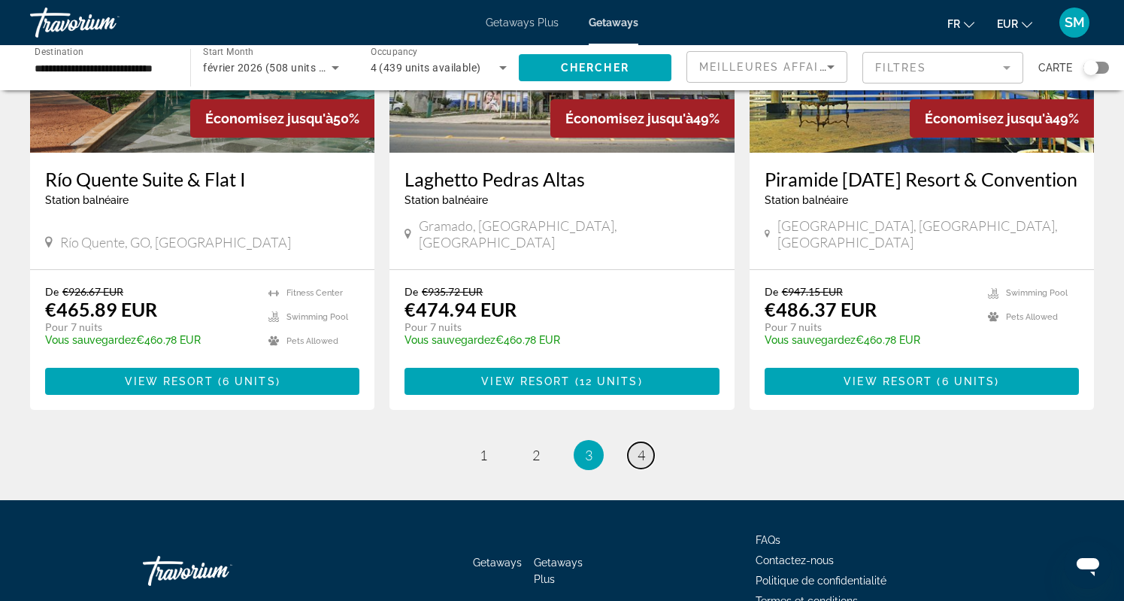
click at [644, 447] on span "4" at bounding box center [642, 455] width 8 height 17
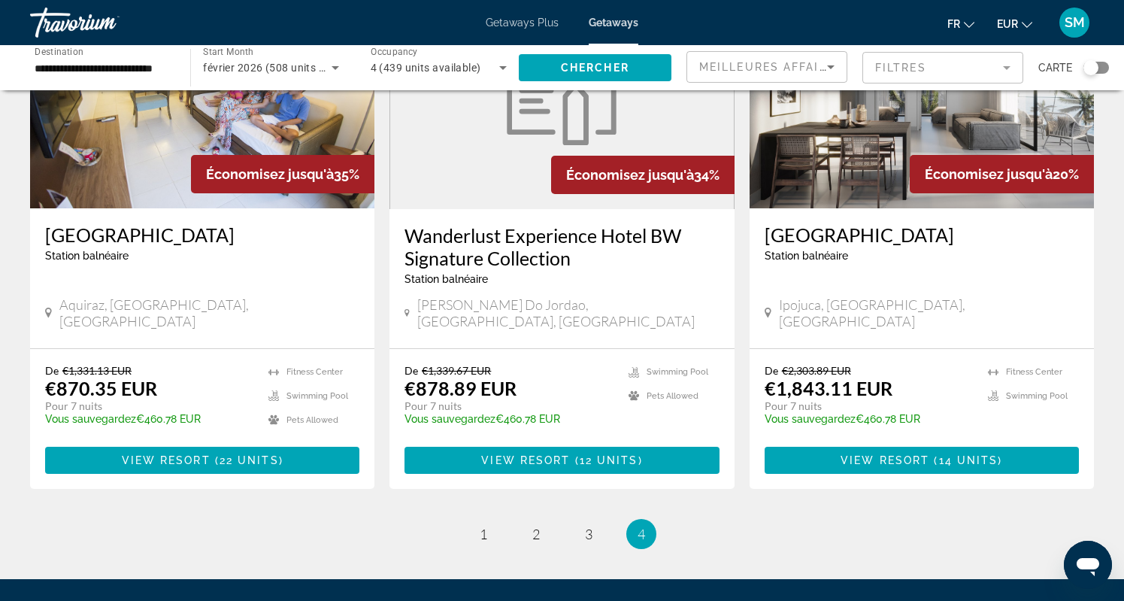
scroll to position [1760, 0]
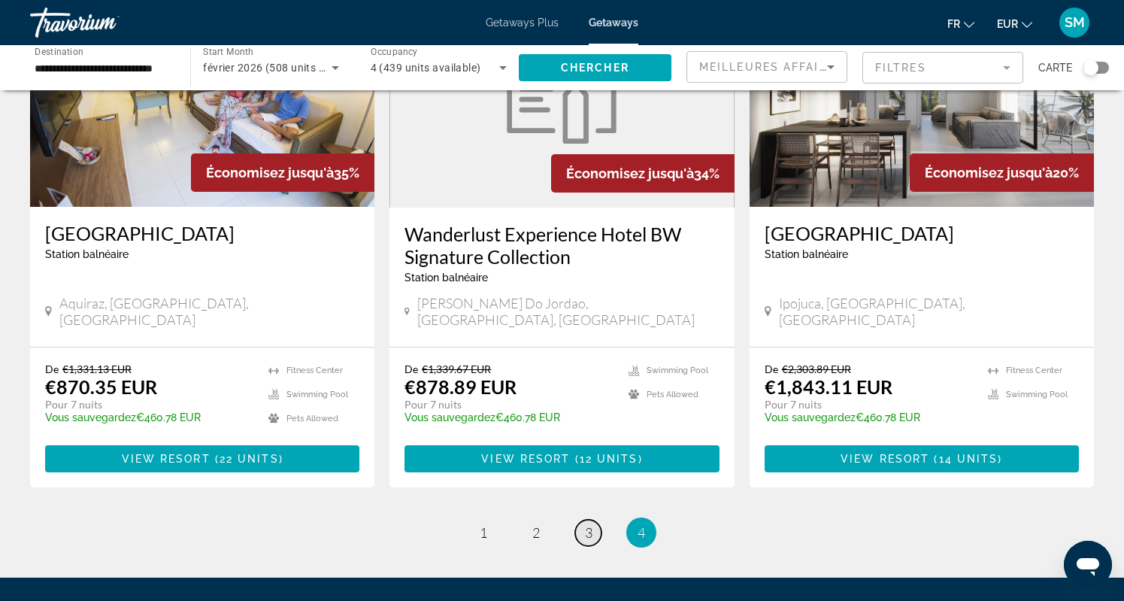
click at [587, 524] on span "3" at bounding box center [589, 532] width 8 height 17
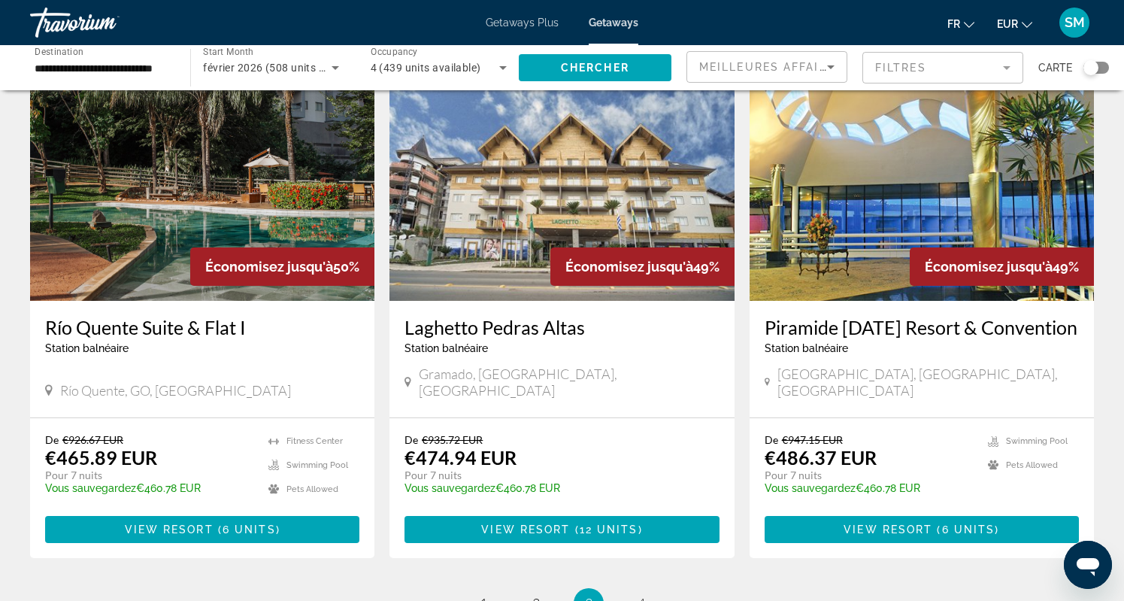
scroll to position [1570, 0]
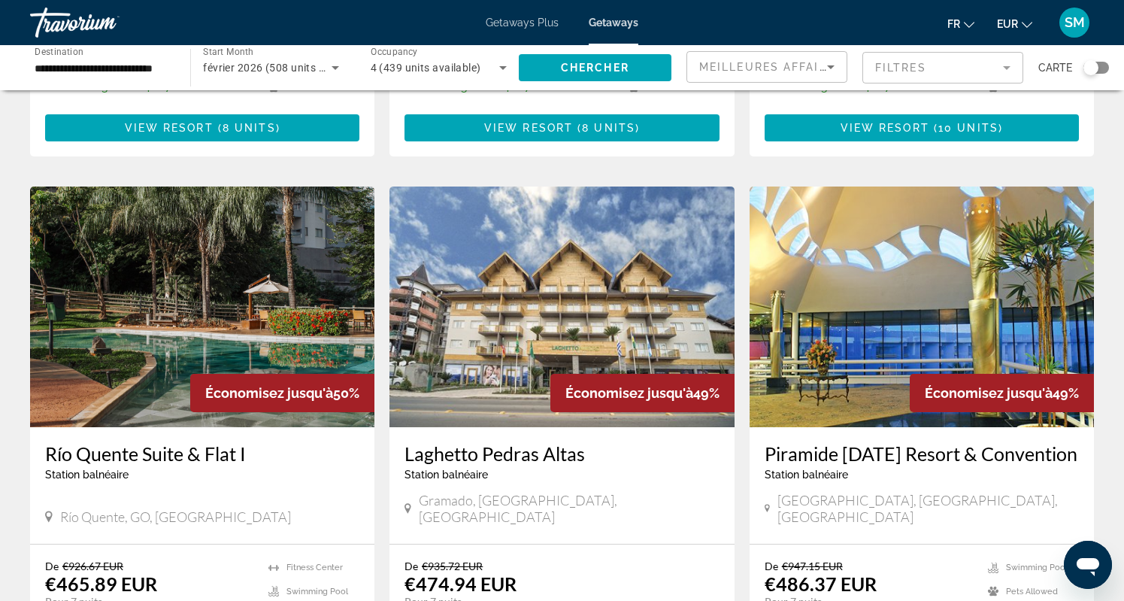
click at [275, 269] on img "Main content" at bounding box center [202, 306] width 344 height 241
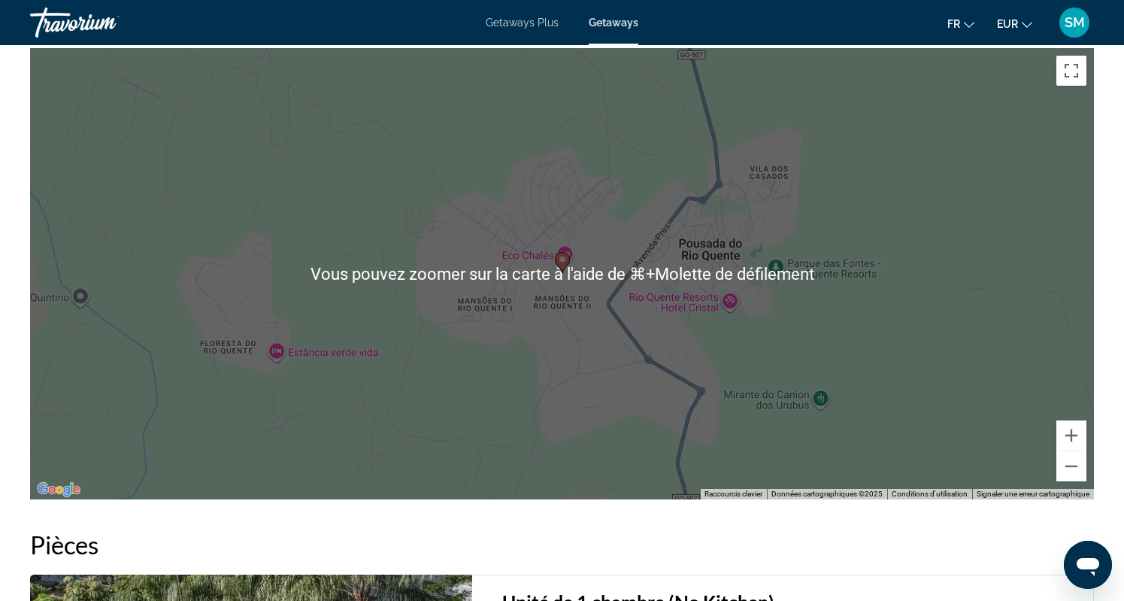
scroll to position [2295, 0]
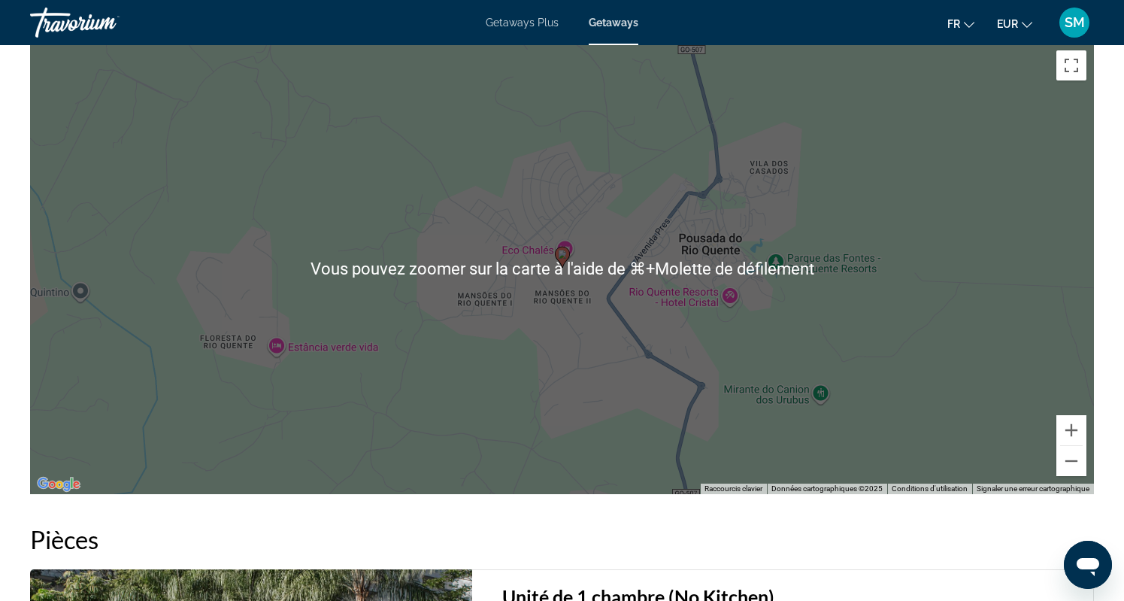
click at [729, 338] on div "Pour activer le glissement avec le clavier, appuyez sur Alt+Entrée. Une fois ce…" at bounding box center [562, 268] width 1064 height 451
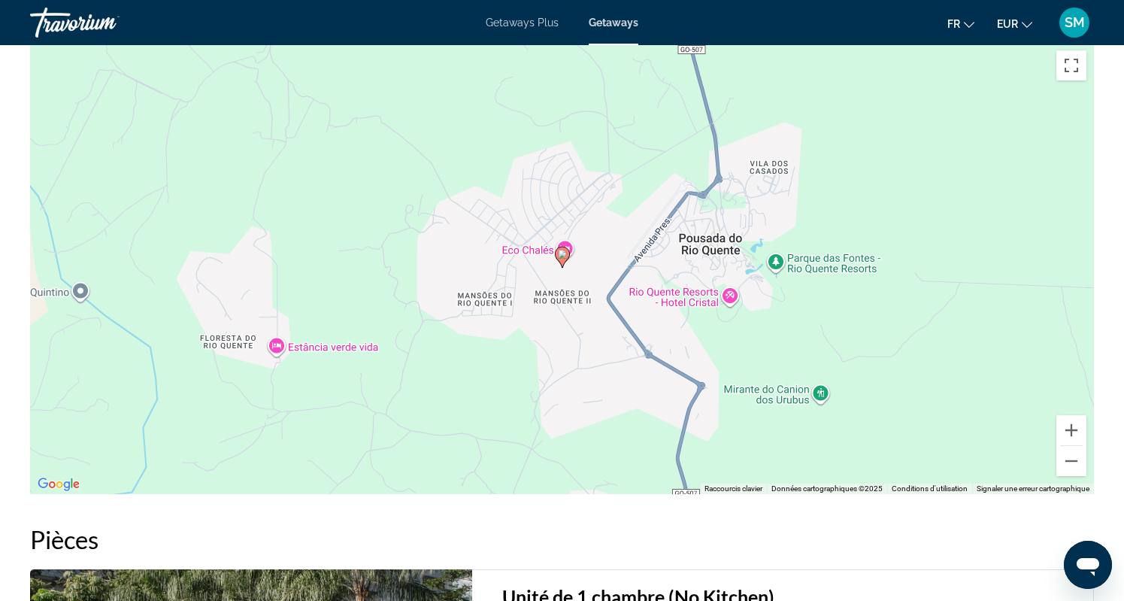
click at [609, 276] on div "Pour activer le glissement avec le clavier, appuyez sur Alt+Entrée. Une fois ce…" at bounding box center [562, 268] width 1064 height 451
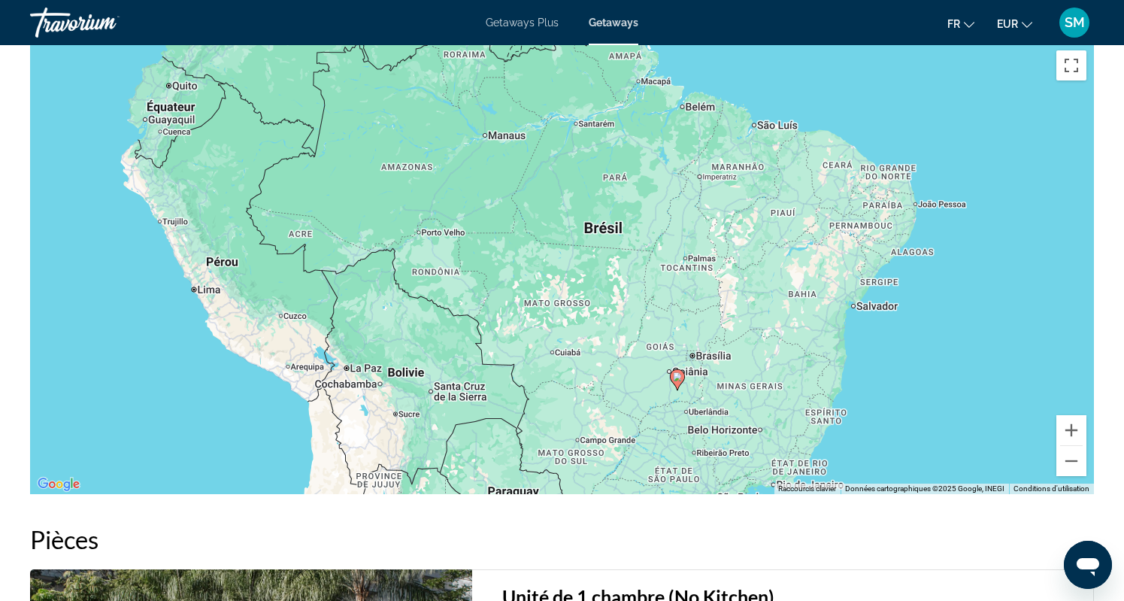
drag, startPoint x: 608, startPoint y: 277, endPoint x: 677, endPoint y: 392, distance: 133.8
click at [677, 392] on div "Pour activer le glissement avec le clavier, appuyez sur Alt+Entrée. Une fois ce…" at bounding box center [562, 268] width 1064 height 451
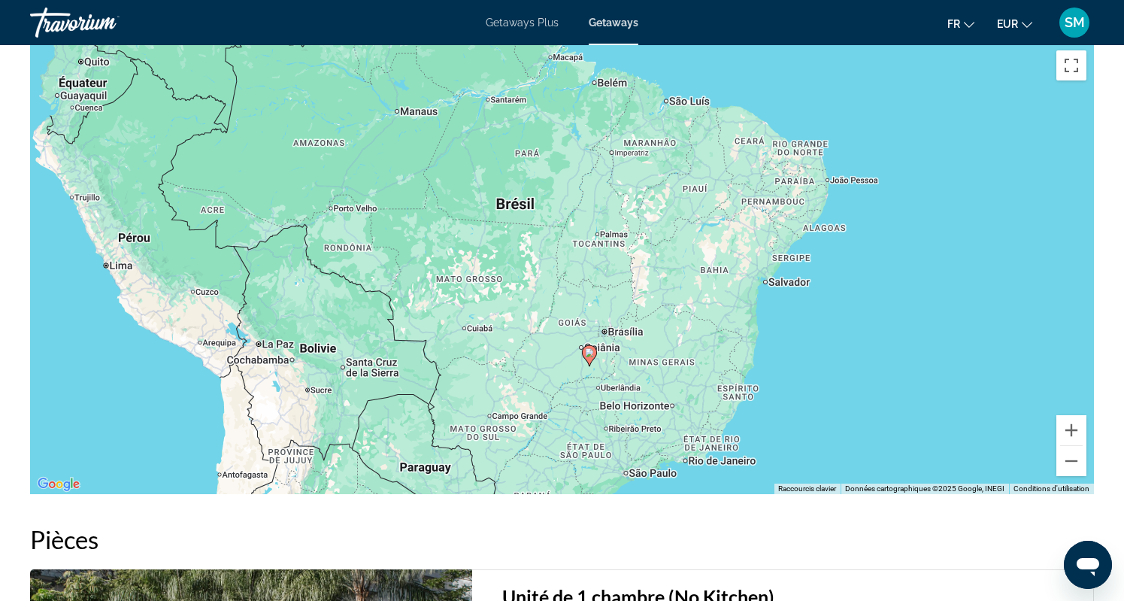
drag, startPoint x: 677, startPoint y: 392, endPoint x: 588, endPoint y: 369, distance: 91.5
click at [588, 369] on div "Pour activer le glissement avec le clavier, appuyez sur Alt+Entrée. Une fois ce…" at bounding box center [562, 268] width 1064 height 451
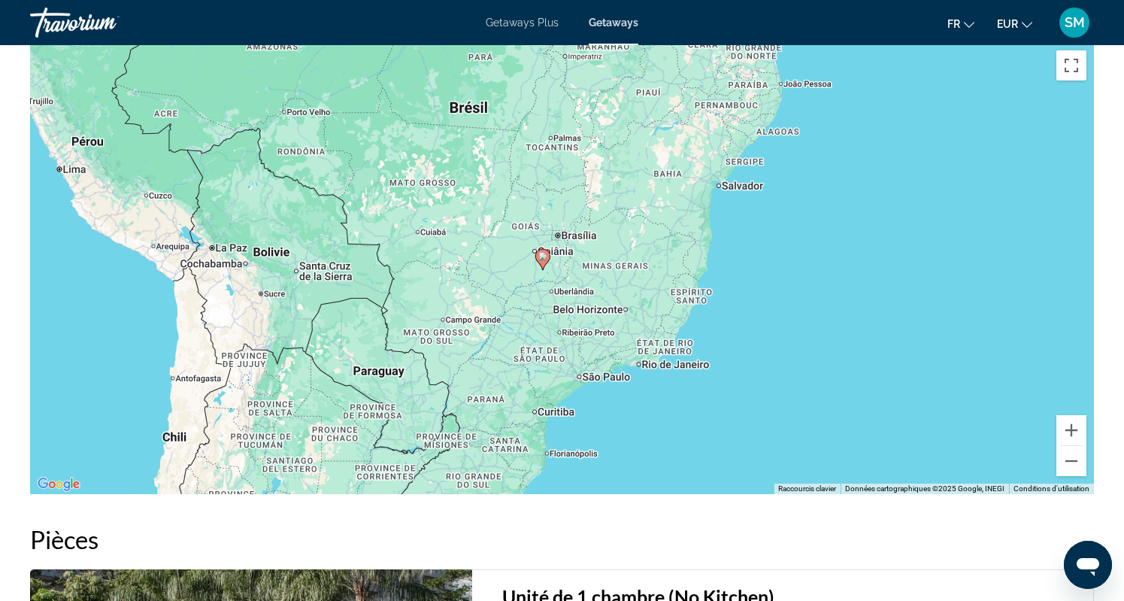
drag, startPoint x: 642, startPoint y: 326, endPoint x: 603, endPoint y: 224, distance: 108.8
click at [603, 224] on div "Pour activer le glissement avec le clavier, appuyez sur Alt+Entrée. Une fois ce…" at bounding box center [562, 268] width 1064 height 451
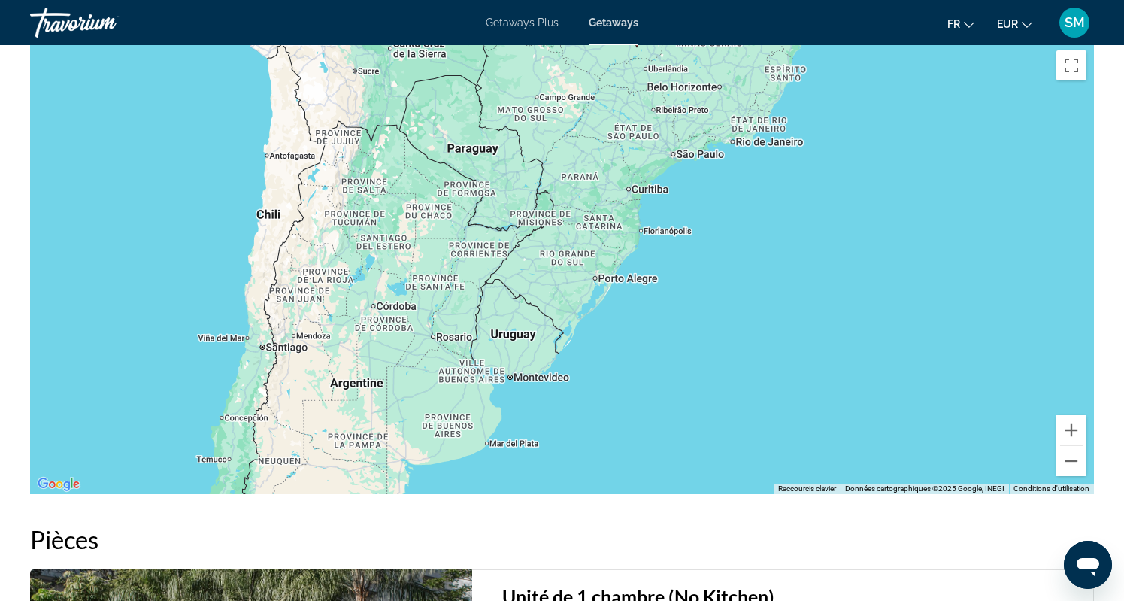
drag, startPoint x: 519, startPoint y: 354, endPoint x: 599, endPoint y: 141, distance: 227.5
click at [599, 141] on div "Pour activer le glissement avec le clavier, appuyez sur Alt+Entrée. Une fois ce…" at bounding box center [562, 268] width 1064 height 451
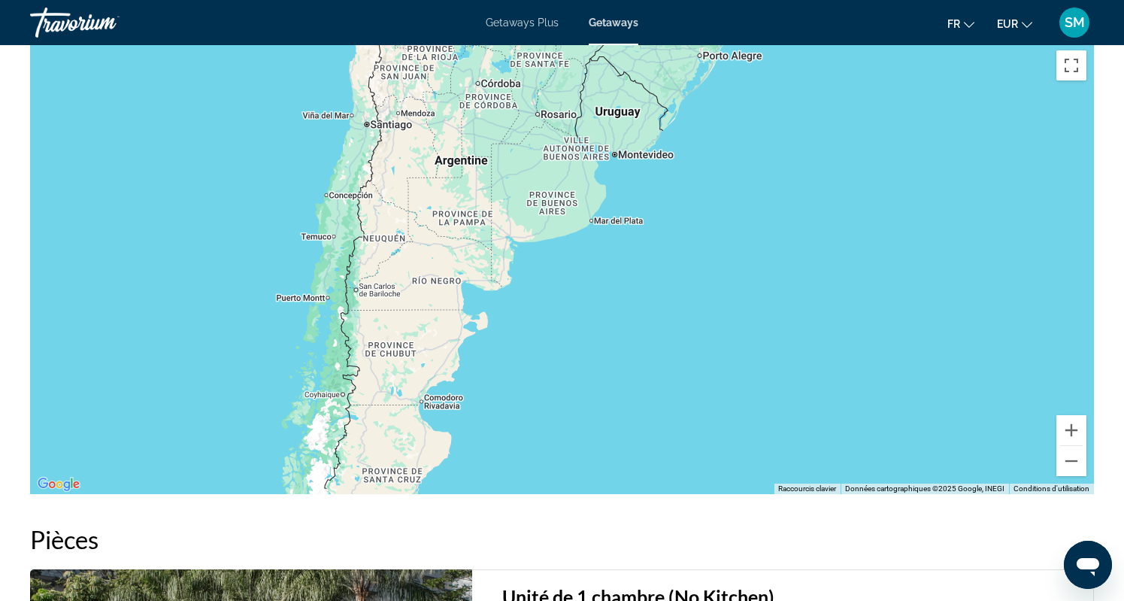
drag, startPoint x: 465, startPoint y: 403, endPoint x: 568, endPoint y: 179, distance: 246.9
click at [568, 179] on div "Pour activer le glissement avec le clavier, appuyez sur Alt+Entrée. Une fois ce…" at bounding box center [562, 268] width 1064 height 451
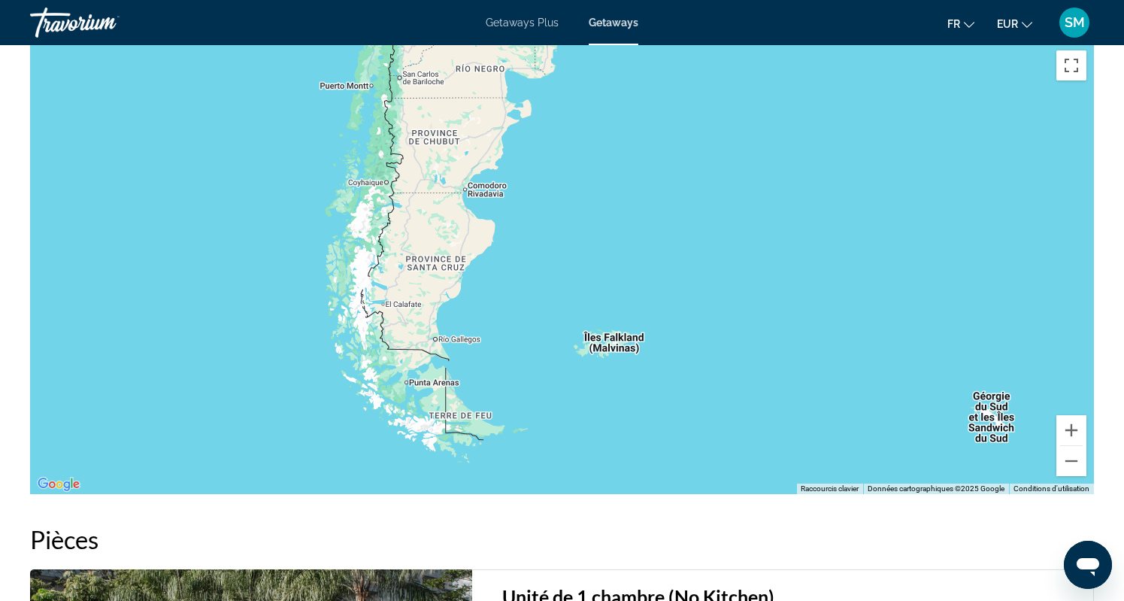
drag, startPoint x: 442, startPoint y: 312, endPoint x: 486, endPoint y: 93, distance: 223.2
click at [486, 93] on div "Main content" at bounding box center [562, 268] width 1064 height 451
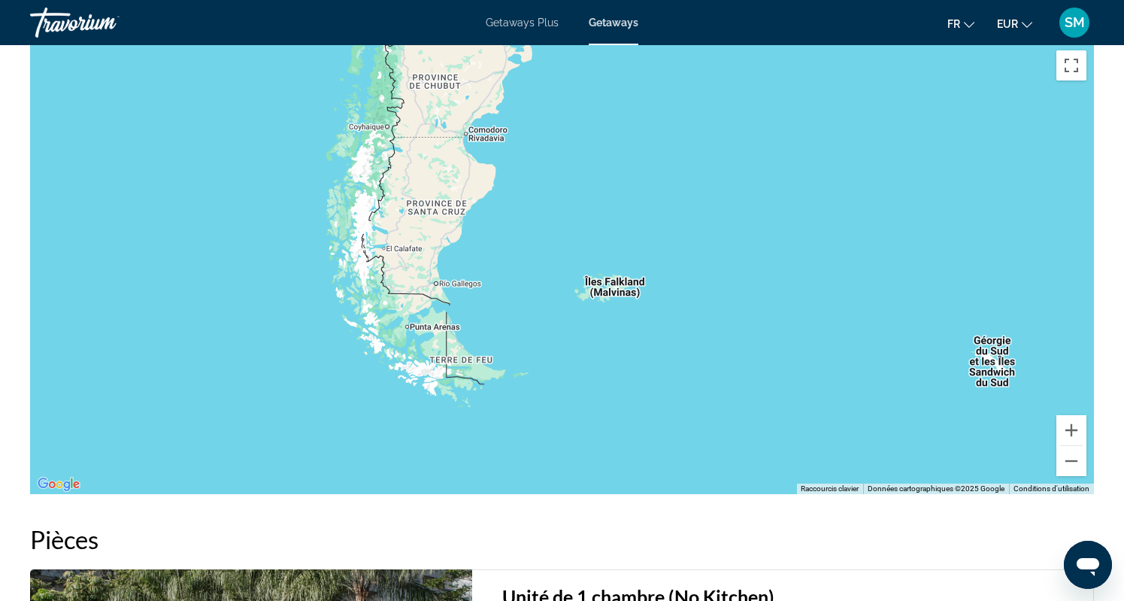
drag, startPoint x: 423, startPoint y: 182, endPoint x: 418, endPoint y: 439, distance: 257.2
click at [418, 439] on div "Main content" at bounding box center [562, 268] width 1064 height 451
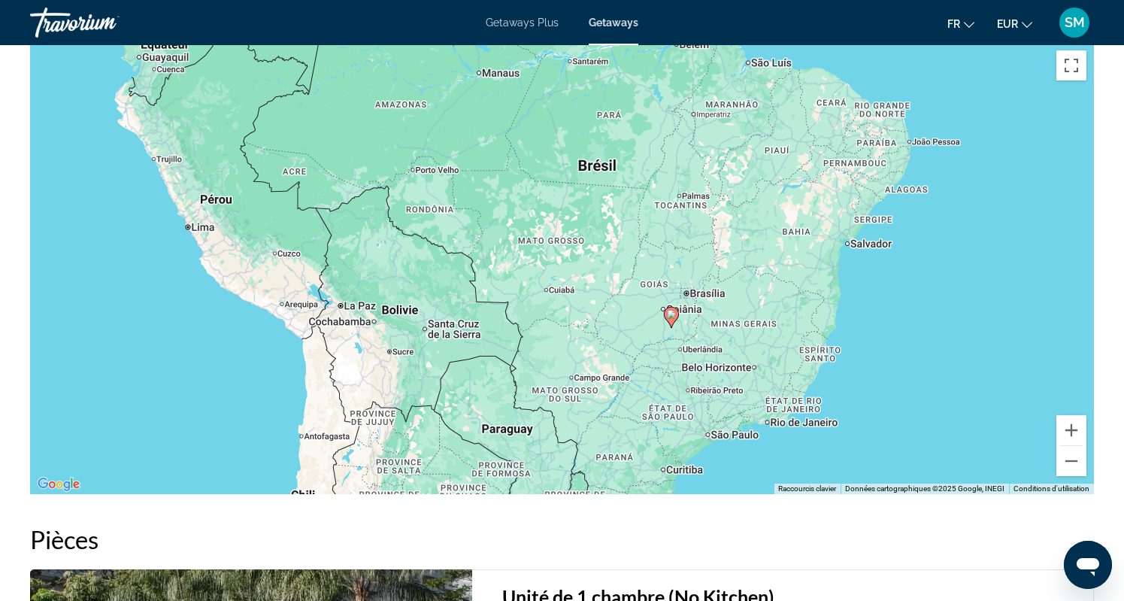
drag, startPoint x: 508, startPoint y: 316, endPoint x: 391, endPoint y: 492, distance: 211.4
click at [391, 492] on div "Pour activer le glissement avec le clavier, appuyez sur Alt+Entrée. Une fois ce…" at bounding box center [562, 268] width 1064 height 451
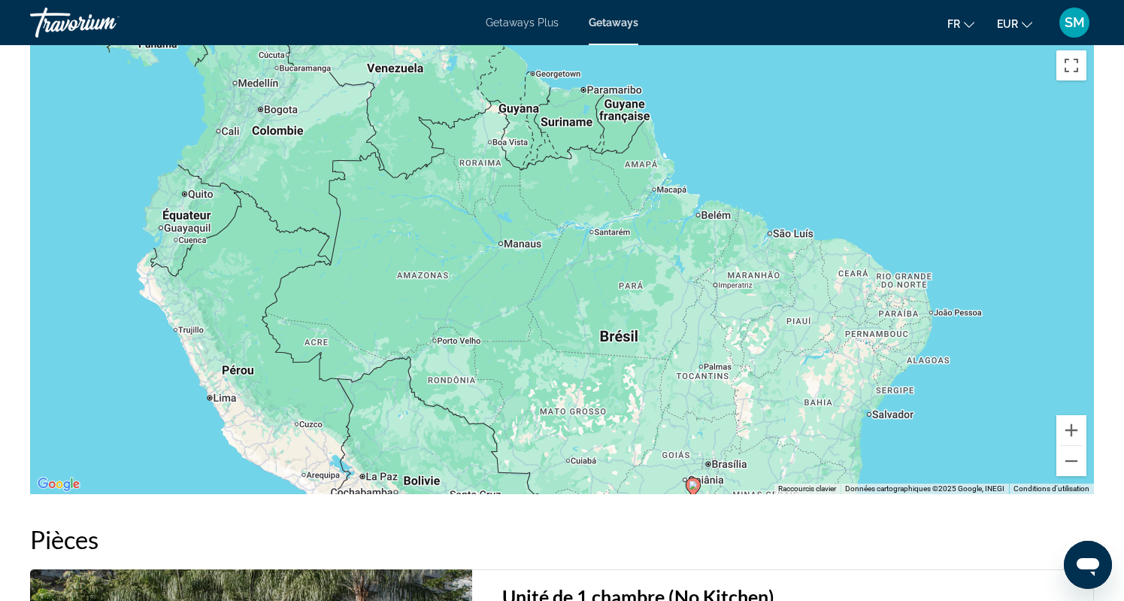
drag, startPoint x: 577, startPoint y: 192, endPoint x: 608, endPoint y: 365, distance: 176.4
click at [608, 365] on div "Pour activer le glissement avec le clavier, appuyez sur Alt+Entrée. Une fois ce…" at bounding box center [562, 268] width 1064 height 451
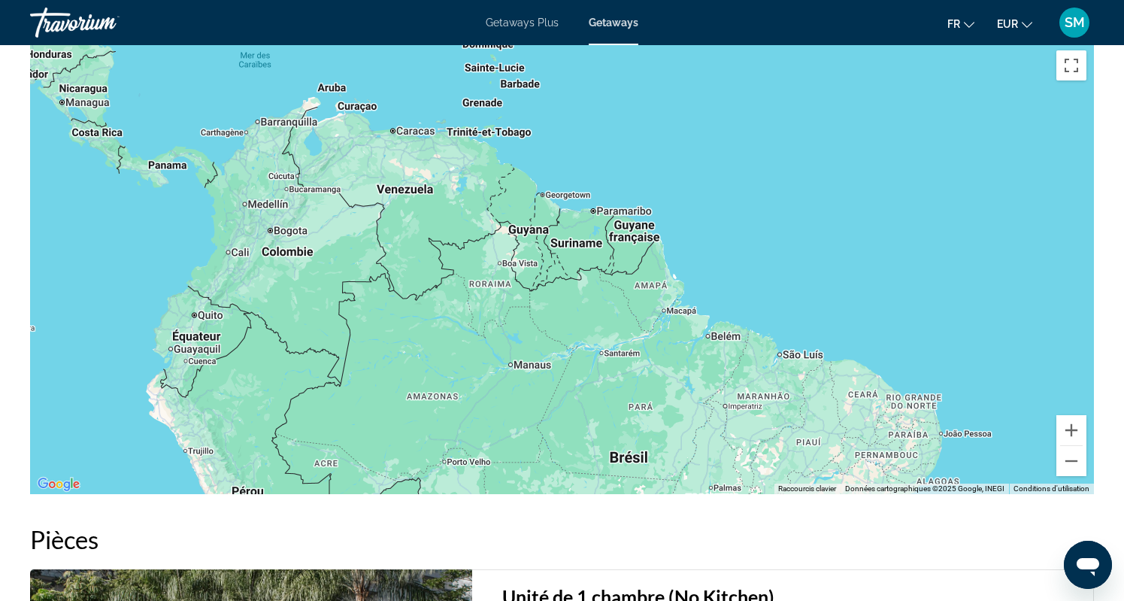
drag, startPoint x: 605, startPoint y: 171, endPoint x: 613, endPoint y: 304, distance: 132.6
click at [616, 305] on div "Pour activer le glissement avec le clavier, appuyez sur Alt+Entrée. Une fois ce…" at bounding box center [562, 268] width 1064 height 451
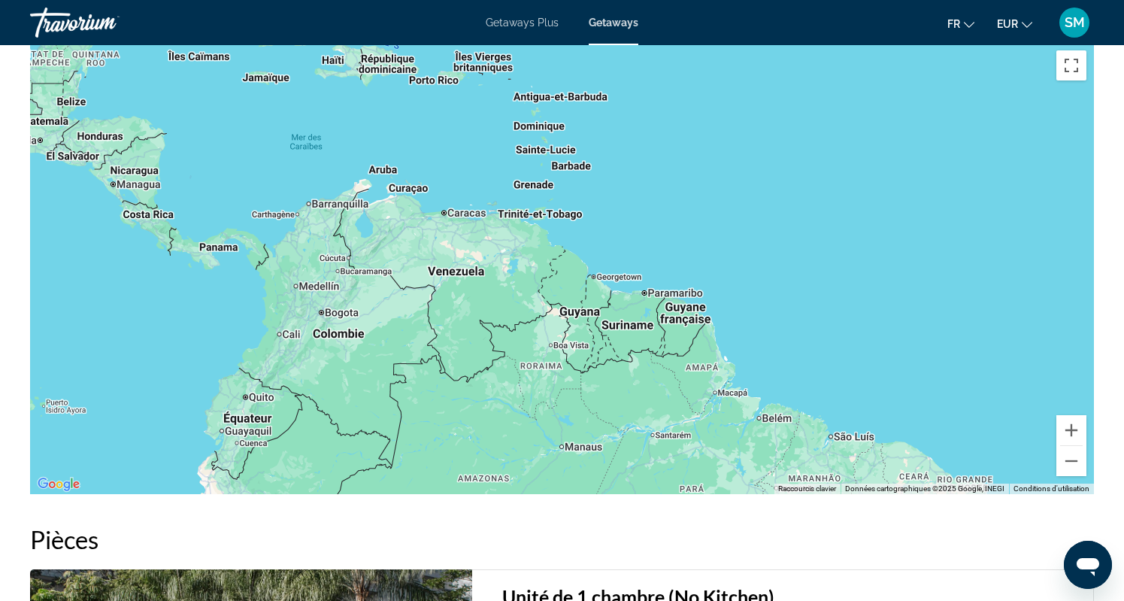
click at [407, 330] on div "Main content" at bounding box center [562, 268] width 1064 height 451
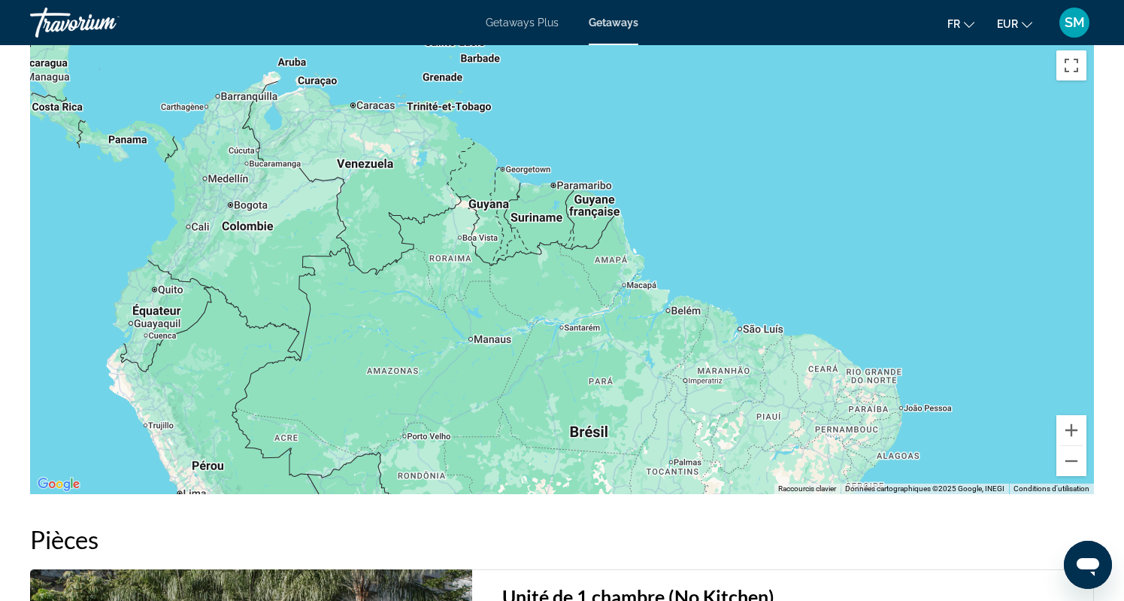
click at [610, 25] on span "Getaways" at bounding box center [614, 23] width 50 height 12
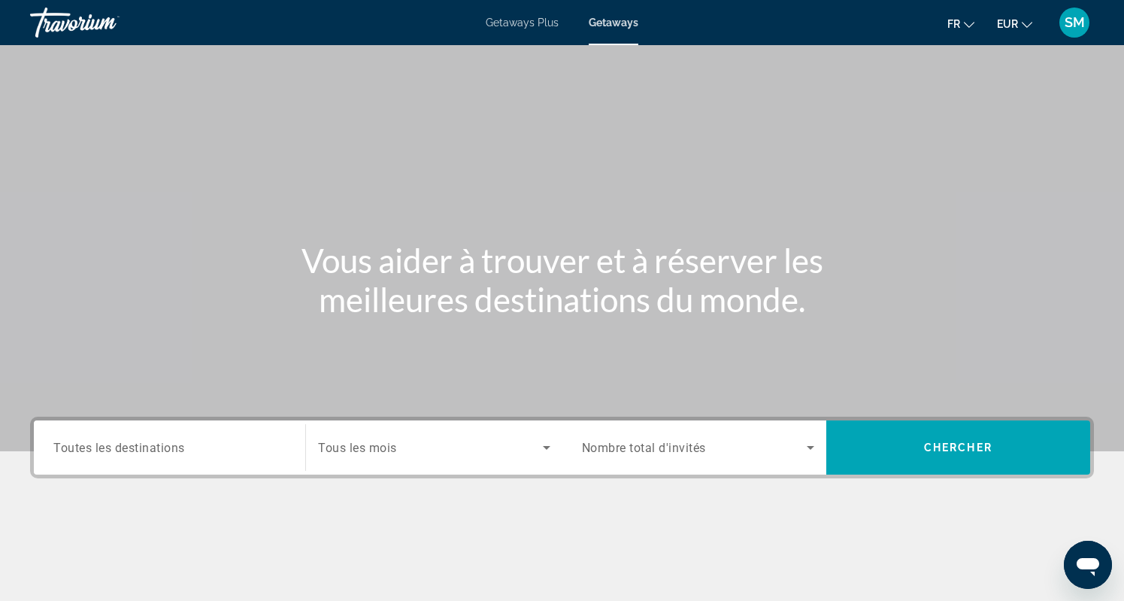
click at [215, 439] on input "Destination Toutes les destinations" at bounding box center [169, 448] width 232 height 18
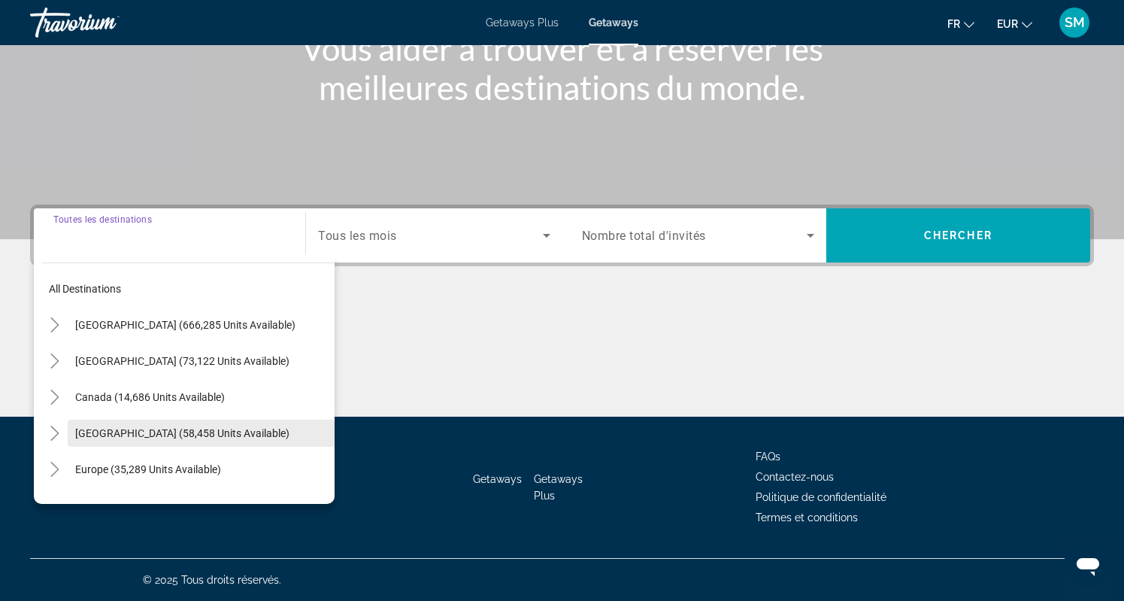
click at [170, 433] on span "Caribbean & Atlantic Islands (58,458 units available)" at bounding box center [182, 433] width 214 height 12
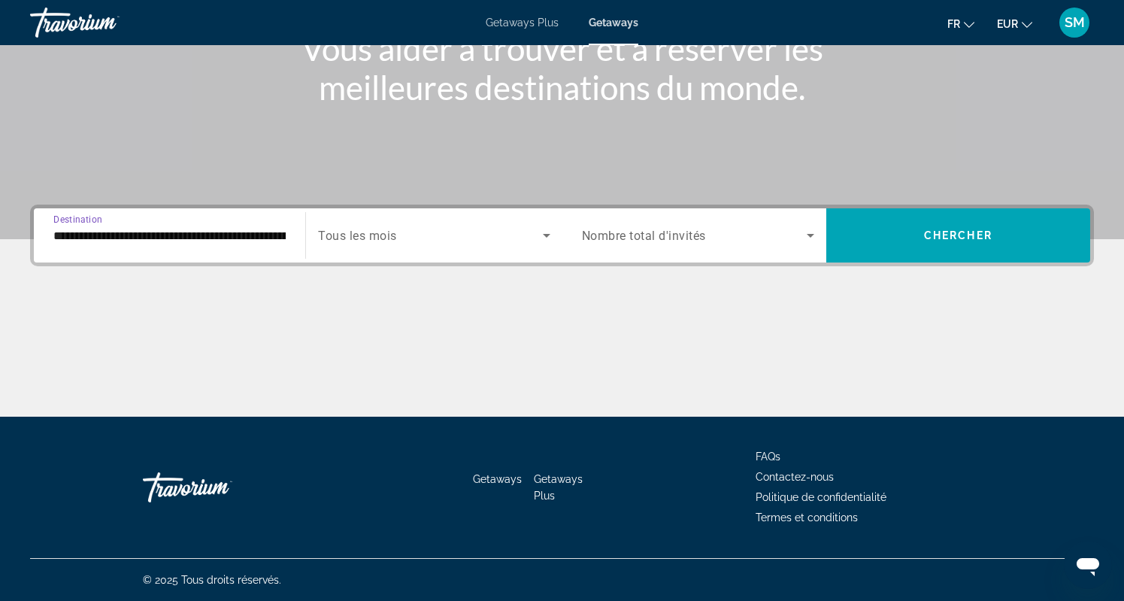
click at [215, 236] on input "**********" at bounding box center [169, 236] width 232 height 18
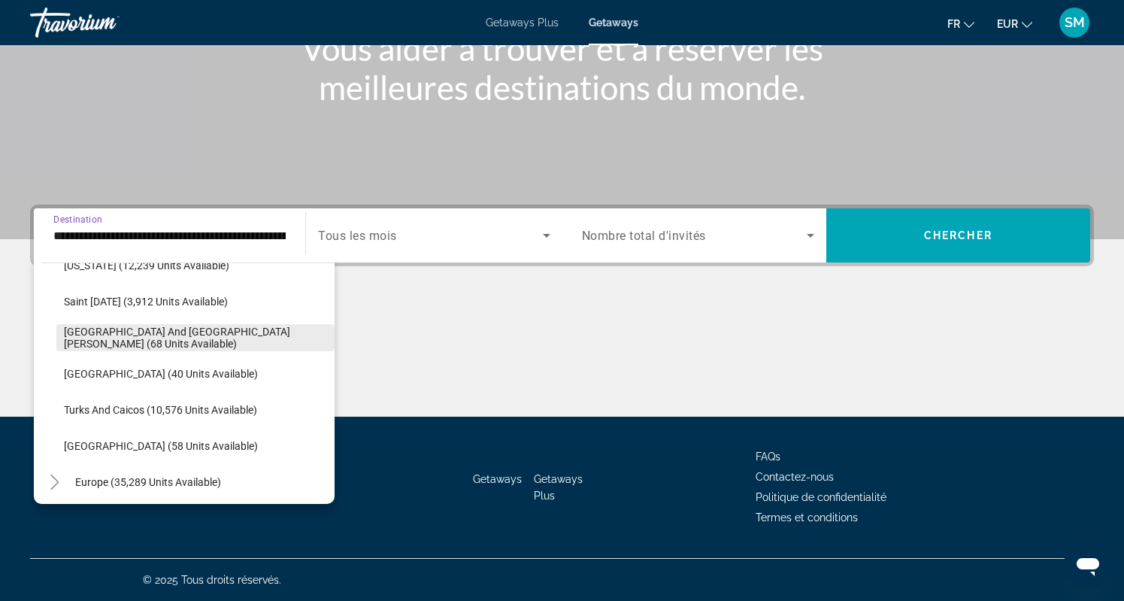
scroll to position [504, 0]
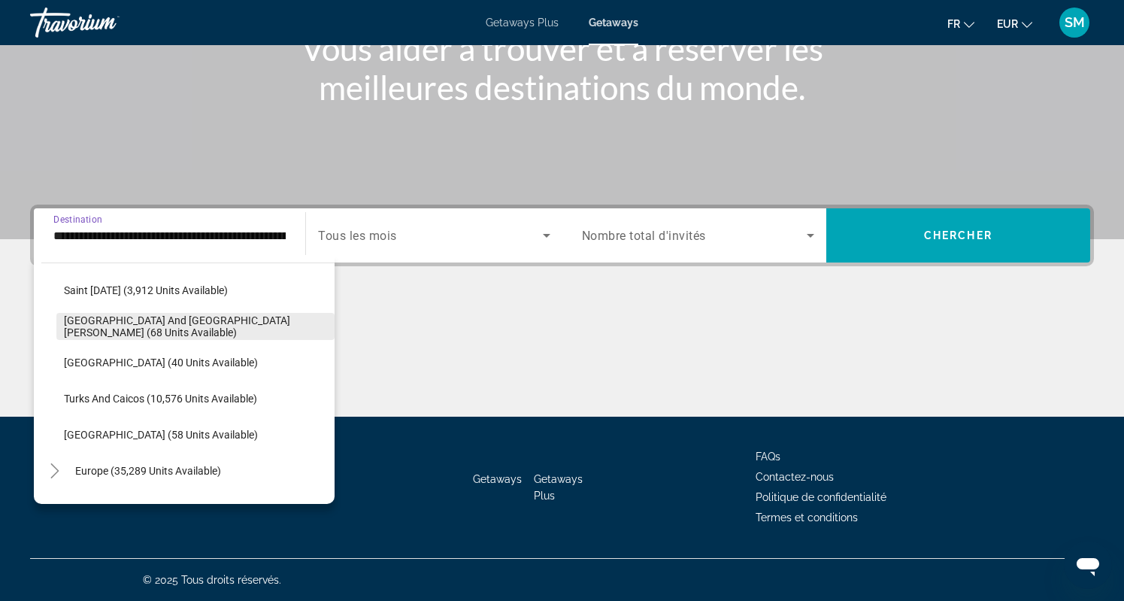
click at [249, 321] on span "Sint Maarten and Saint Martin (68 units available)" at bounding box center [195, 326] width 263 height 24
type input "**********"
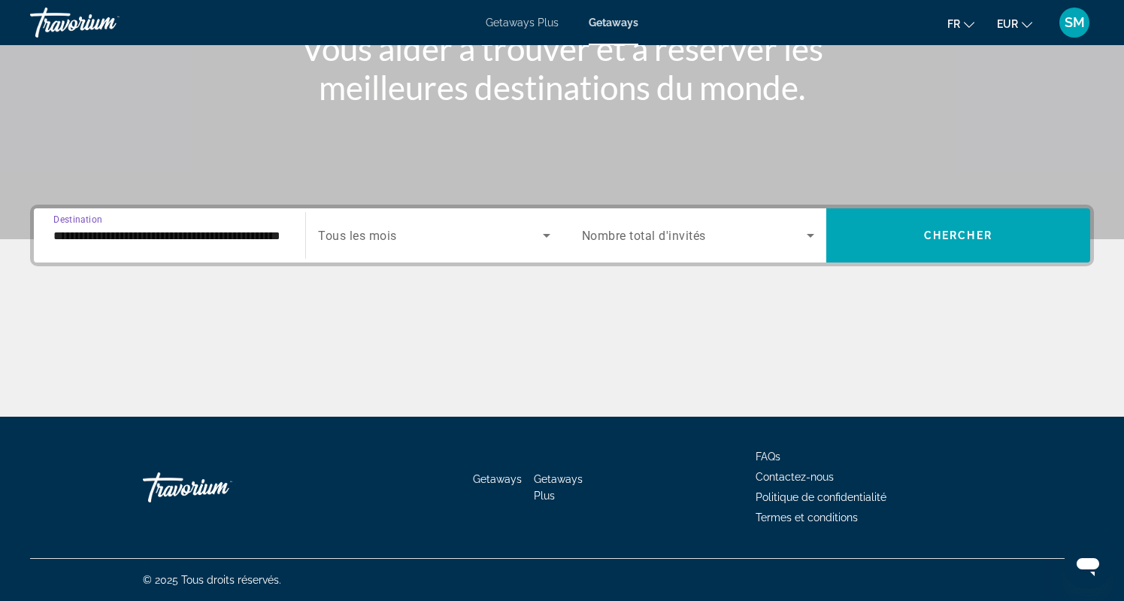
click at [397, 241] on span "Tous les mois" at bounding box center [357, 236] width 79 height 14
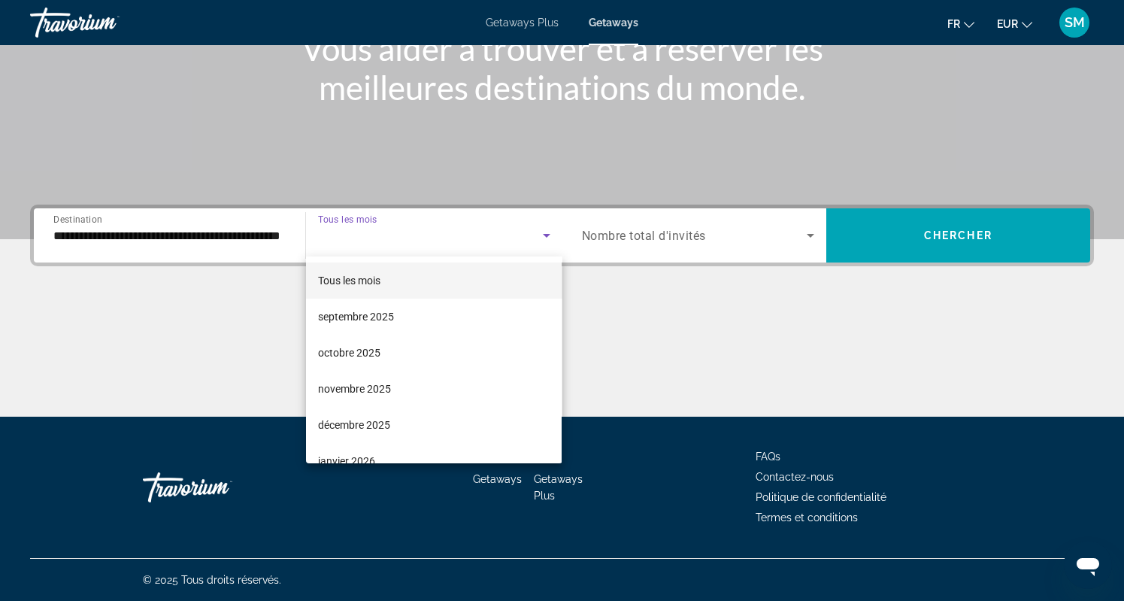
click at [638, 235] on div at bounding box center [562, 300] width 1124 height 601
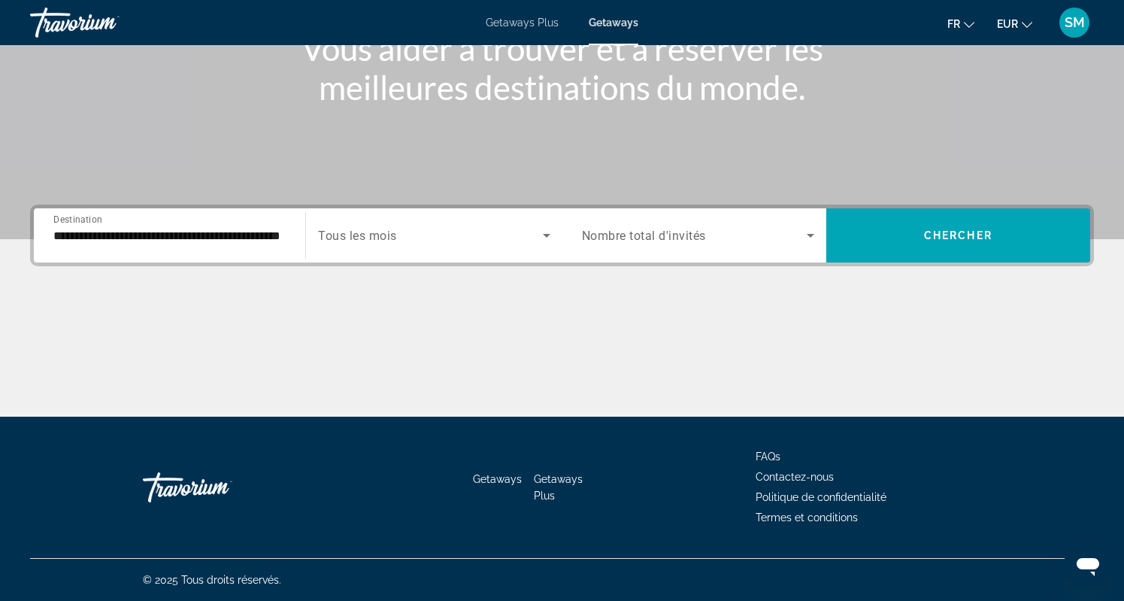
click at [659, 249] on div "Search widget" at bounding box center [698, 235] width 232 height 42
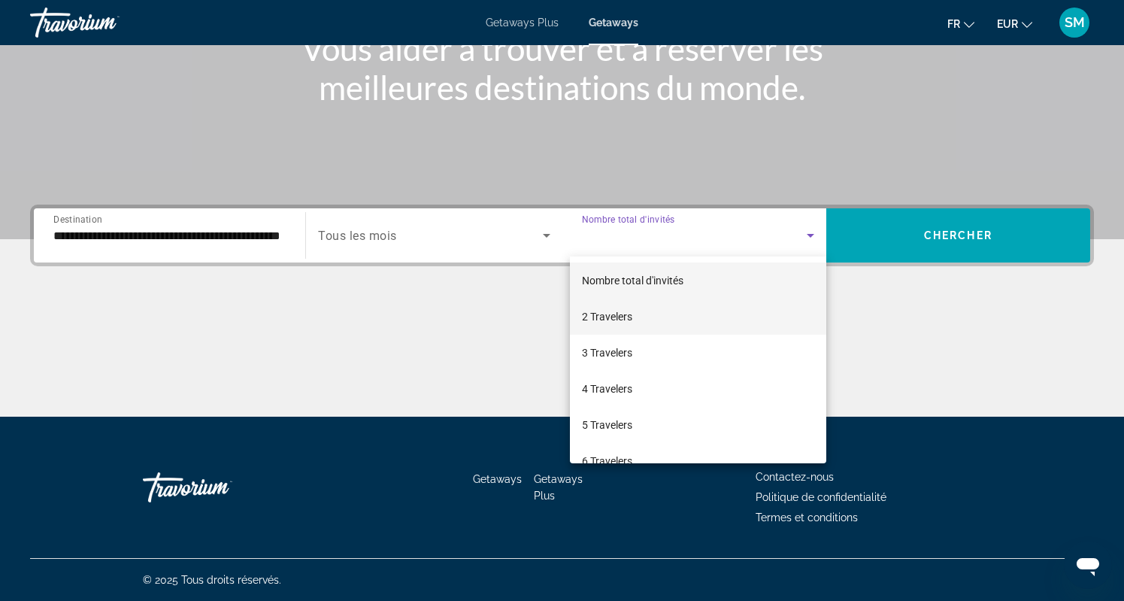
click at [664, 313] on mat-option "2 Travelers" at bounding box center [698, 316] width 256 height 36
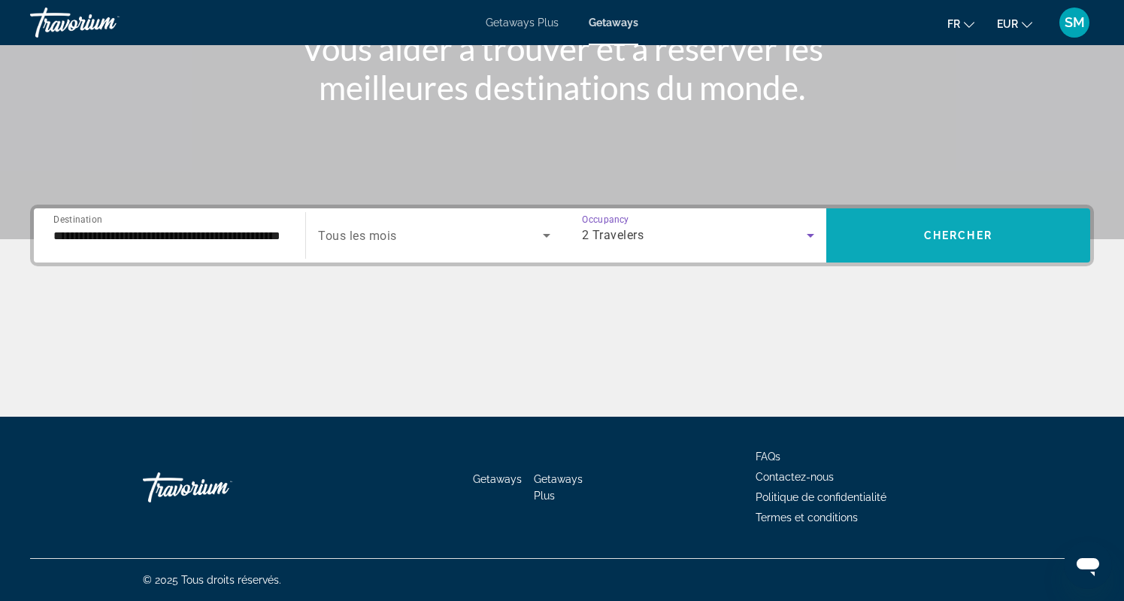
click at [916, 238] on span "Search widget" at bounding box center [958, 235] width 264 height 36
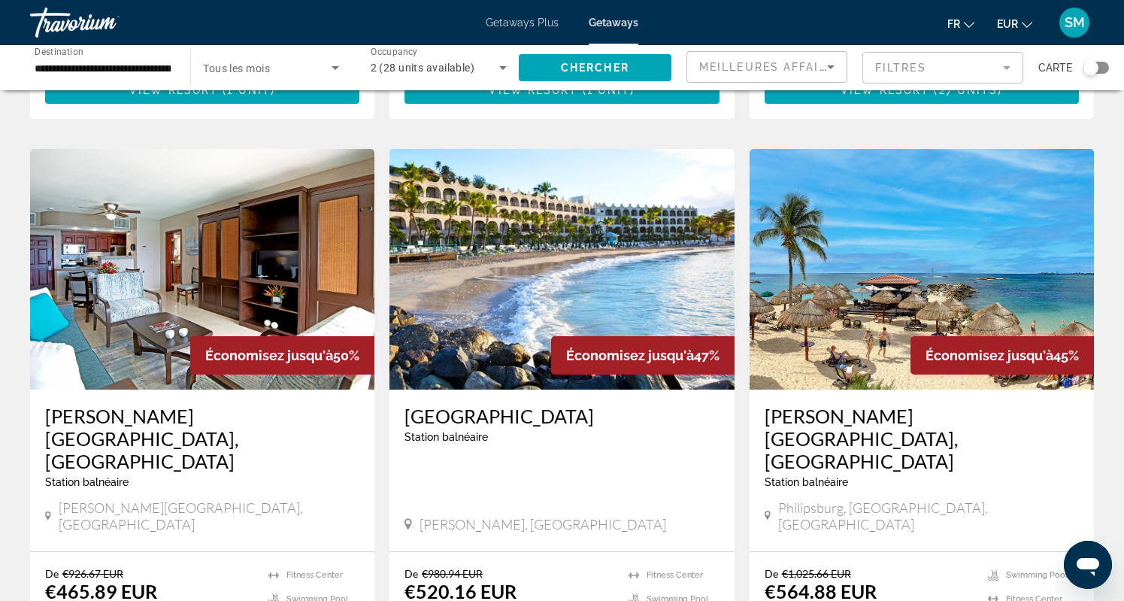
scroll to position [1049, 0]
click at [613, 234] on img "Main content" at bounding box center [561, 269] width 344 height 241
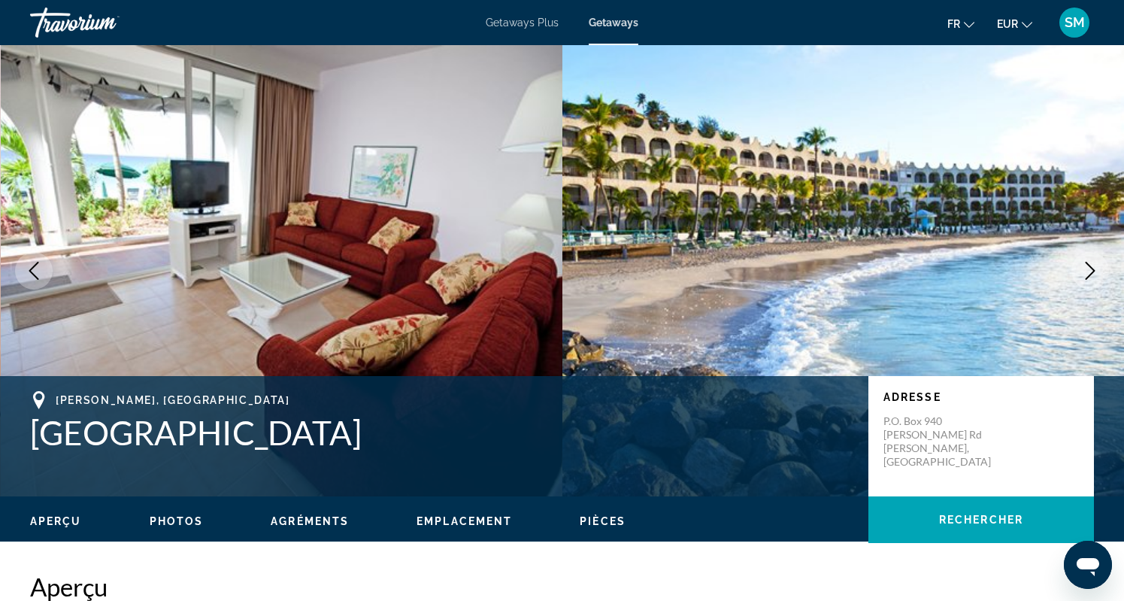
click at [1095, 276] on icon "Next image" at bounding box center [1090, 271] width 18 height 18
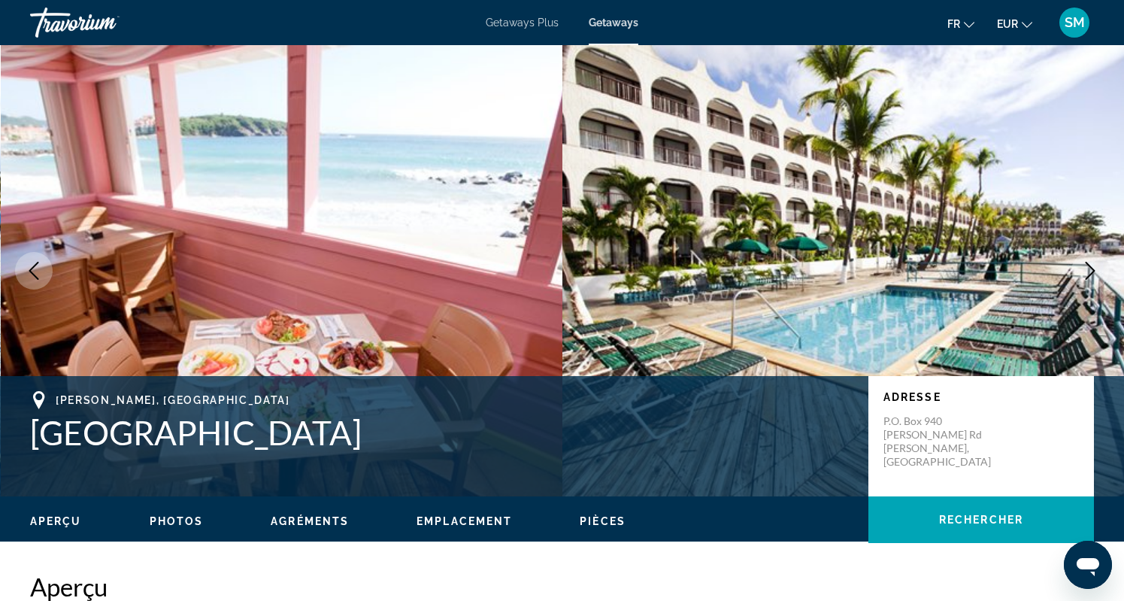
click at [1093, 269] on icon "Next image" at bounding box center [1091, 271] width 10 height 18
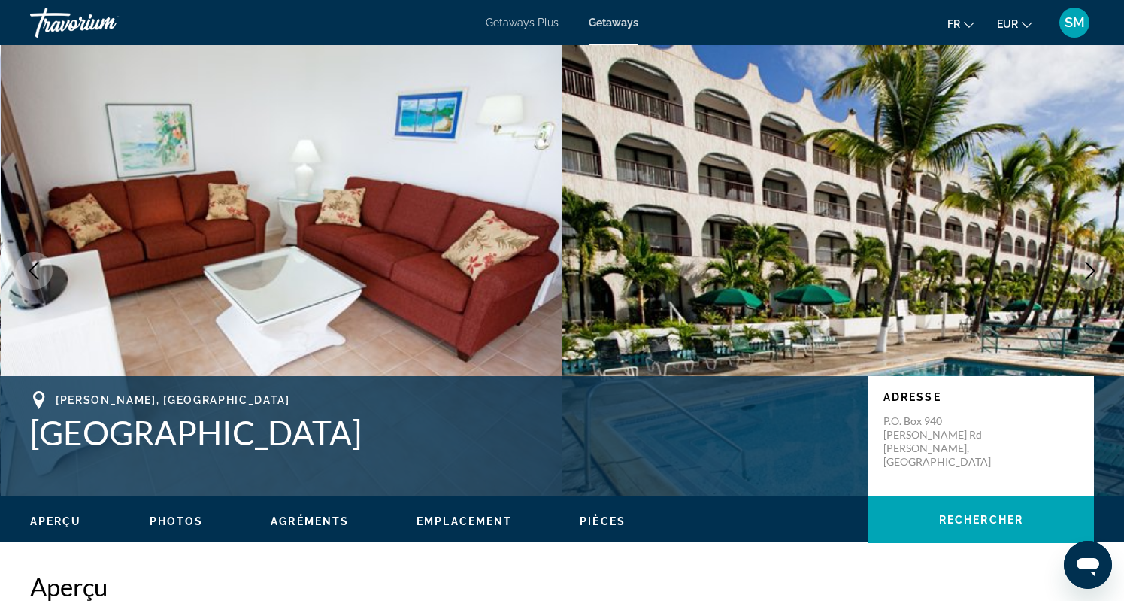
click at [1093, 269] on icon "Next image" at bounding box center [1091, 271] width 10 height 18
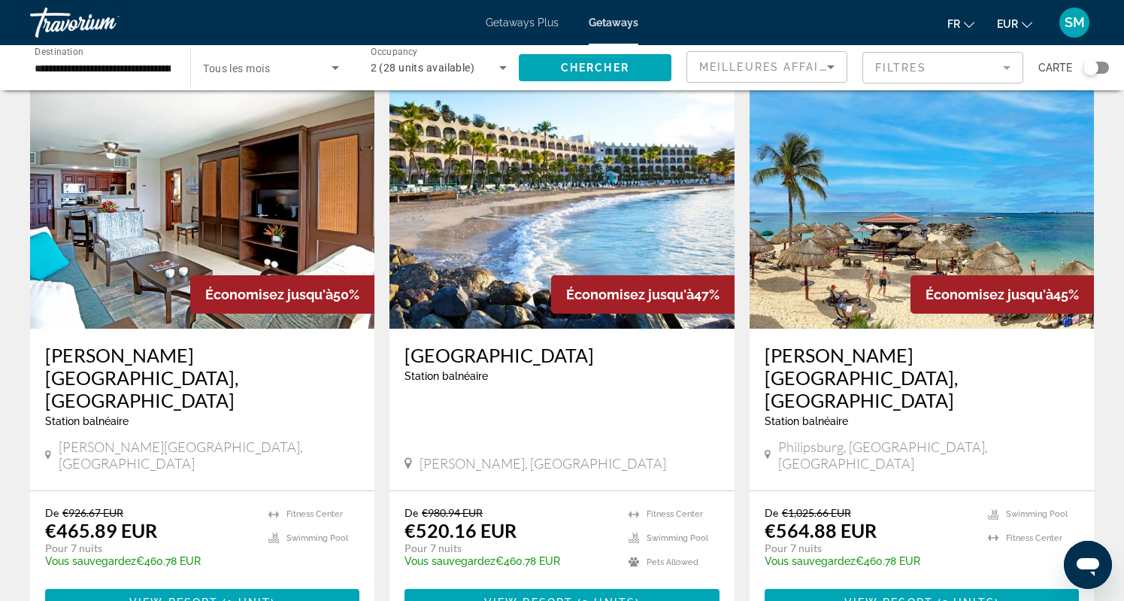
scroll to position [1113, 0]
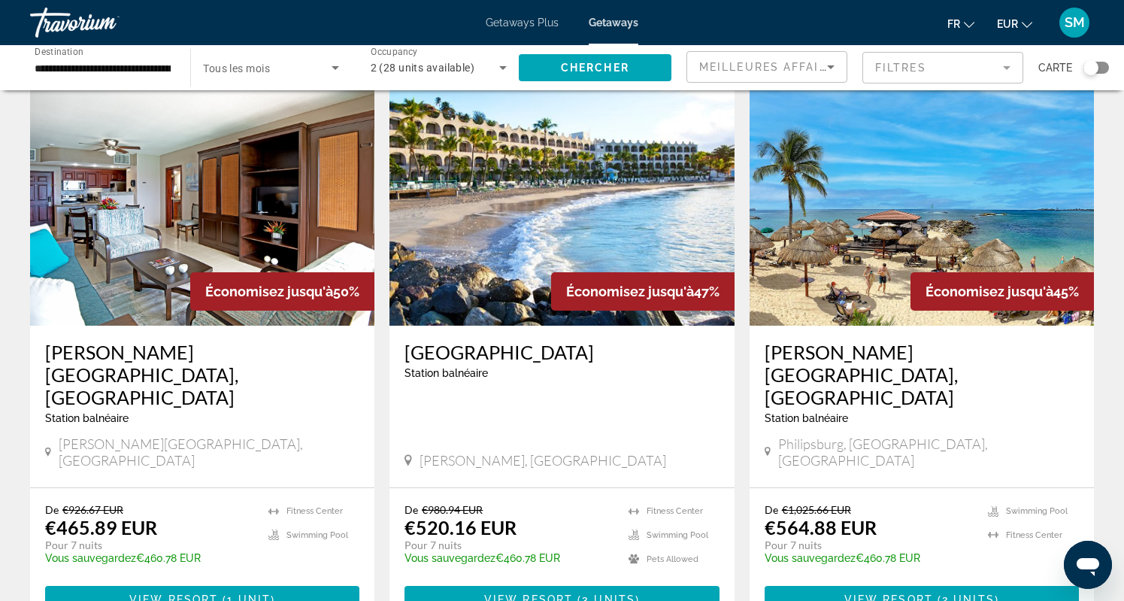
click at [907, 252] on img "Main content" at bounding box center [922, 205] width 344 height 241
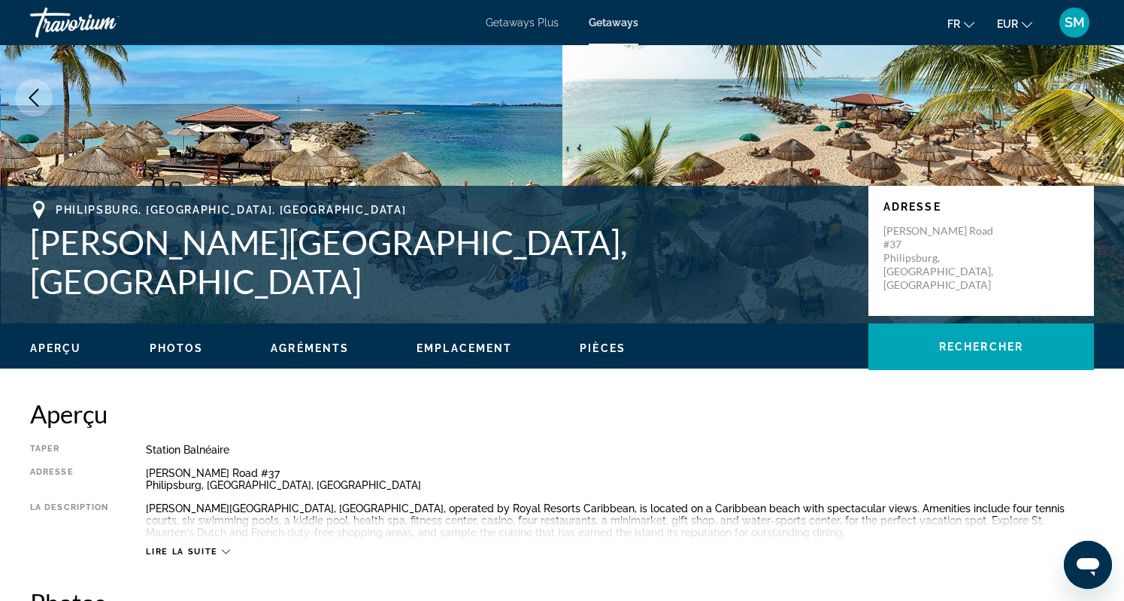
scroll to position [150, 0]
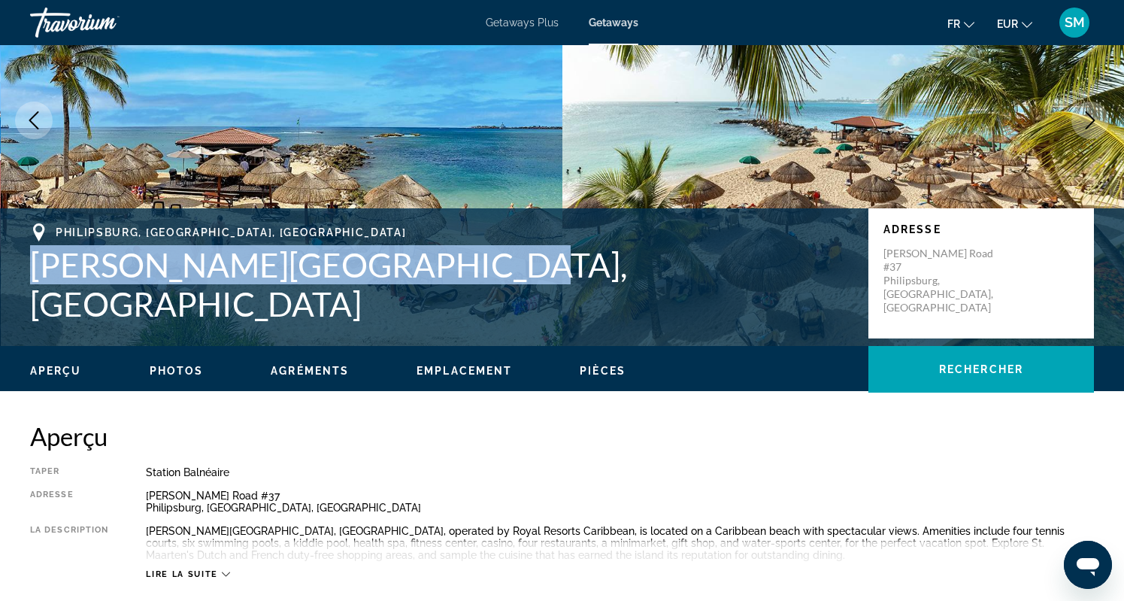
drag, startPoint x: 33, startPoint y: 280, endPoint x: 450, endPoint y: 277, distance: 417.3
click at [450, 277] on h1 "Simpson Bay Resort, Marina & Spa" at bounding box center [441, 284] width 823 height 78
drag, startPoint x: 515, startPoint y: 278, endPoint x: 33, endPoint y: 268, distance: 482.0
click at [33, 268] on h1 "Simpson Bay Resort, Marina & Spa" at bounding box center [441, 284] width 823 height 78
copy h1 "Simpson Bay Resort, Marina & Spa"
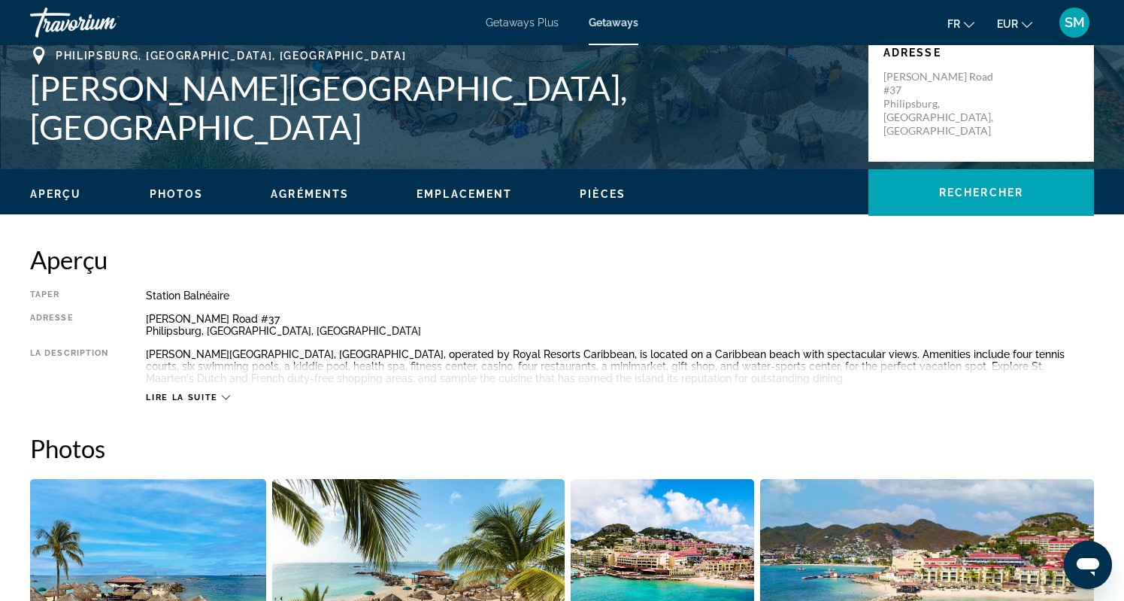
click at [454, 371] on div "Lire la suite" at bounding box center [620, 382] width 948 height 41
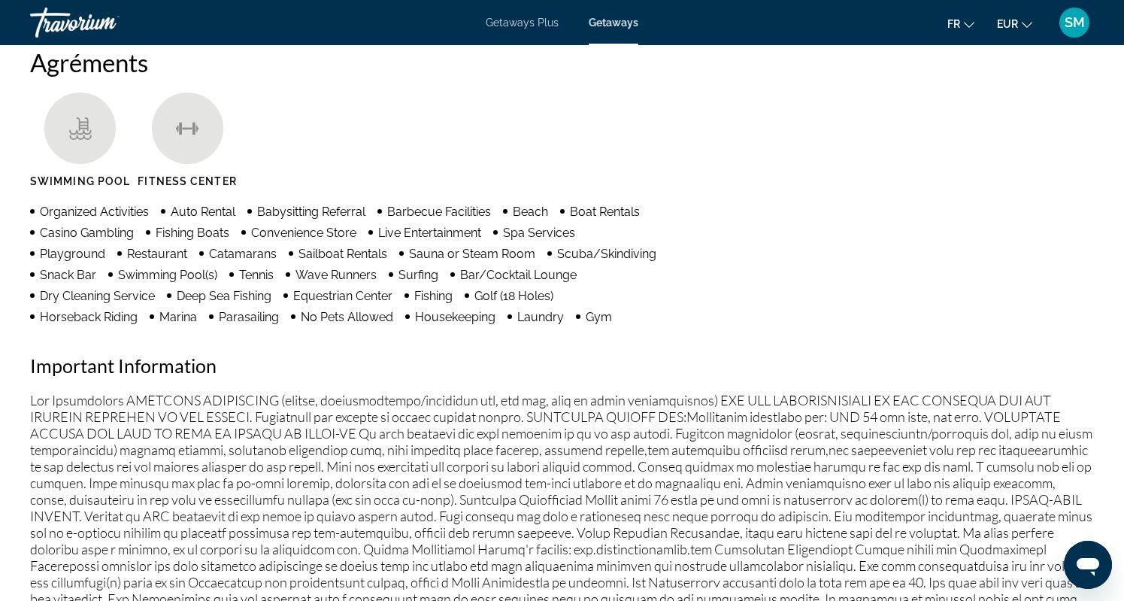
click at [467, 346] on div "Agréments Swimming Pool Fitness Center Organized Activities Auto Rental Babysit…" at bounding box center [562, 384] width 1064 height 675
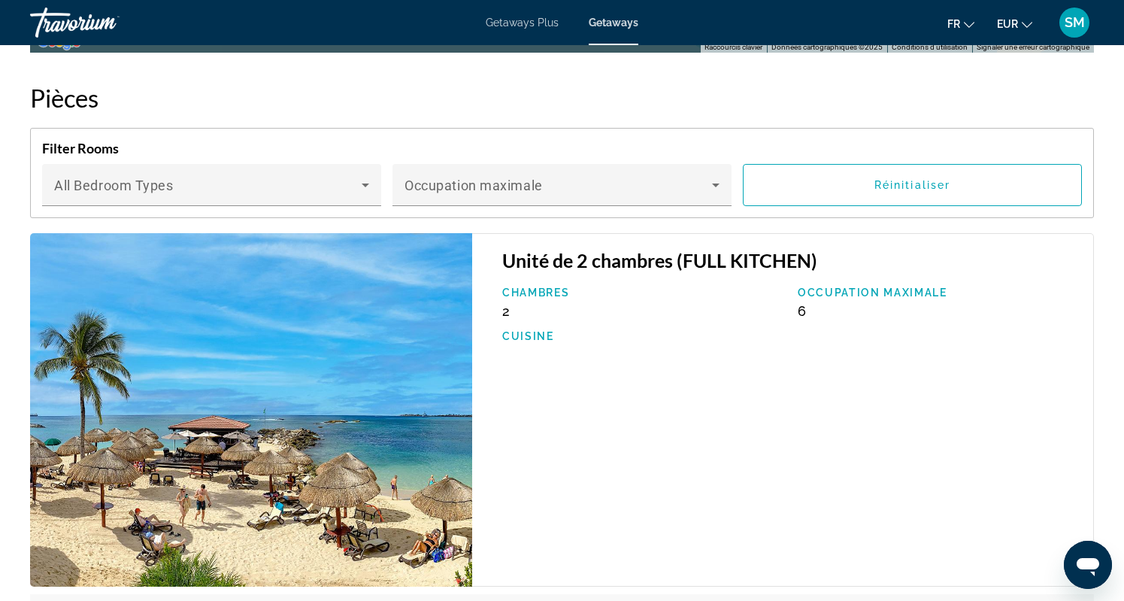
scroll to position [2388, 0]
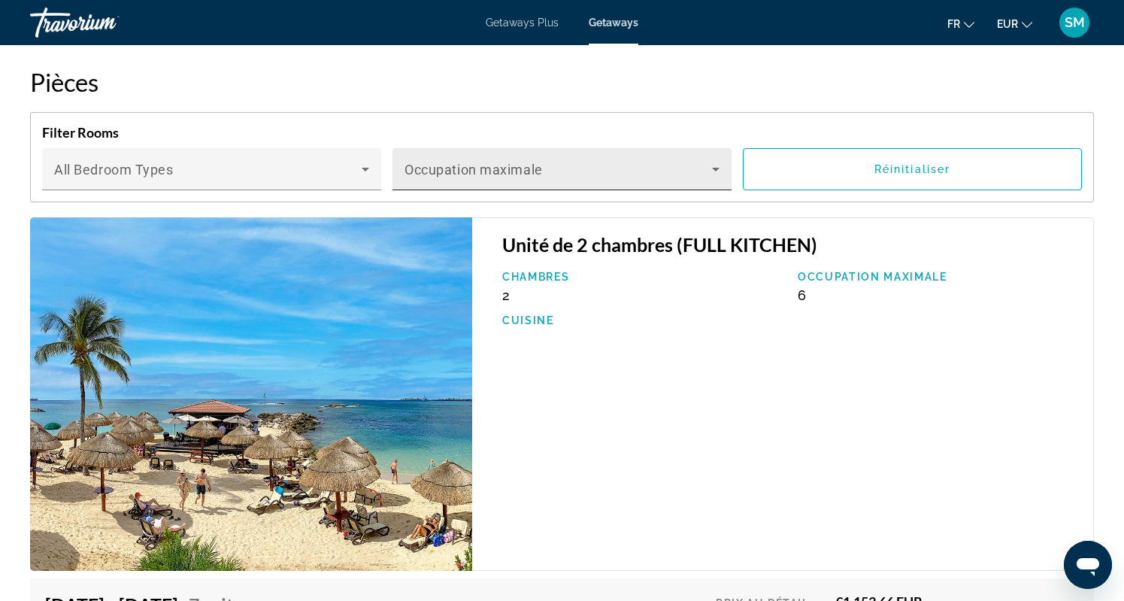
click at [538, 177] on span "Main content" at bounding box center [557, 175] width 307 height 18
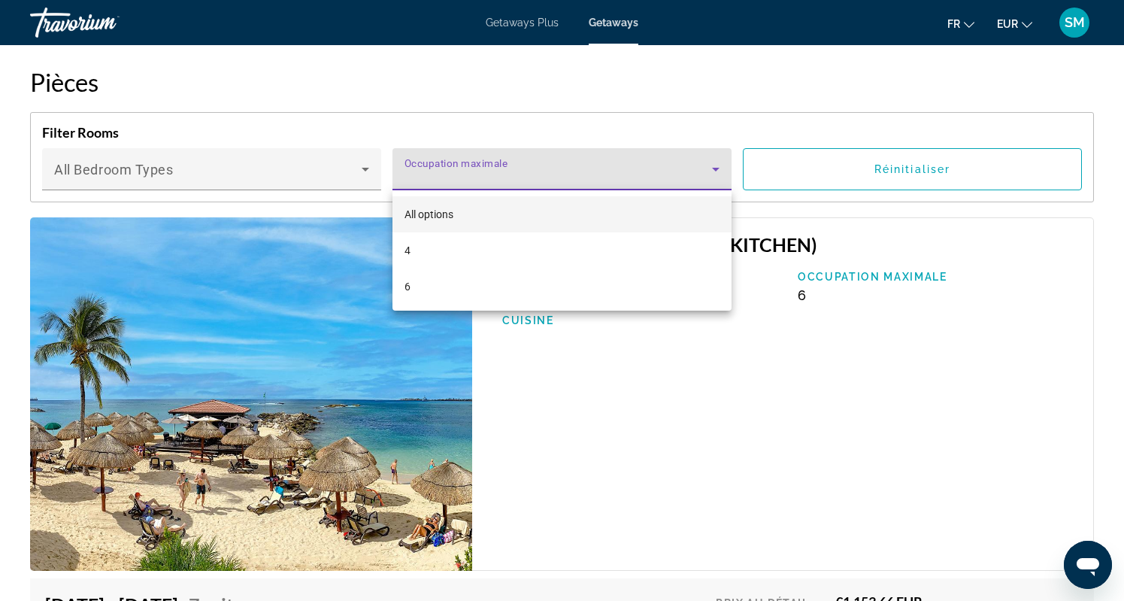
click at [316, 169] on div at bounding box center [562, 300] width 1124 height 601
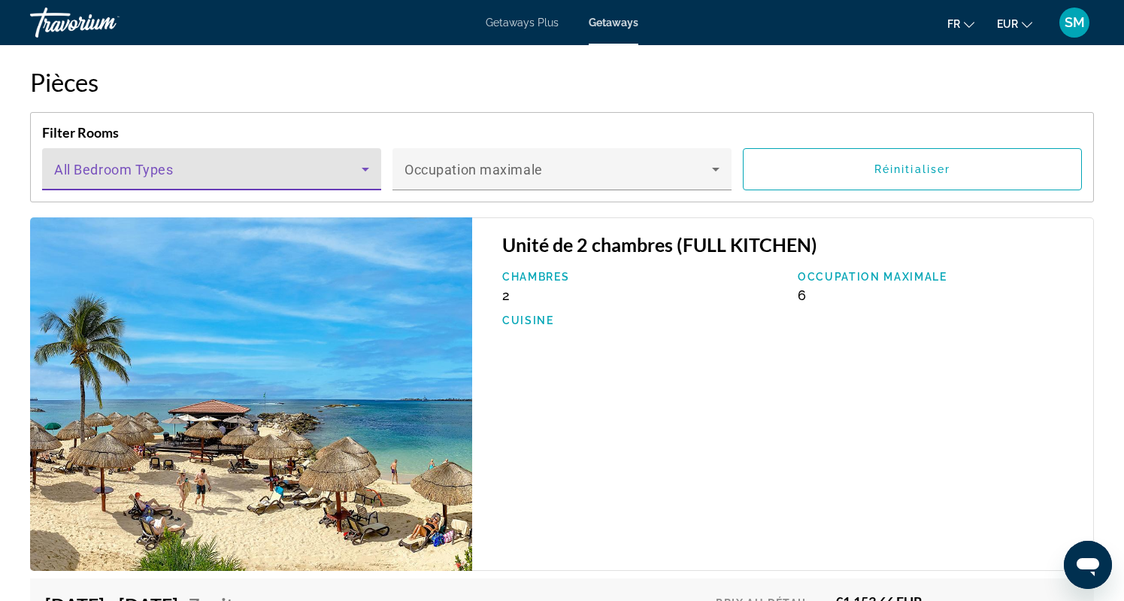
click at [316, 169] on span "Main content" at bounding box center [207, 175] width 307 height 18
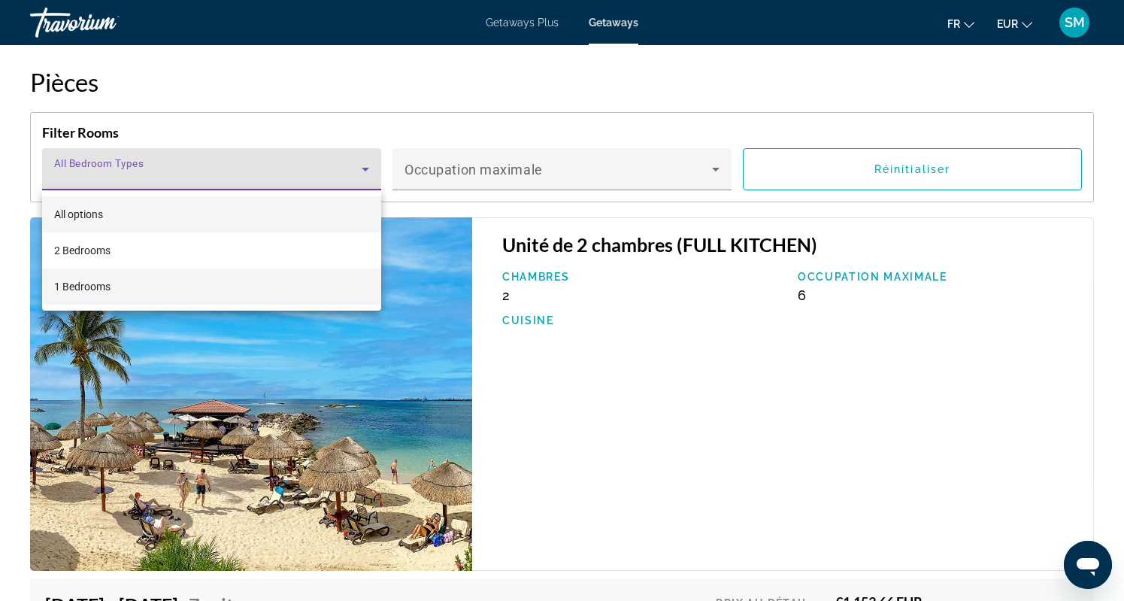
click at [245, 279] on mat-option "1 Bedrooms" at bounding box center [211, 286] width 339 height 36
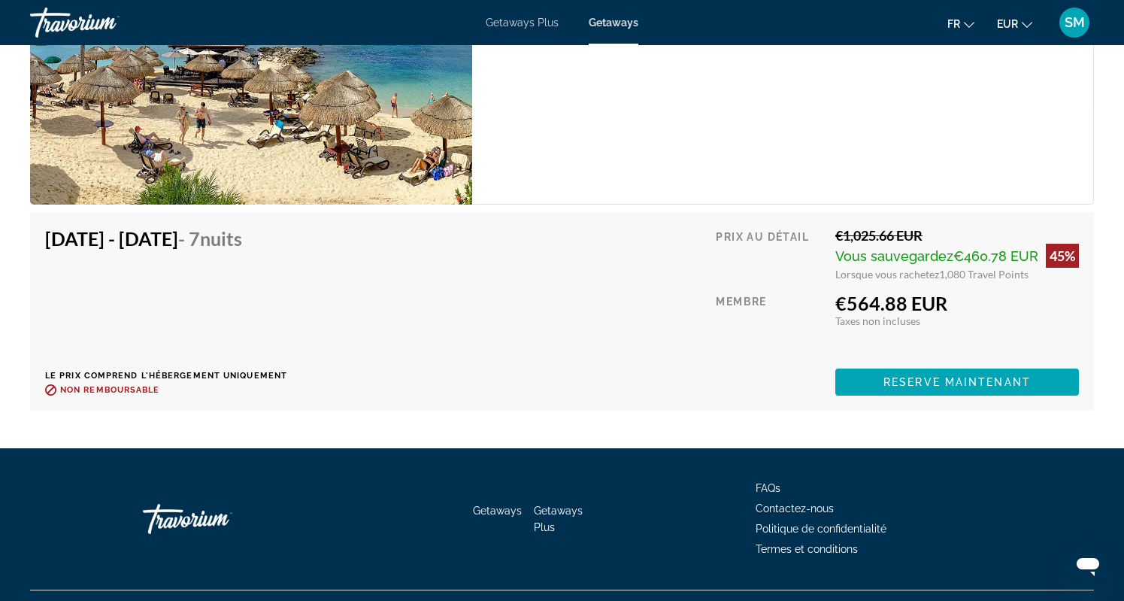
scroll to position [2742, 0]
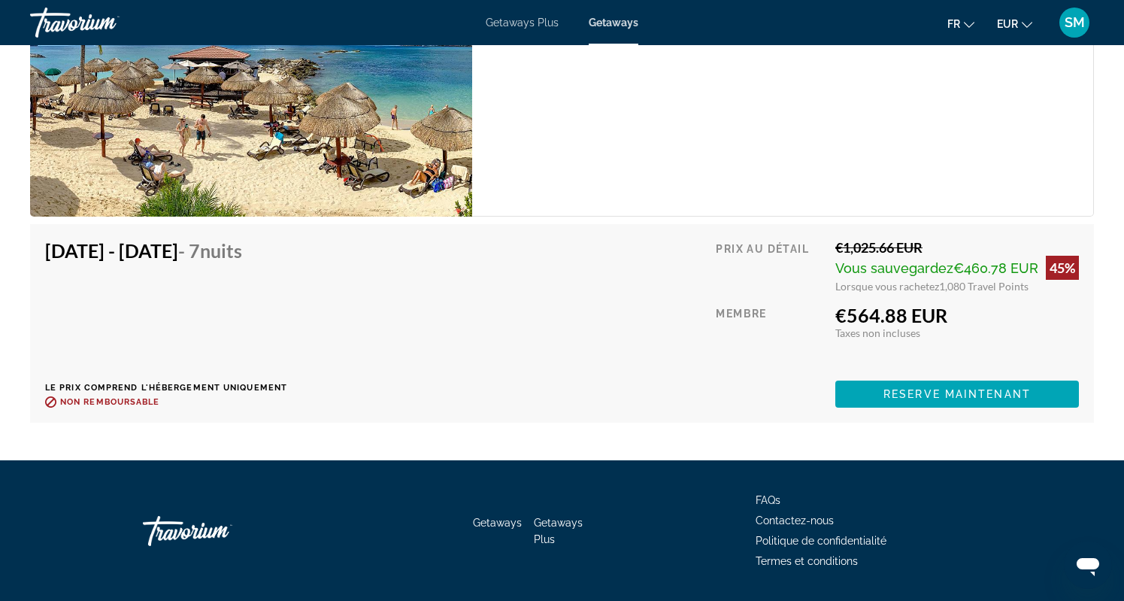
click at [230, 246] on h4 "Sep 27, 2025 - Oct 4, 2025 - 7 nuits" at bounding box center [160, 250] width 231 height 23
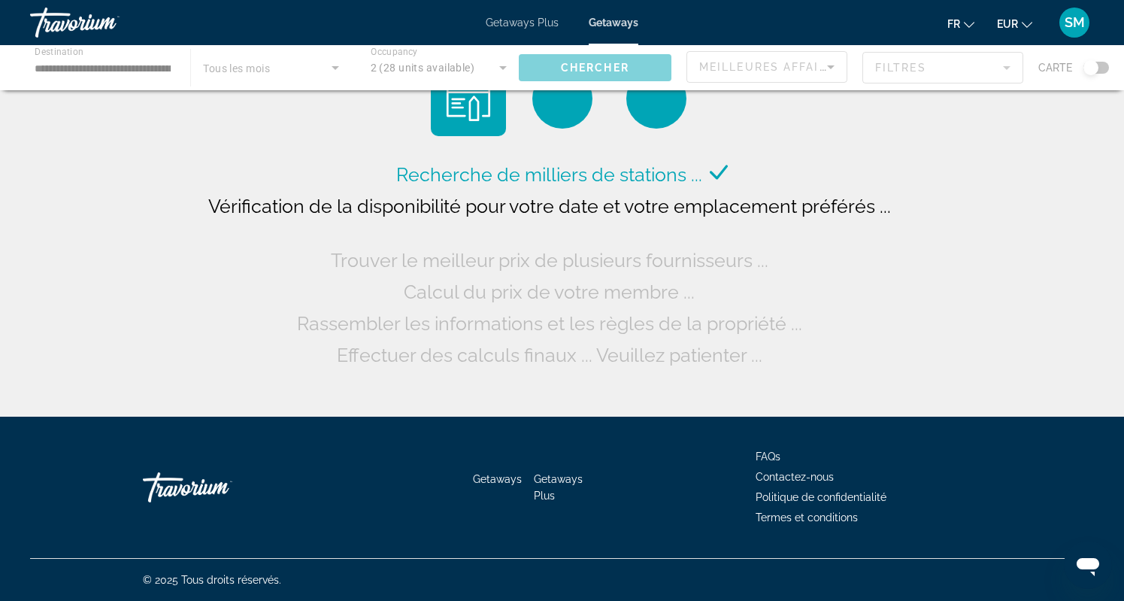
click at [302, 67] on div "Main content" at bounding box center [562, 67] width 1124 height 45
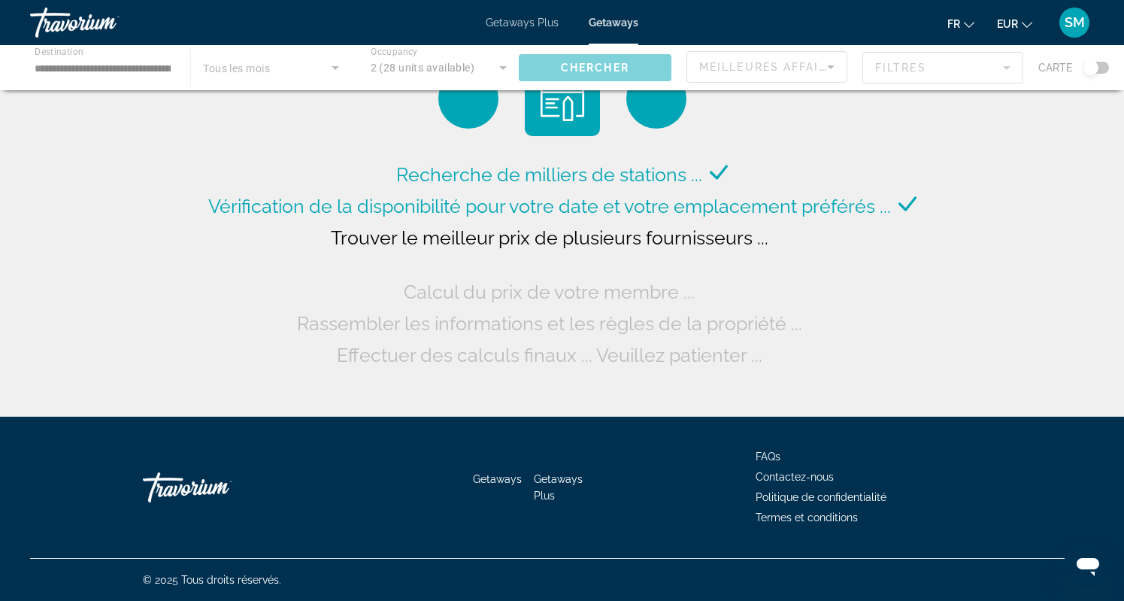
click at [336, 69] on div "Main content" at bounding box center [562, 67] width 1124 height 45
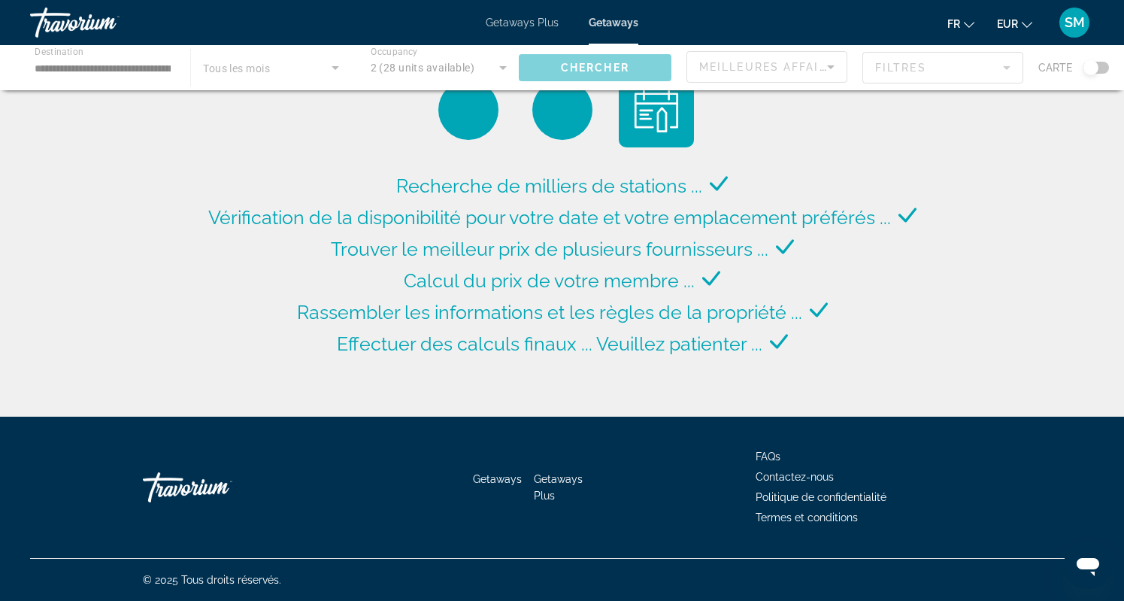
click at [335, 66] on div "Main content" at bounding box center [562, 67] width 1124 height 45
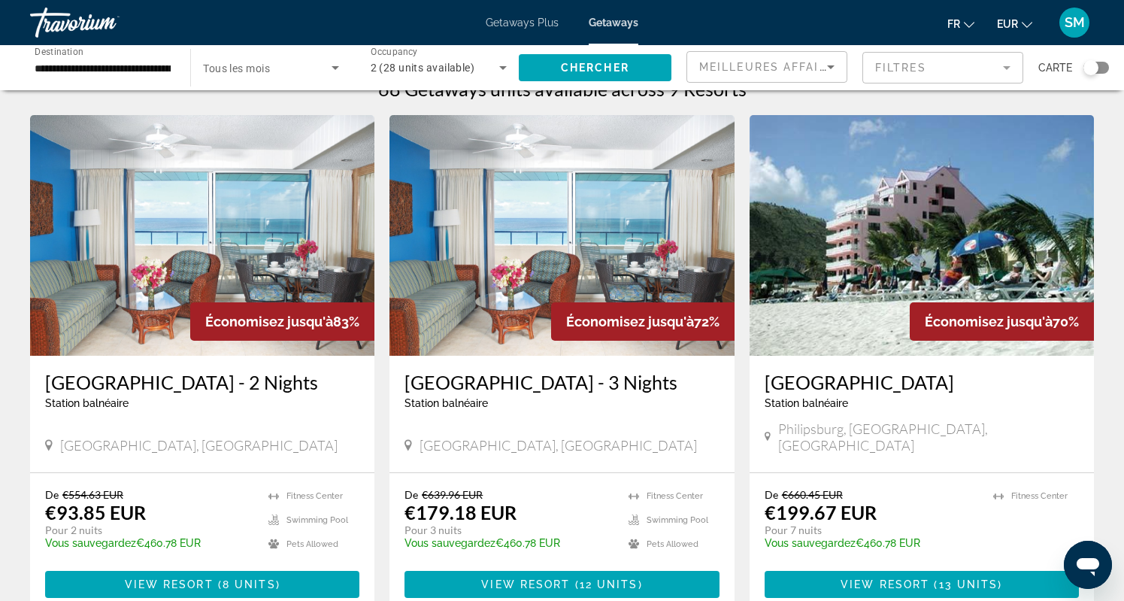
scroll to position [35, 0]
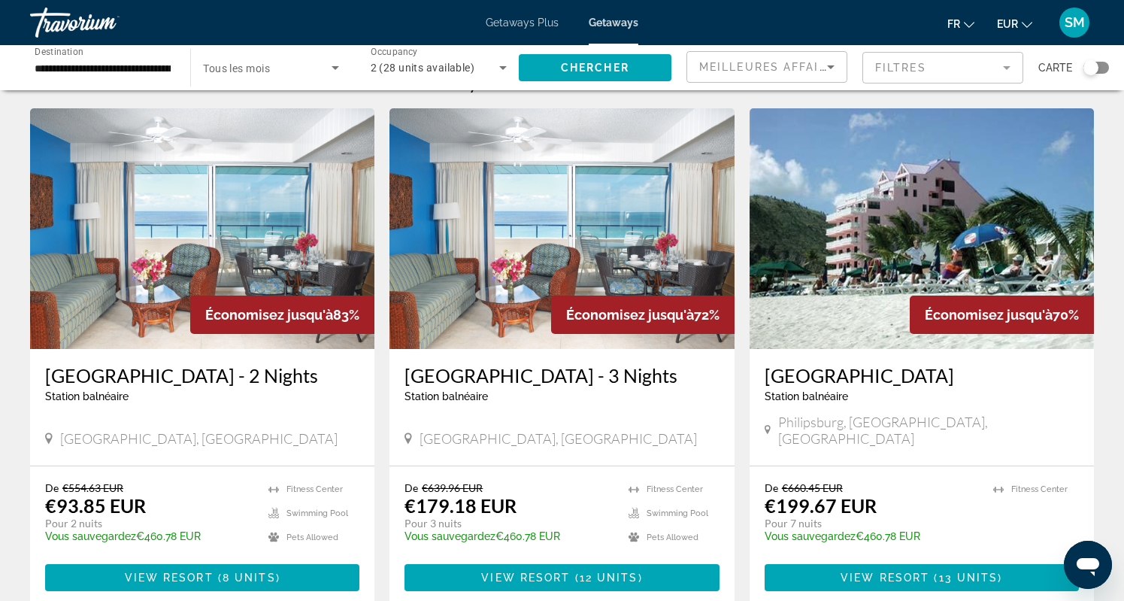
click at [298, 58] on div "Search widget" at bounding box center [270, 68] width 135 height 42
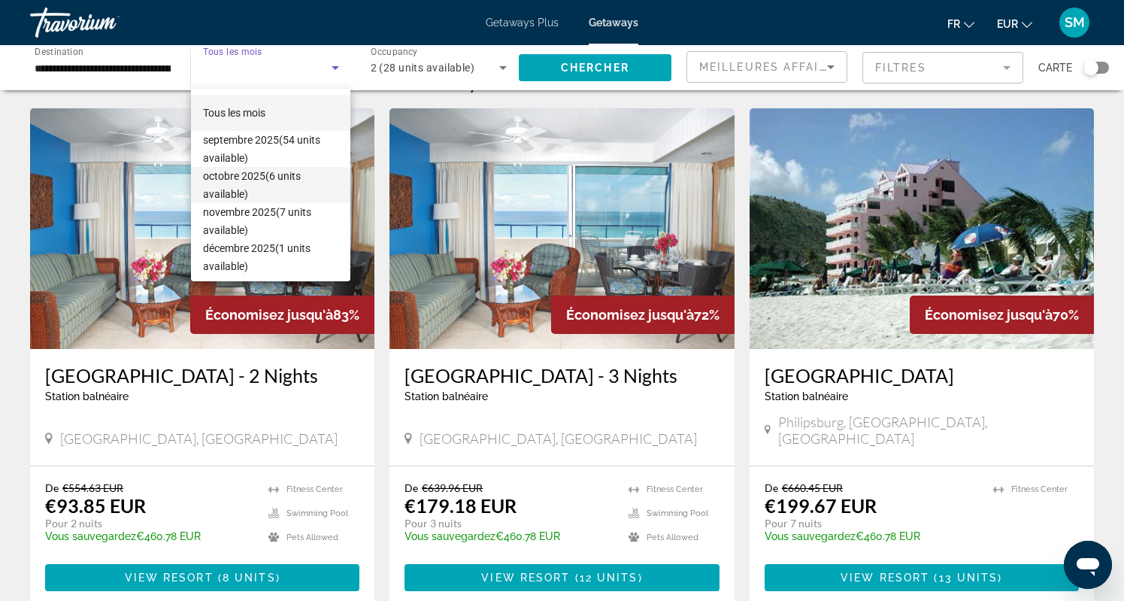
click at [269, 185] on span "octobre 2025 (6 units available)" at bounding box center [270, 185] width 135 height 36
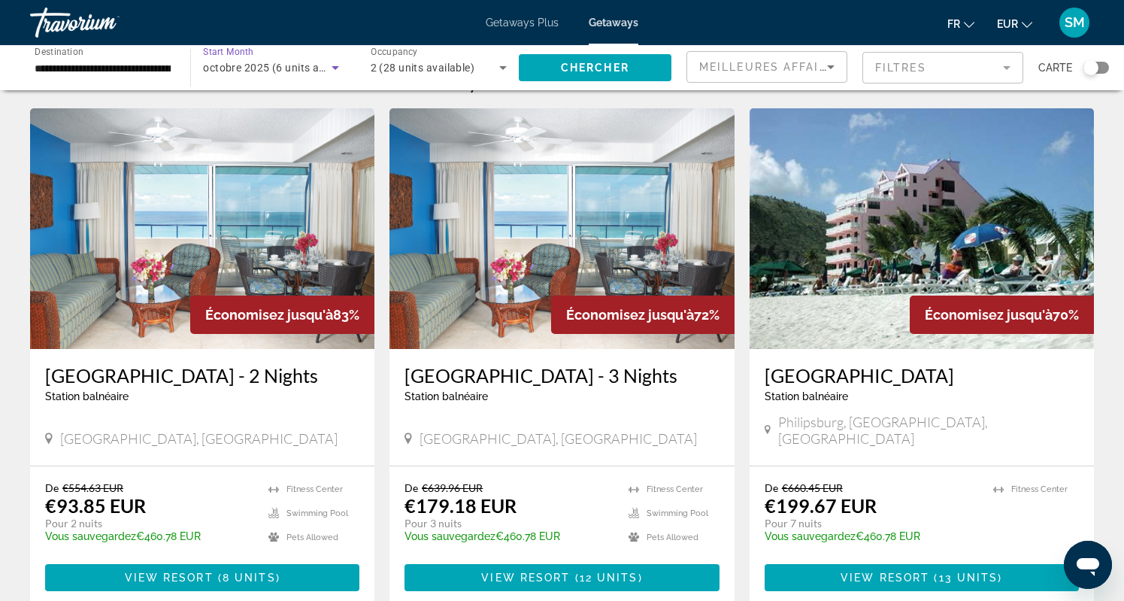
click at [488, 64] on div "2 (28 units available)" at bounding box center [435, 68] width 129 height 18
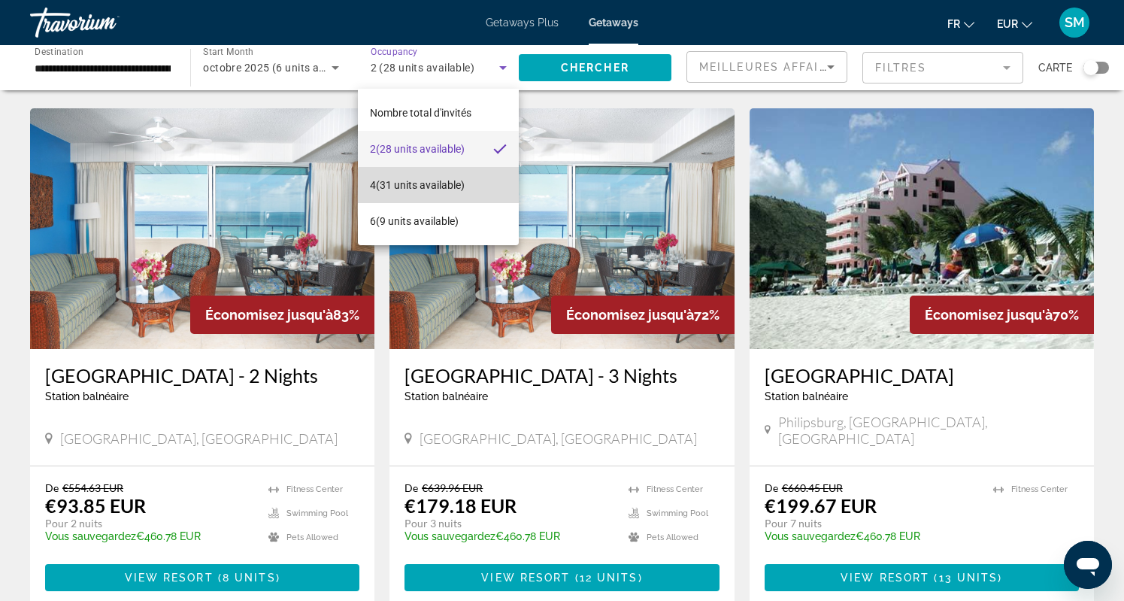
click at [456, 190] on span "4 (31 units available)" at bounding box center [417, 185] width 95 height 18
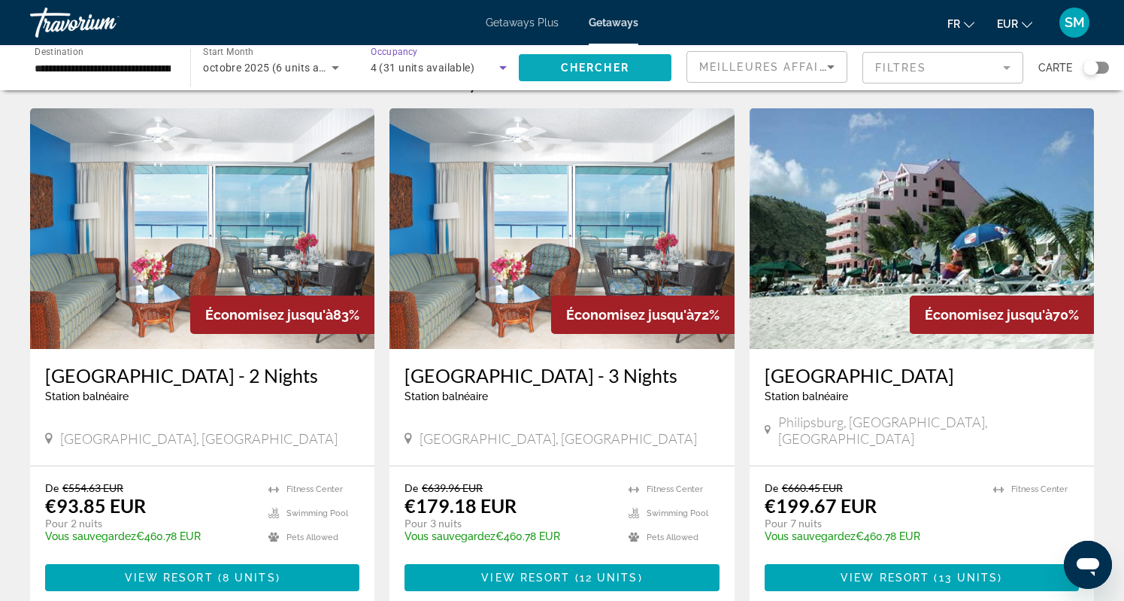
click at [586, 65] on span "Chercher" at bounding box center [595, 68] width 68 height 12
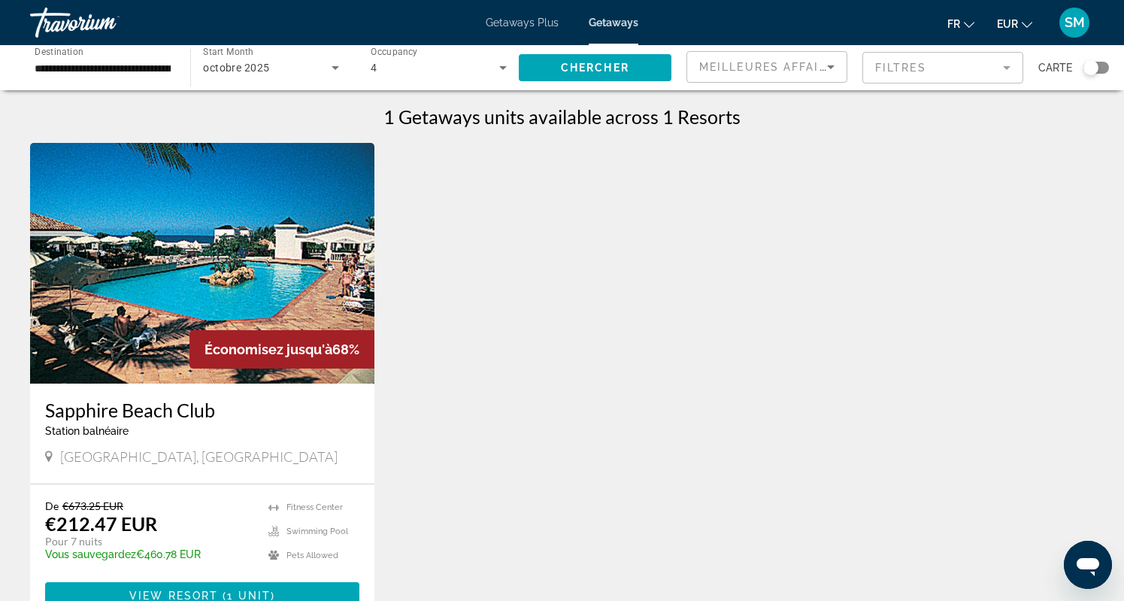
click at [289, 290] on img "Main content" at bounding box center [202, 263] width 344 height 241
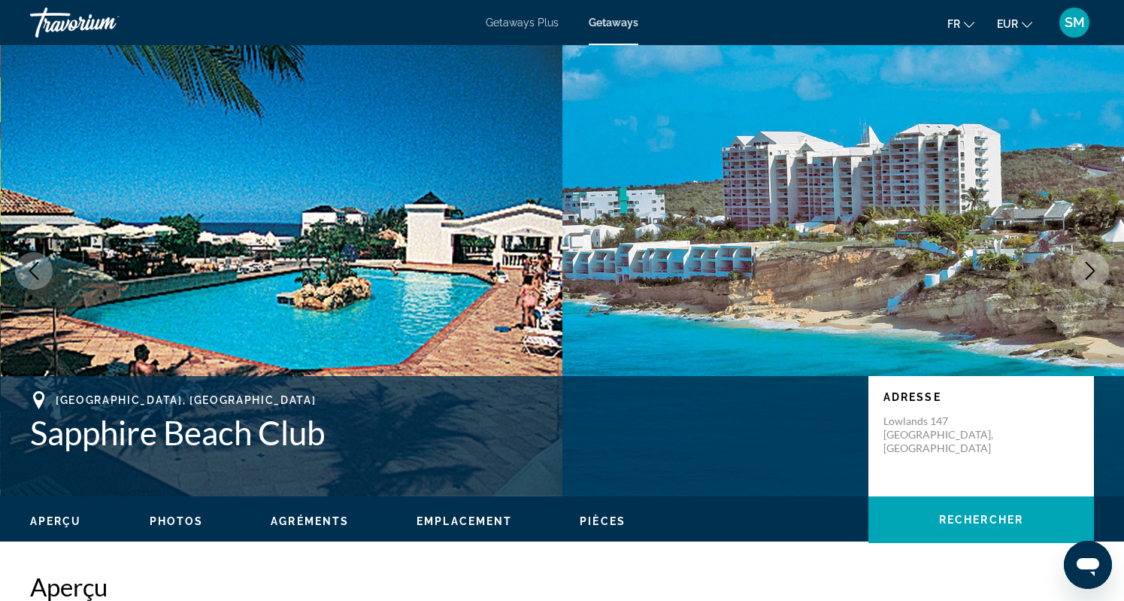
click at [1089, 281] on button "Next image" at bounding box center [1090, 271] width 38 height 38
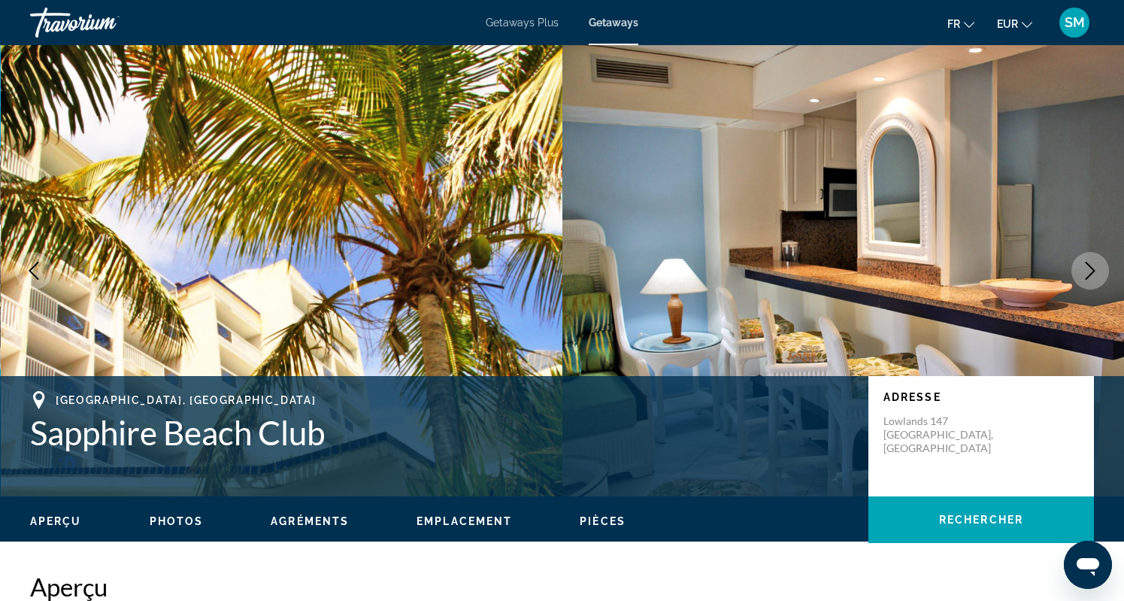
click at [1090, 276] on icon "Next image" at bounding box center [1090, 271] width 18 height 18
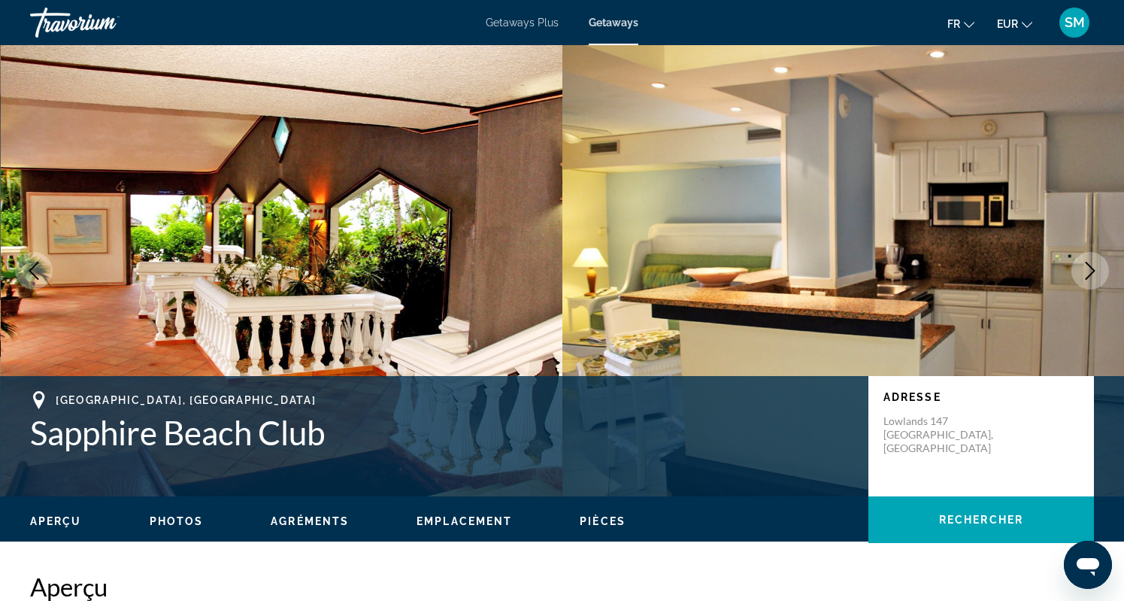
click at [1090, 276] on icon "Next image" at bounding box center [1090, 271] width 18 height 18
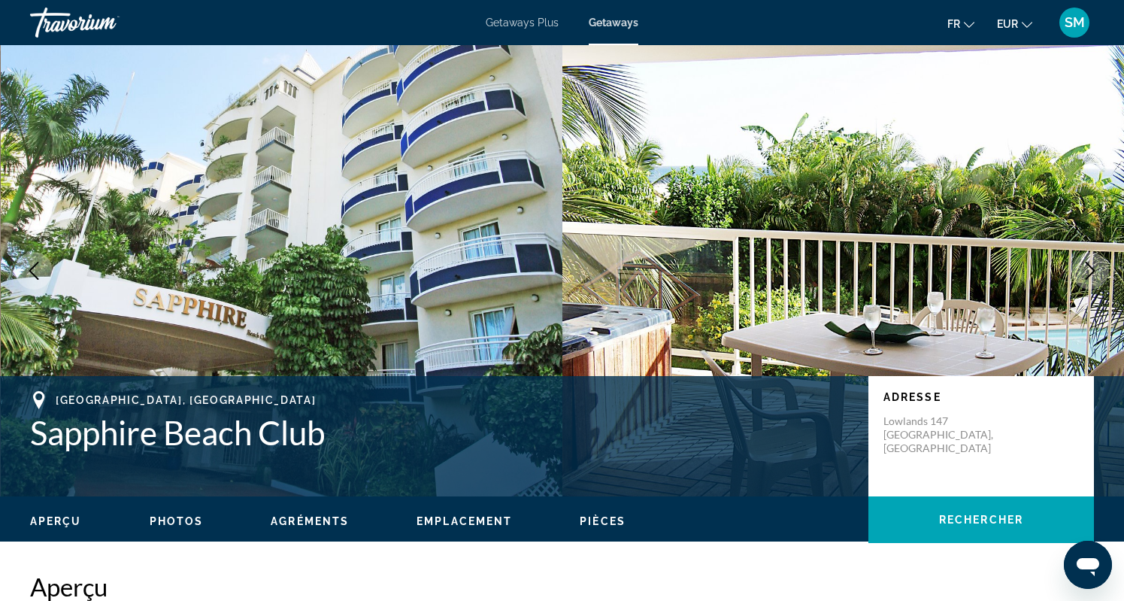
click at [1090, 276] on icon "Next image" at bounding box center [1090, 271] width 18 height 18
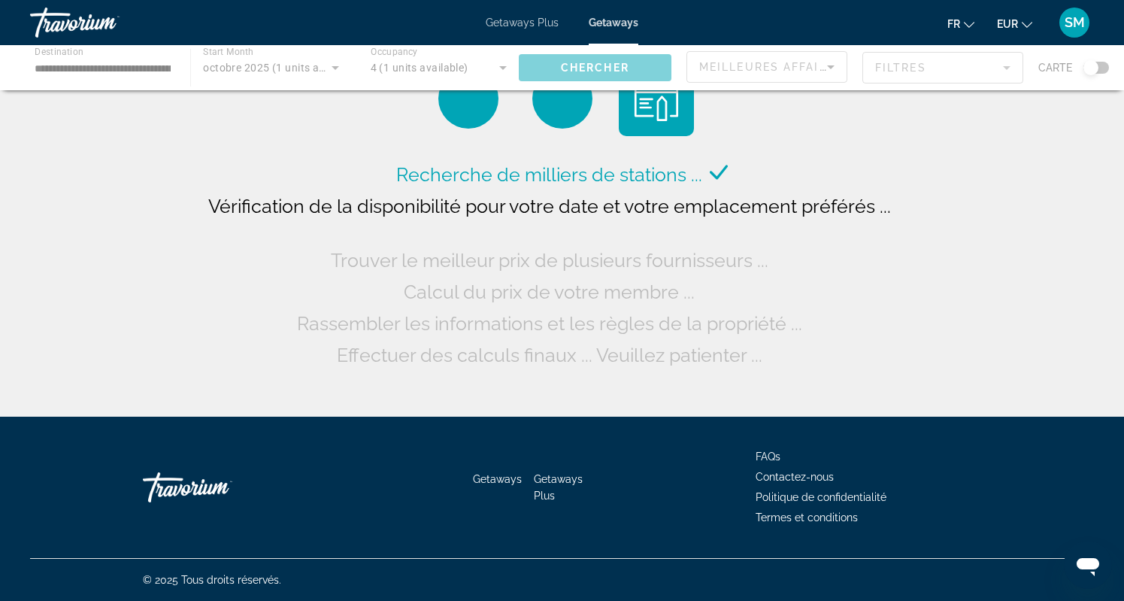
click at [152, 72] on div "Main content" at bounding box center [562, 67] width 1124 height 45
